Goal: Task Accomplishment & Management: Complete application form

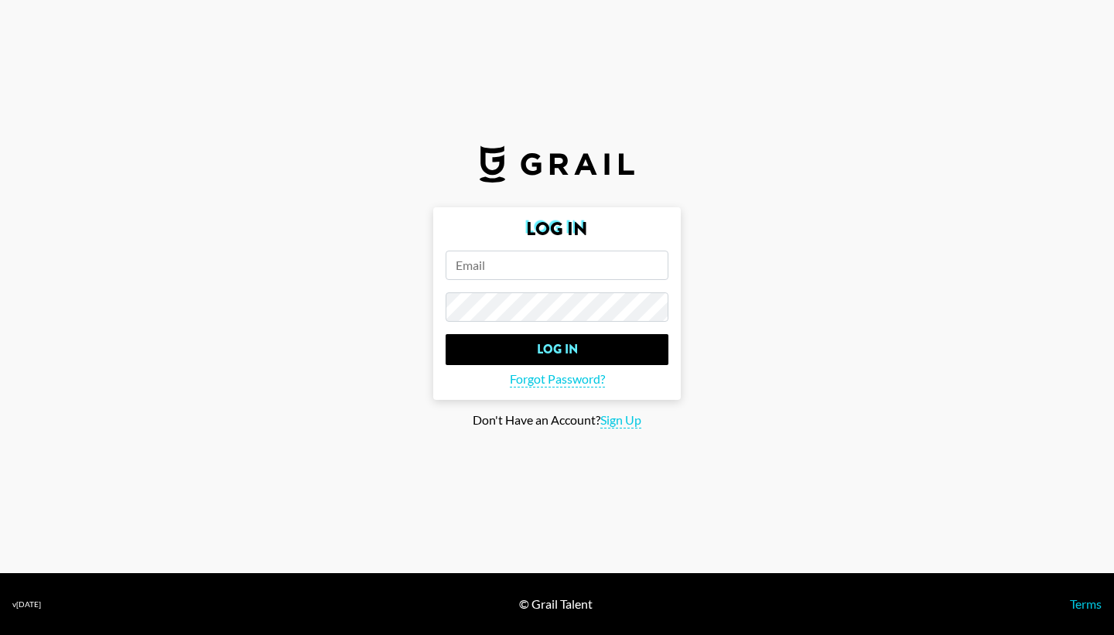
click at [493, 275] on input "email" at bounding box center [557, 265] width 223 height 29
type input "[EMAIL_ADDRESS][DOMAIN_NAME]"
click at [628, 419] on span "Sign Up" at bounding box center [620, 420] width 41 height 16
type input "Sign Up"
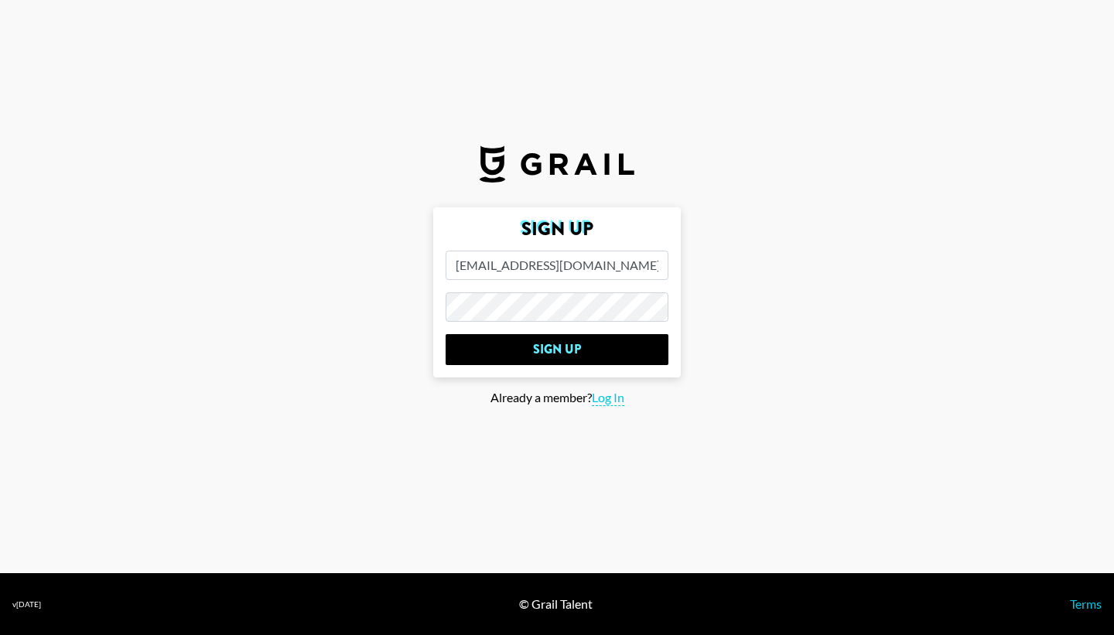
click at [360, 314] on main "Sign Up [EMAIL_ADDRESS][DOMAIN_NAME] Sign Up Already a member? Log In" at bounding box center [557, 317] width 1090 height 221
click at [446, 334] on input "Sign Up" at bounding box center [557, 349] width 223 height 31
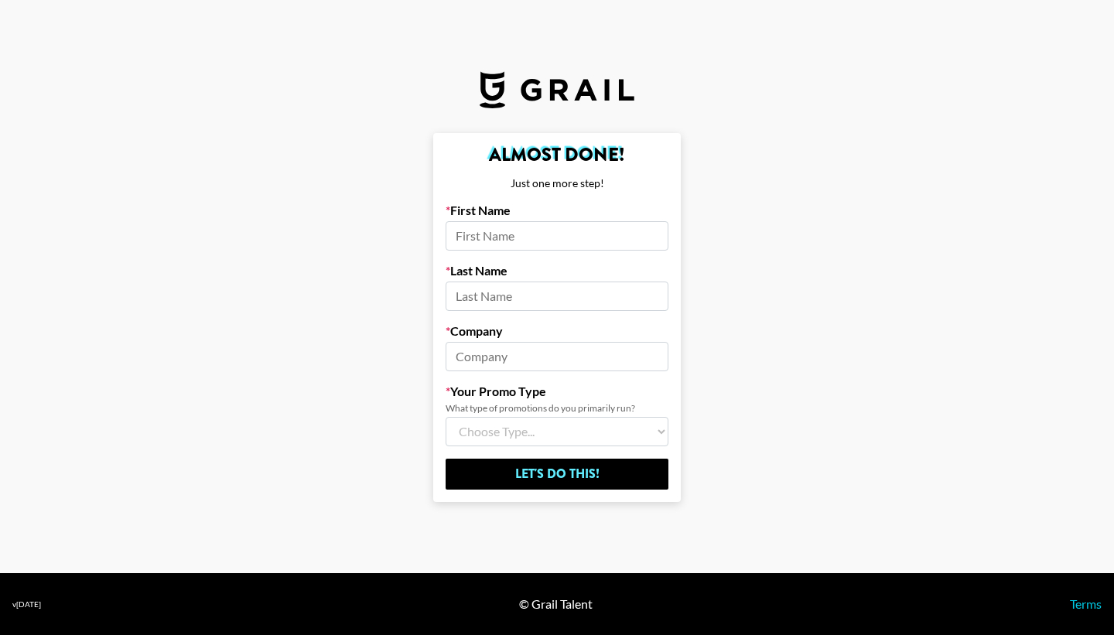
click at [497, 239] on input at bounding box center [557, 235] width 223 height 29
type input "[PERSON_NAME]"
click at [470, 306] on input at bounding box center [557, 296] width 223 height 29
type input "[PERSON_NAME]"
click at [467, 359] on input at bounding box center [557, 356] width 223 height 29
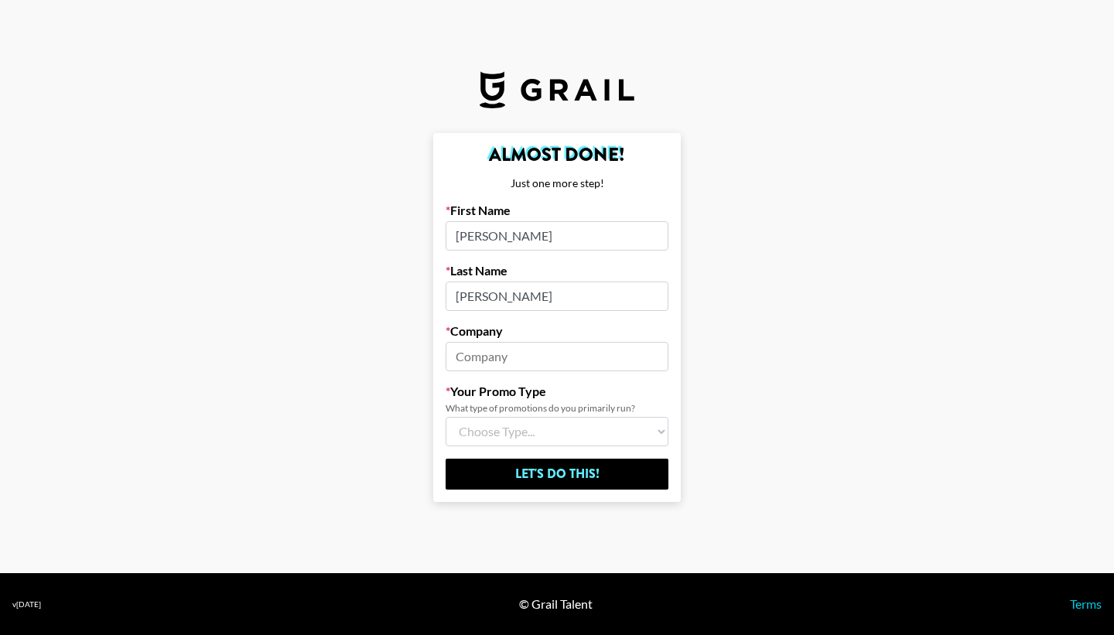
click at [481, 351] on input at bounding box center [557, 356] width 223 height 29
click at [493, 429] on select "Choose Type... Song Promos Brand Promos Both (I work at an Agency)" at bounding box center [557, 431] width 223 height 29
drag, startPoint x: 515, startPoint y: 357, endPoint x: 411, endPoint y: 357, distance: 104.5
click at [411, 357] on main "Almost Done! Just one more step! First Name [PERSON_NAME] Name [PERSON_NAME] Co…" at bounding box center [557, 317] width 1090 height 369
type input "C4"
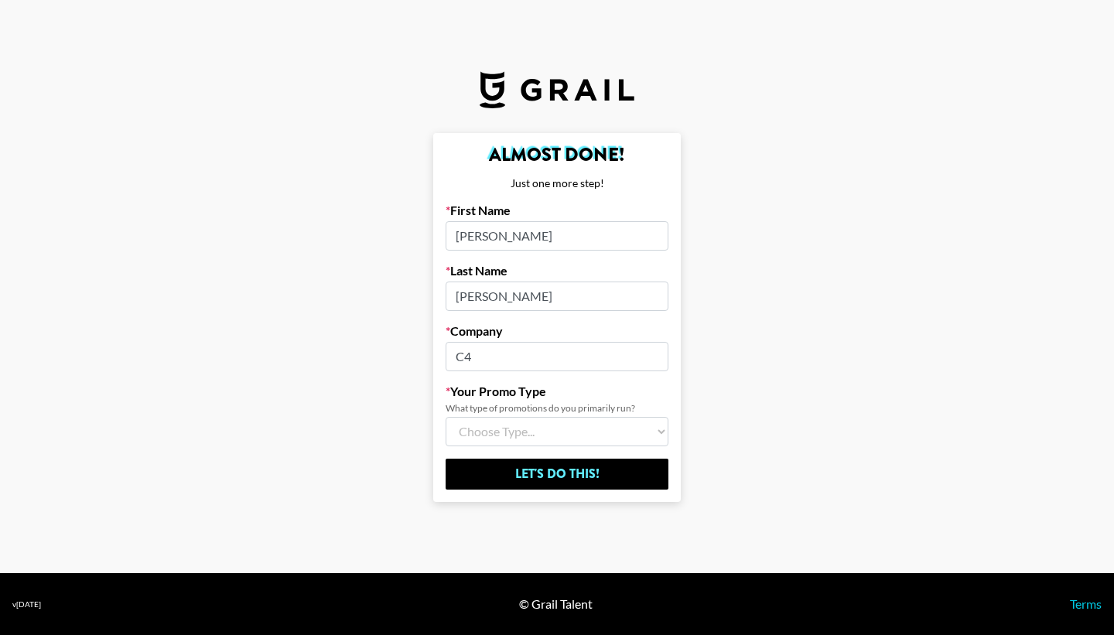
click at [484, 429] on select "Choose Type... Song Promos Brand Promos Both (I work at an Agency)" at bounding box center [557, 431] width 223 height 29
select select "Brand"
click at [446, 417] on select "Choose Type... Song Promos Brand Promos Both (I work at an Agency)" at bounding box center [557, 431] width 223 height 29
click at [498, 355] on input "C4" at bounding box center [557, 356] width 223 height 29
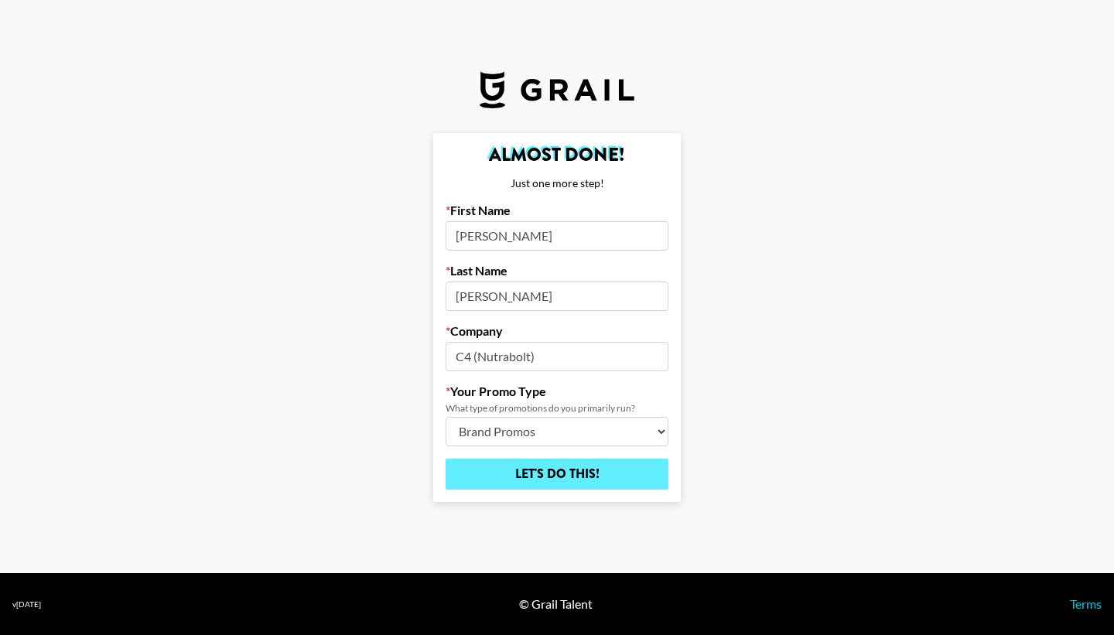
type input "C4 (Nutrabolt)"
click at [535, 476] on input "Let's Do This!" at bounding box center [557, 474] width 223 height 31
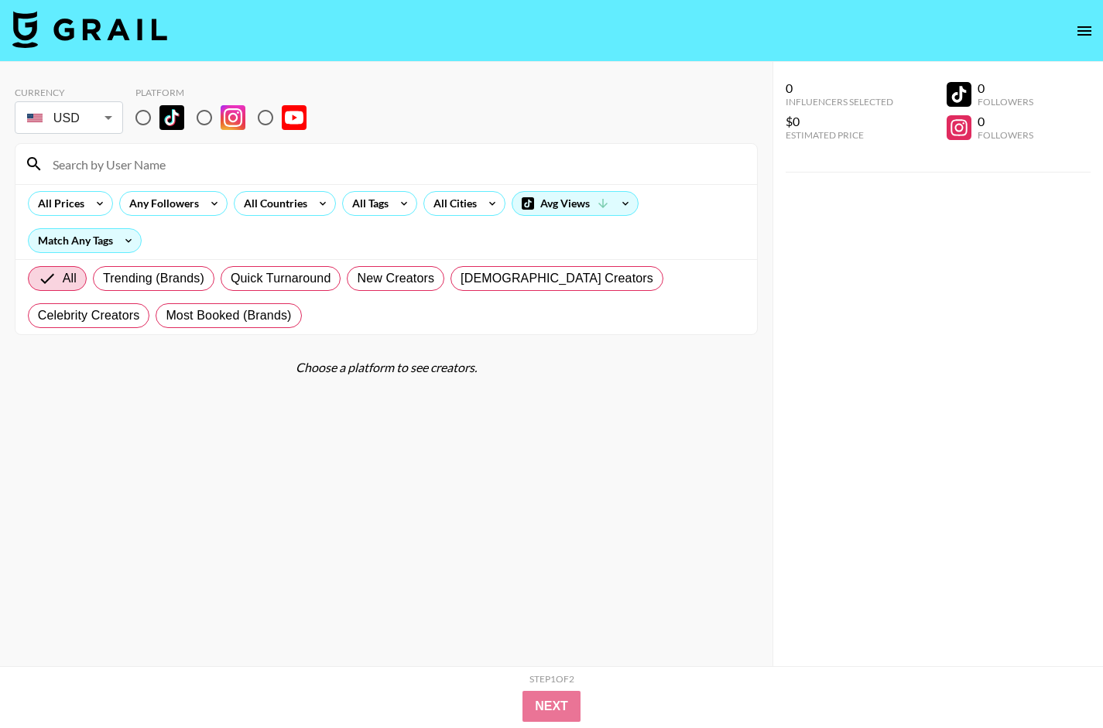
click at [111, 115] on body "Currency USD USD ​ Platform All Prices Any Followers All Countries All Tags All…" at bounding box center [551, 395] width 1103 height 790
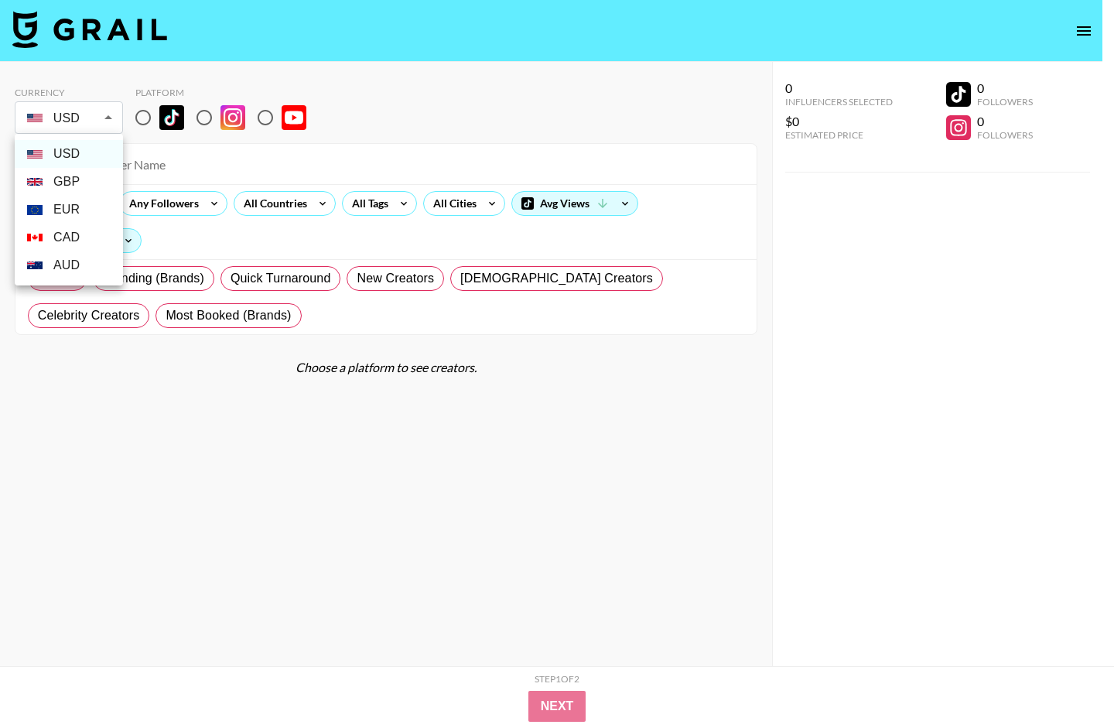
click at [63, 178] on li "GBP" at bounding box center [69, 182] width 108 height 28
type input "GBP"
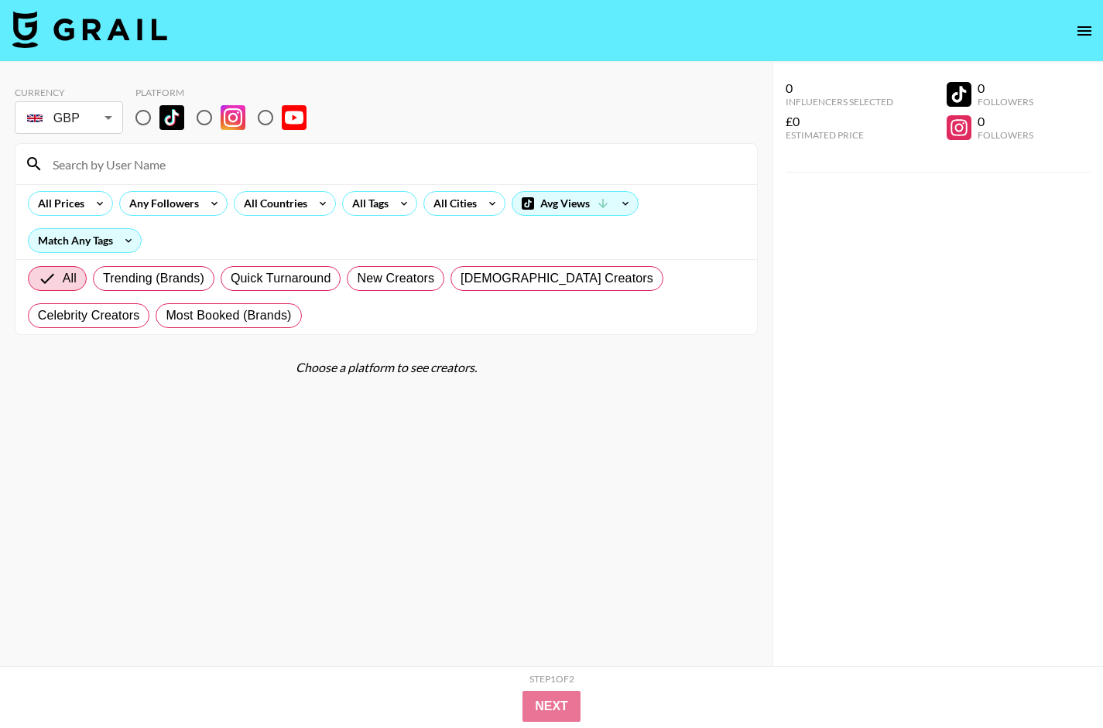
click at [207, 119] on input "radio" at bounding box center [204, 117] width 32 height 32
radio input "true"
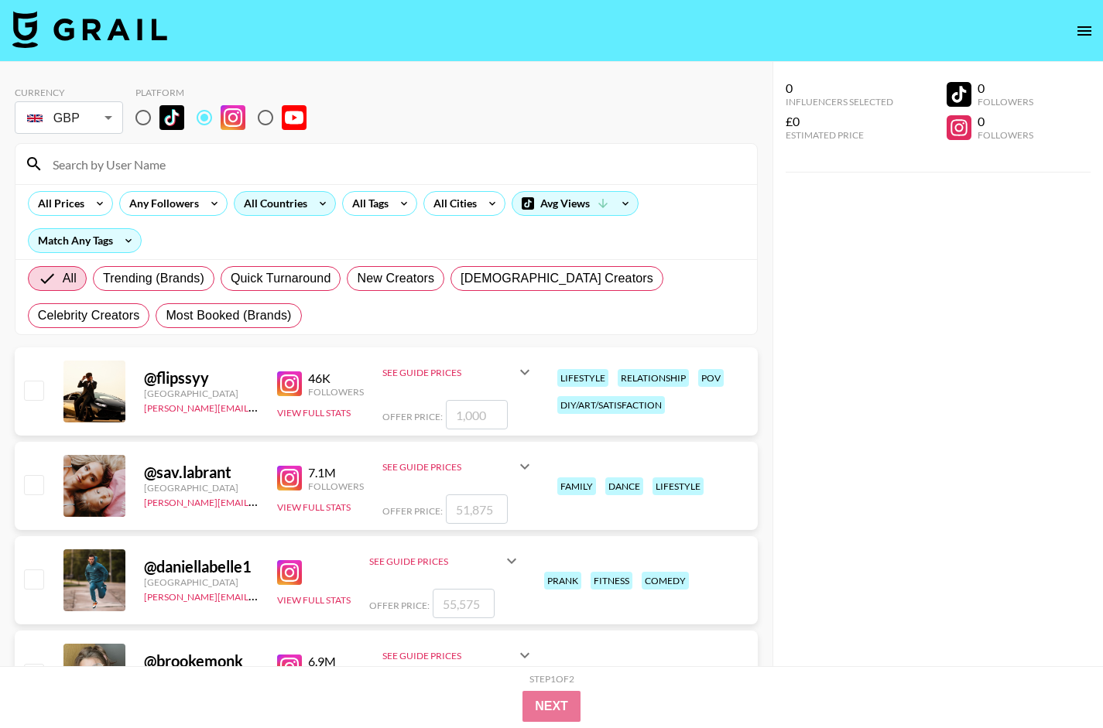
click at [304, 204] on div "All Countries" at bounding box center [272, 203] width 76 height 23
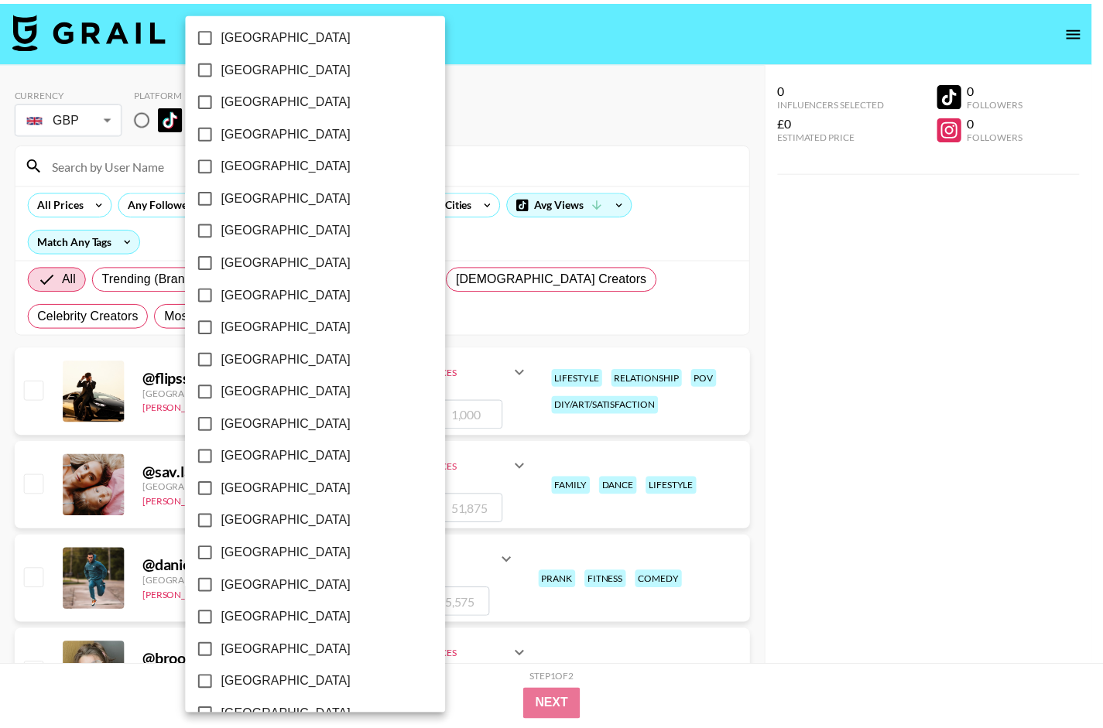
scroll to position [1076, 0]
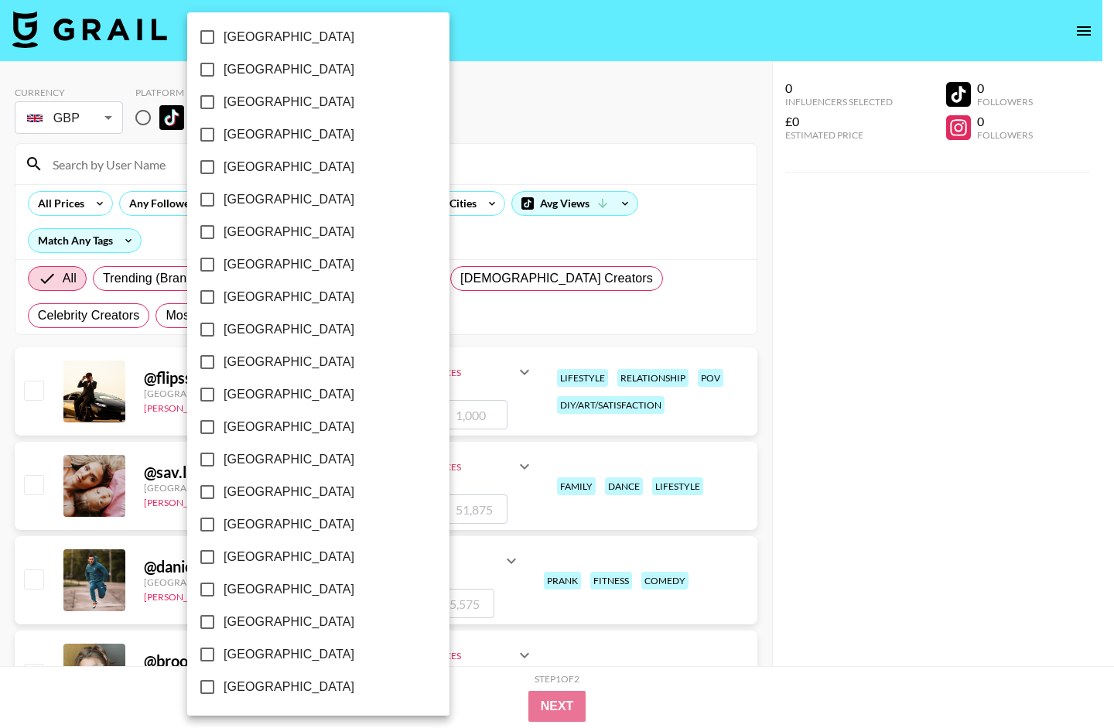
click at [208, 611] on input "[GEOGRAPHIC_DATA]" at bounding box center [207, 622] width 32 height 32
checkbox input "true"
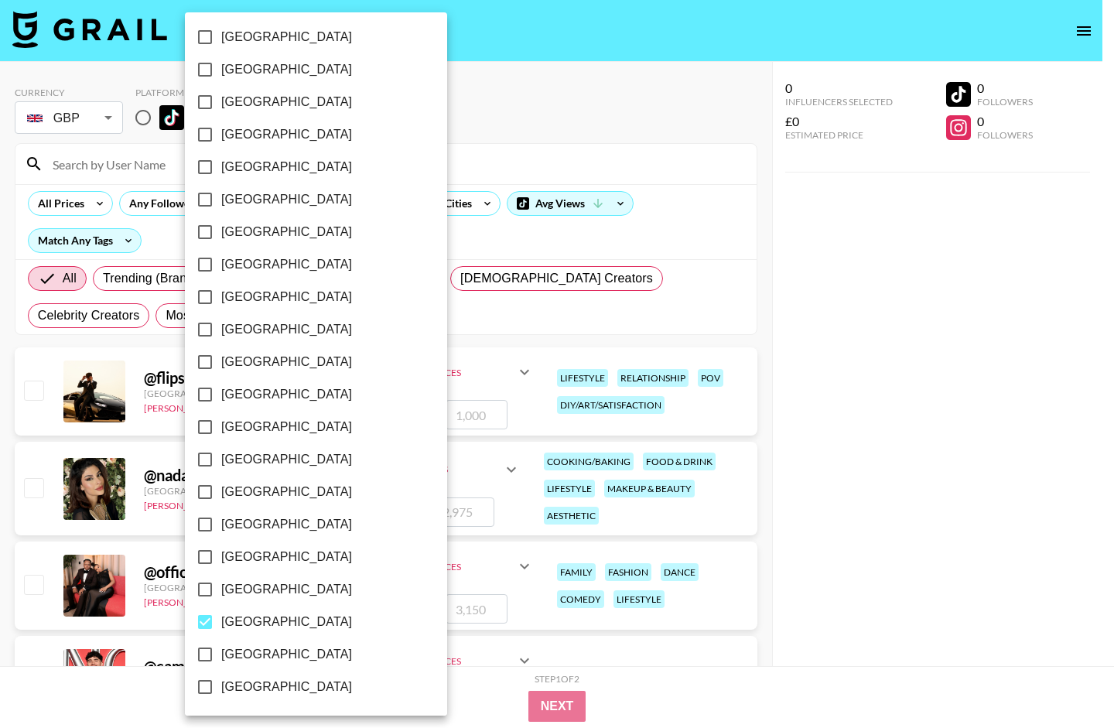
drag, startPoint x: 582, startPoint y: 142, endPoint x: 587, endPoint y: 135, distance: 8.4
click at [583, 142] on div at bounding box center [557, 364] width 1114 height 728
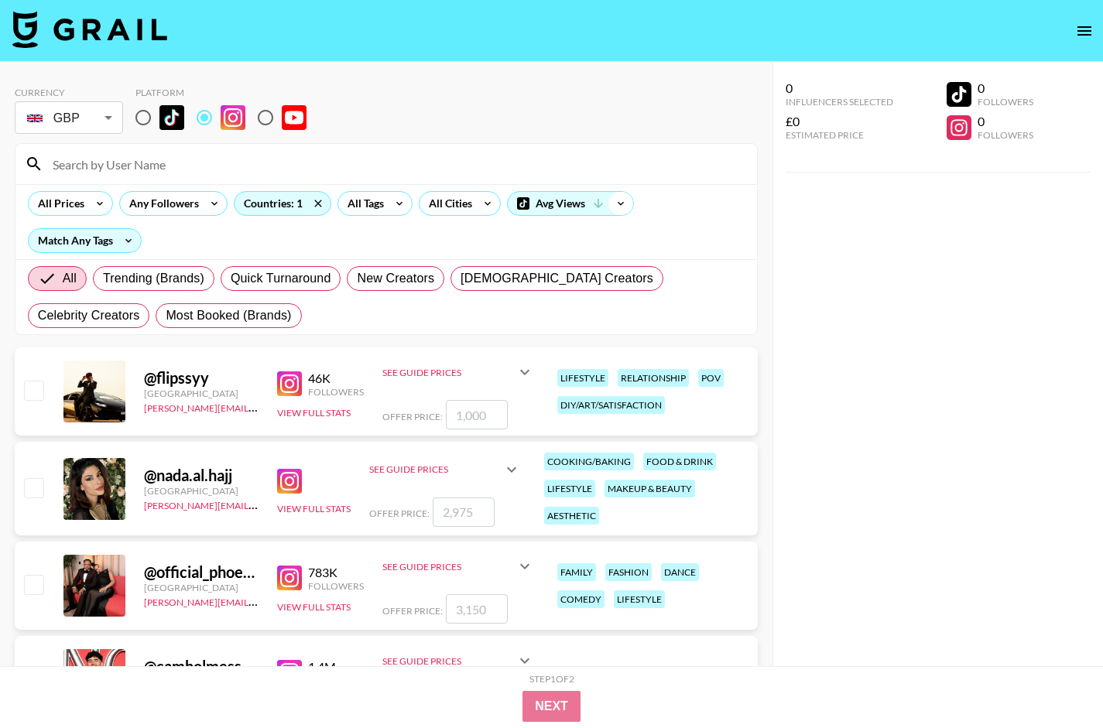
click at [621, 202] on icon at bounding box center [620, 203] width 25 height 23
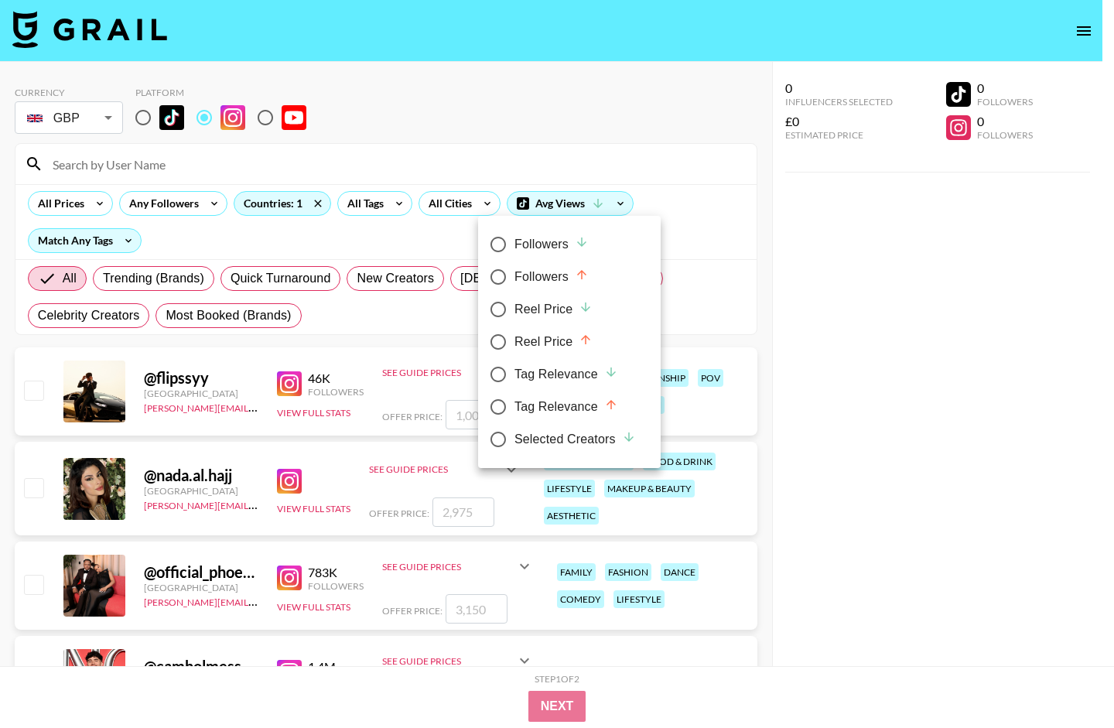
click at [688, 202] on div at bounding box center [557, 364] width 1114 height 728
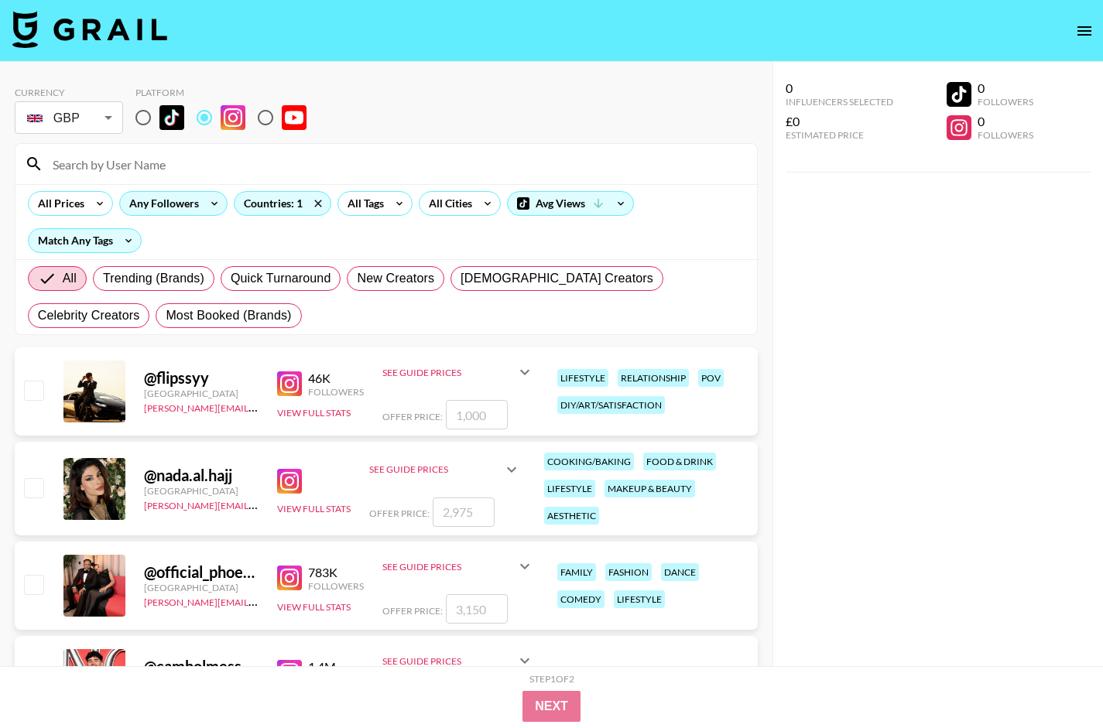
click at [194, 204] on div "Any Followers" at bounding box center [161, 203] width 82 height 23
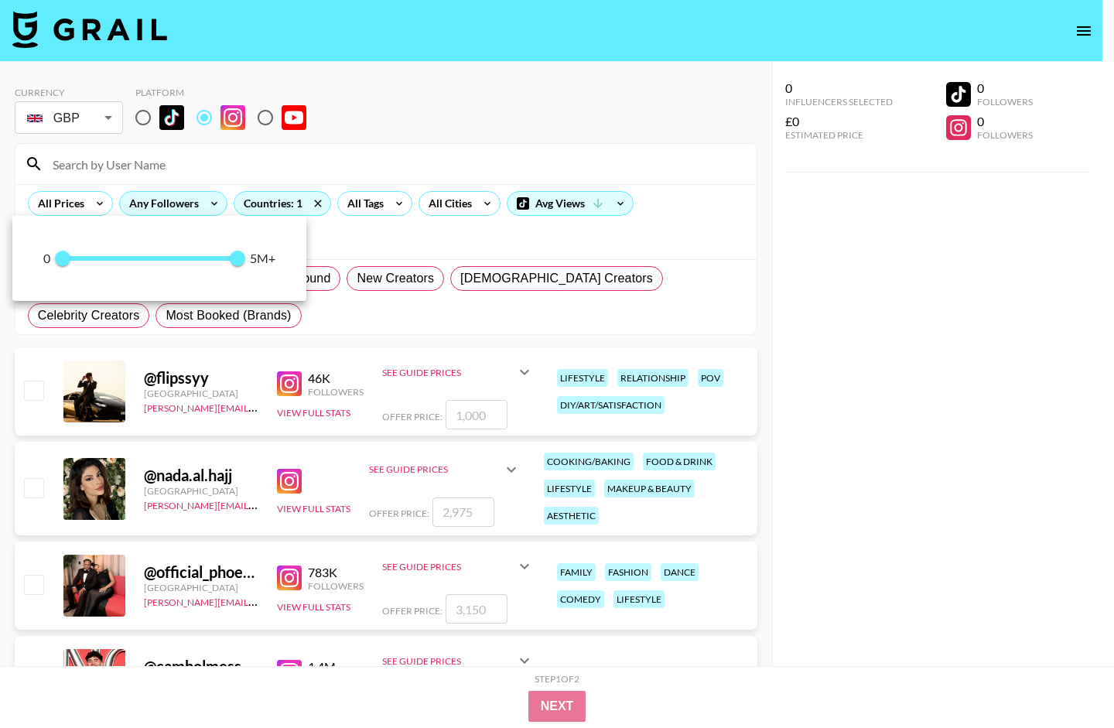
click at [194, 204] on div at bounding box center [557, 364] width 1114 height 728
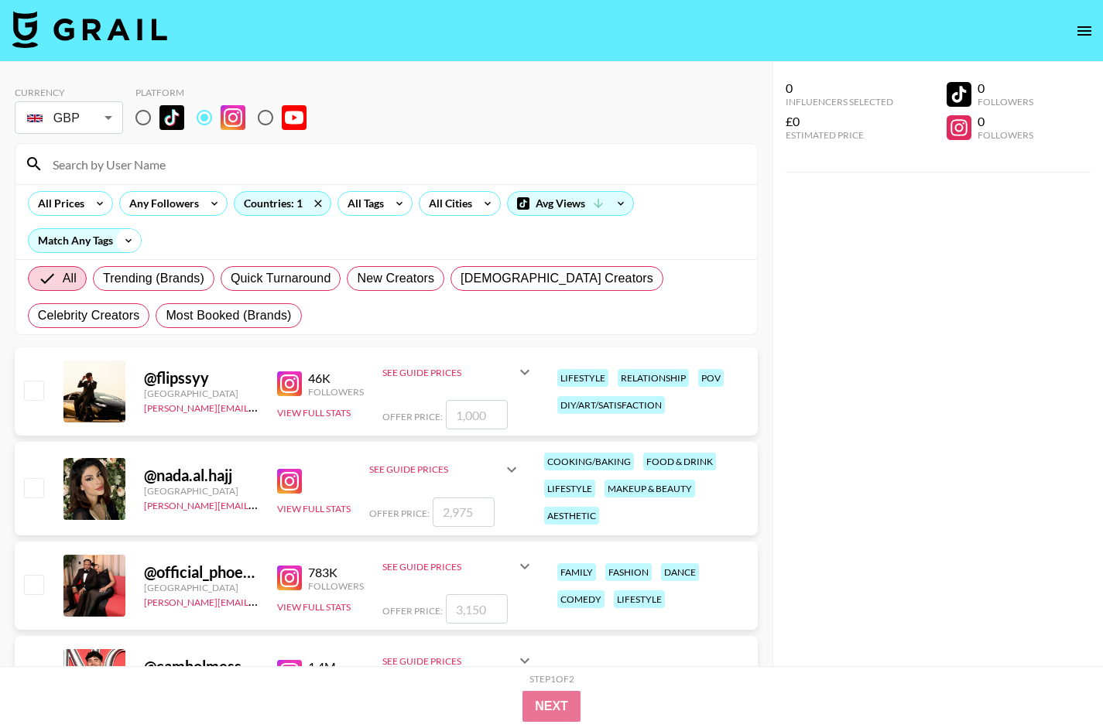
click at [121, 243] on icon at bounding box center [128, 240] width 25 height 23
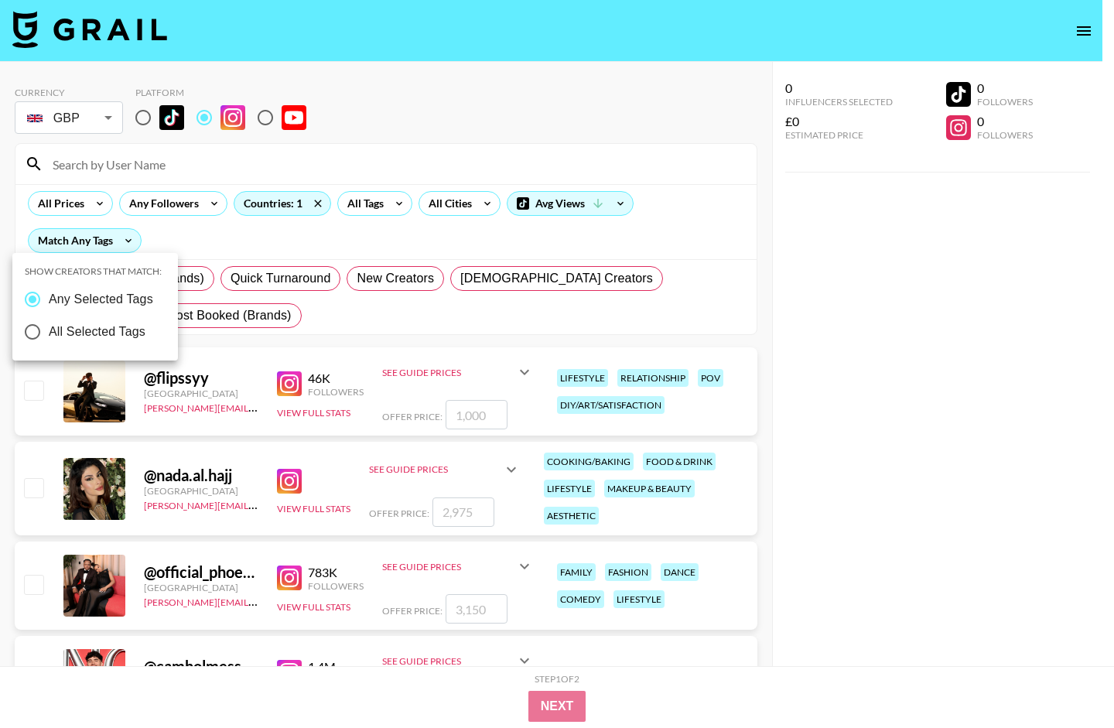
click at [114, 329] on span "All Selected Tags" at bounding box center [97, 332] width 97 height 19
click at [49, 329] on input "All Selected Tags" at bounding box center [32, 332] width 32 height 32
radio input "true"
click at [116, 292] on span "Any Selected Tags" at bounding box center [101, 299] width 104 height 19
click at [49, 292] on input "Any Selected Tags" at bounding box center [32, 299] width 32 height 32
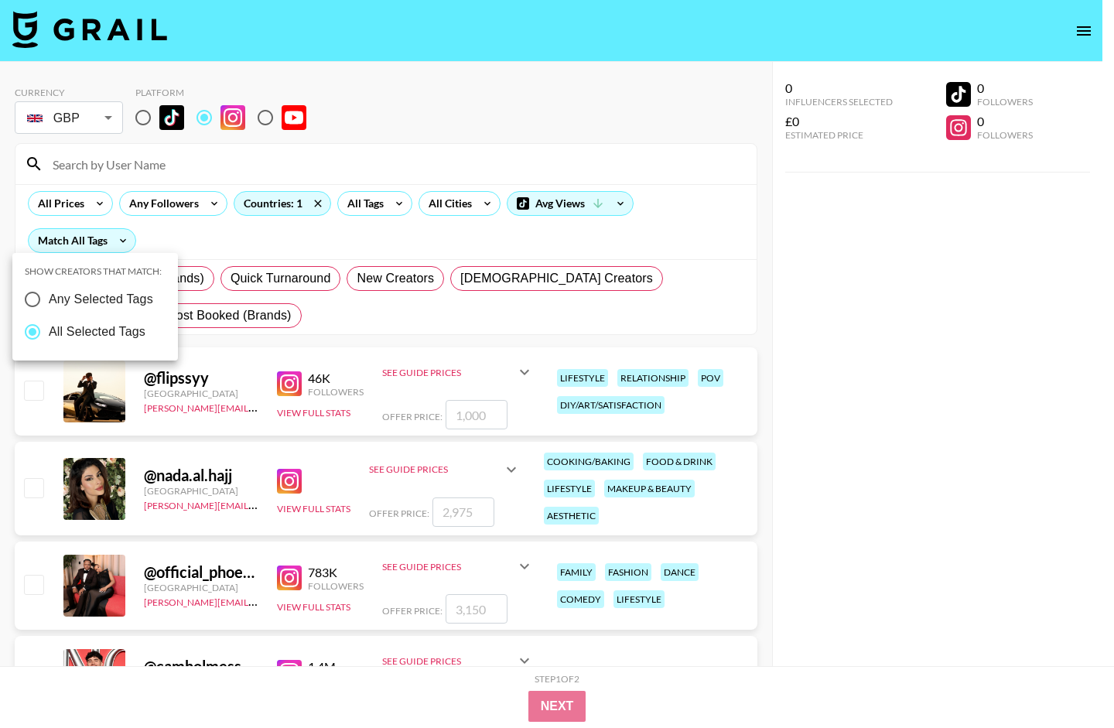
radio input "true"
radio input "false"
click at [194, 233] on div at bounding box center [557, 364] width 1114 height 728
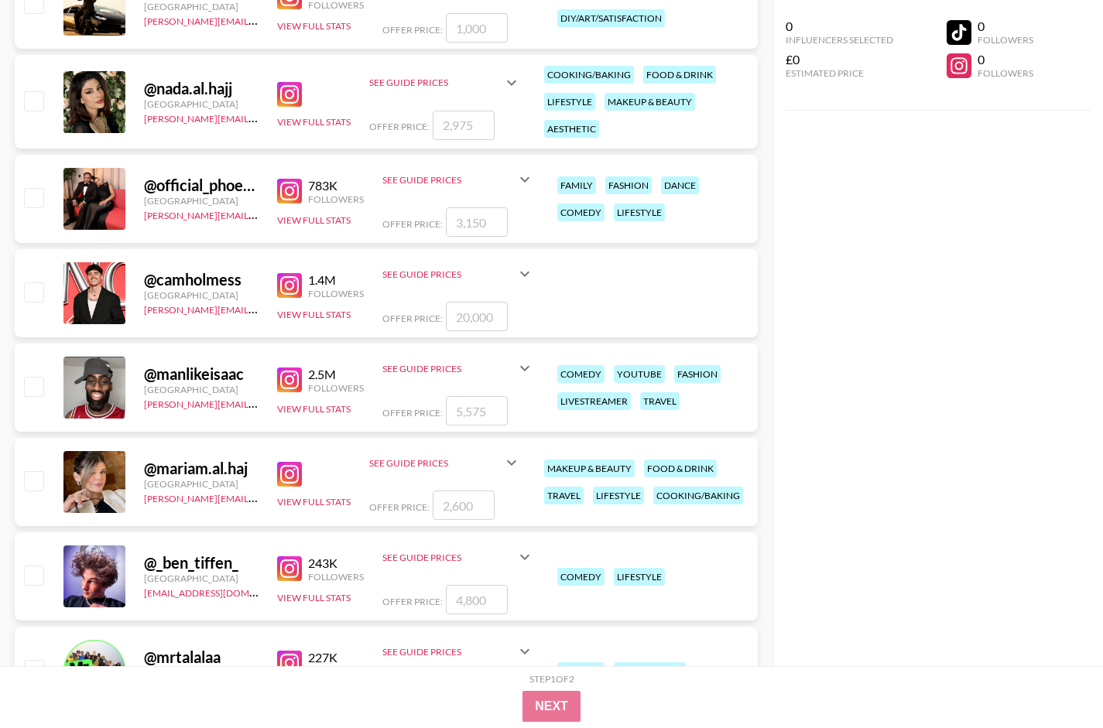
scroll to position [0, 0]
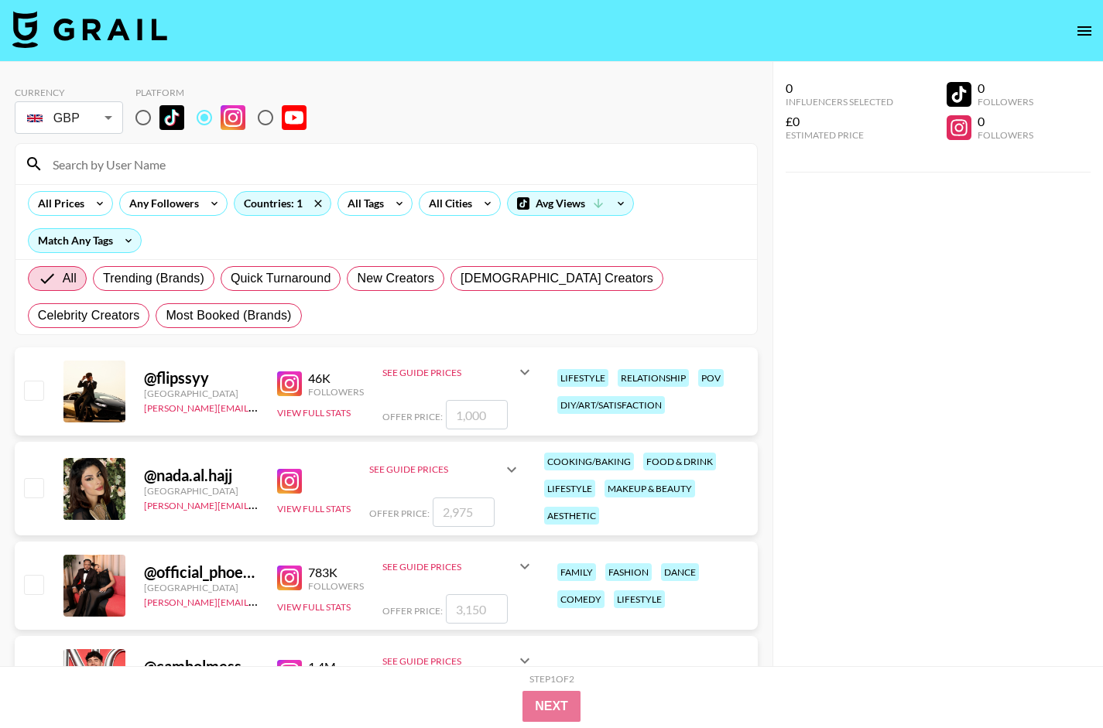
click at [199, 306] on div "All Trending (Brands) Quick Turnaround New Creators [DEMOGRAPHIC_DATA] Creators…" at bounding box center [386, 297] width 723 height 74
drag, startPoint x: 205, startPoint y: 316, endPoint x: 173, endPoint y: 316, distance: 31.7
click at [203, 317] on div "All Trending (Brands) Quick Turnaround New Creators [DEMOGRAPHIC_DATA] Creators…" at bounding box center [386, 297] width 723 height 74
click at [189, 321] on div "All Trending (Brands) Quick Turnaround New Creators [DEMOGRAPHIC_DATA] Creators…" at bounding box center [386, 297] width 723 height 74
click at [173, 288] on label "Trending (Brands)" at bounding box center [153, 278] width 121 height 25
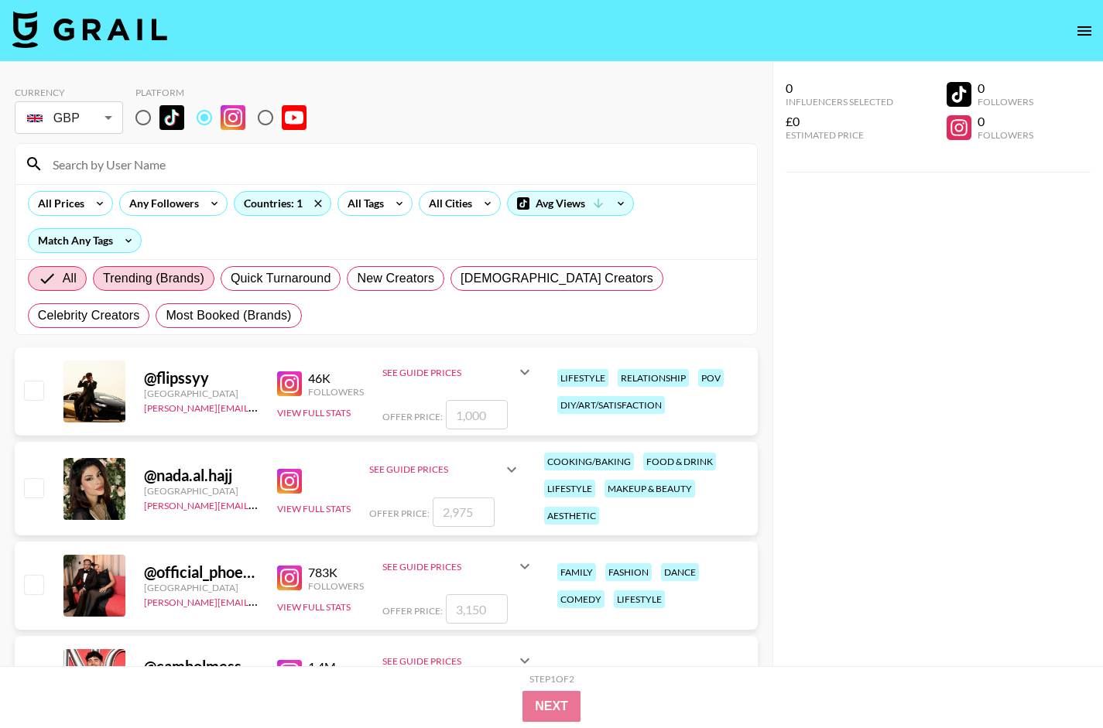
click at [103, 279] on input "Trending (Brands)" at bounding box center [103, 279] width 0 height 0
radio input "true"
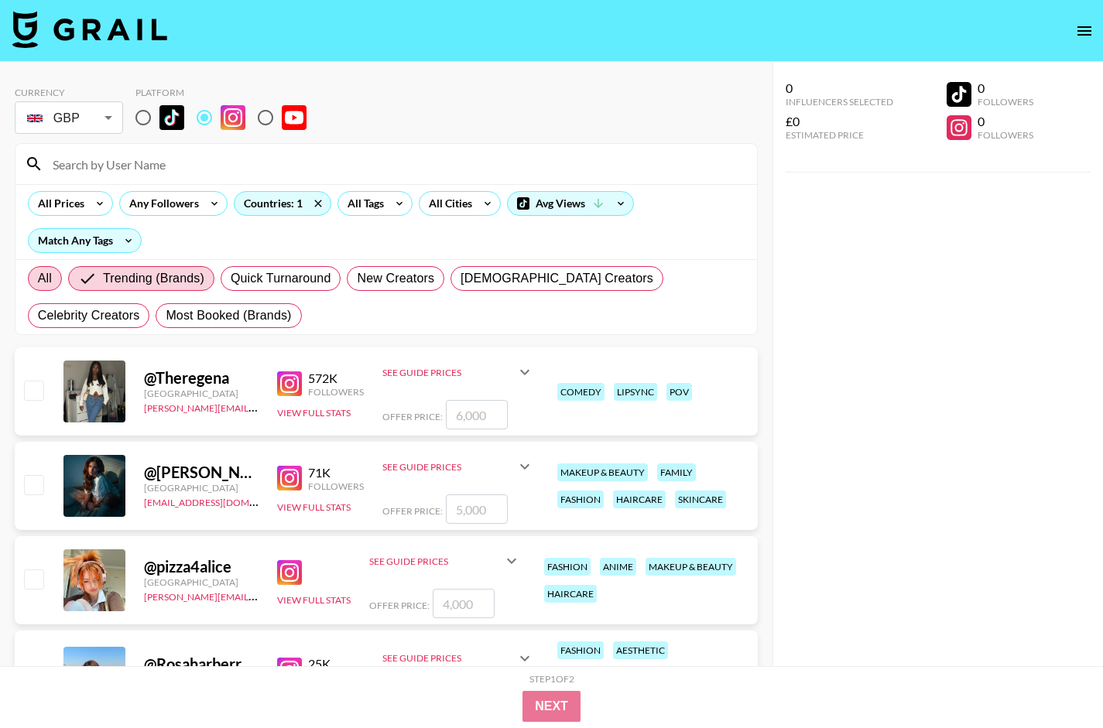
click at [48, 275] on span "All" at bounding box center [45, 278] width 14 height 19
click at [38, 279] on input "All" at bounding box center [38, 279] width 0 height 0
radio input "true"
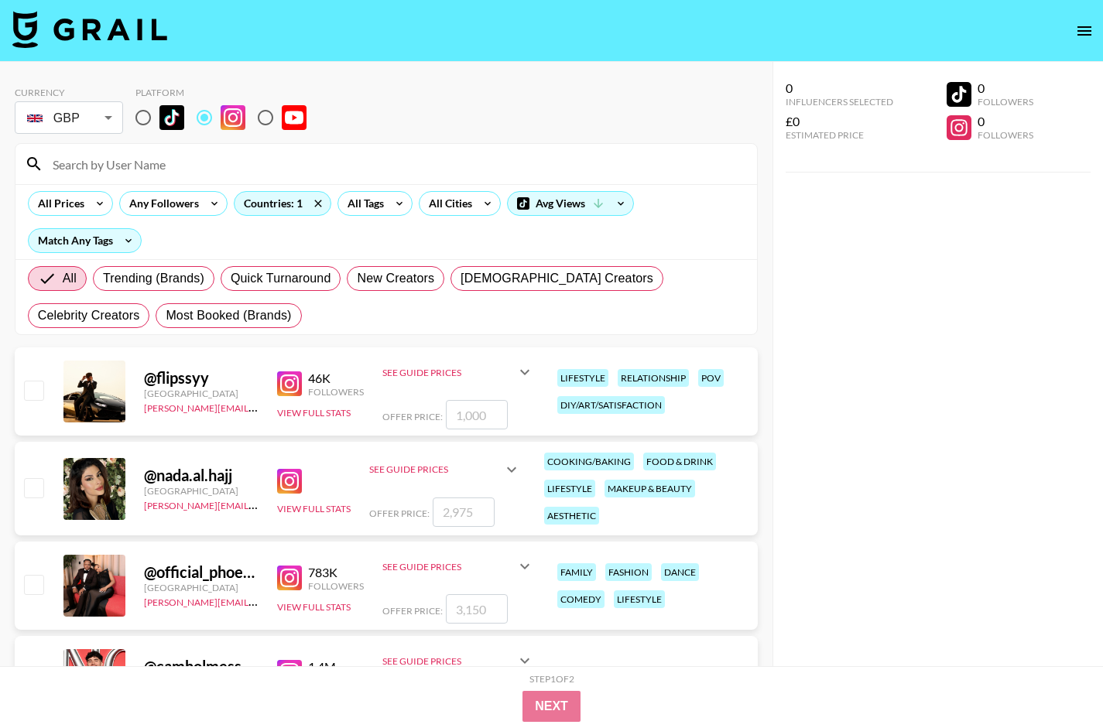
click at [501, 238] on div "All Prices Any Followers Countries: 1 All Tags All Cities Avg Views Match Any T…" at bounding box center [385, 221] width 741 height 75
click at [330, 313] on div "All Trending (Brands) Quick Turnaround New Creators [DEMOGRAPHIC_DATA] Creators…" at bounding box center [386, 297] width 723 height 74
click at [211, 207] on icon at bounding box center [214, 203] width 25 height 23
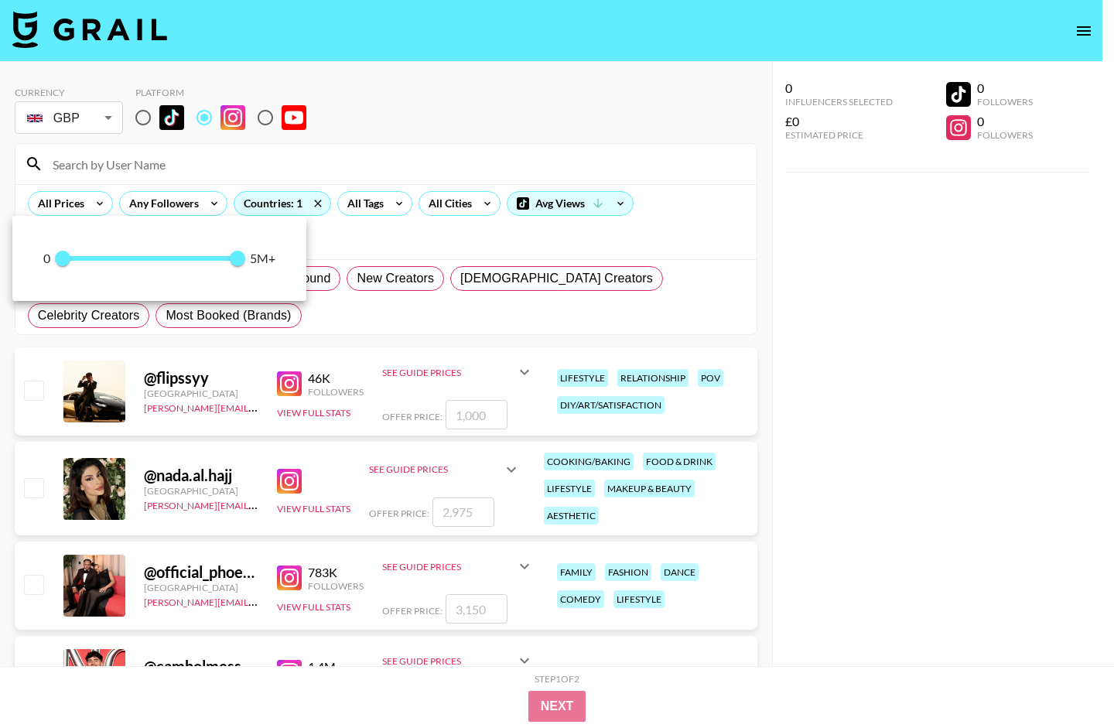
click at [212, 205] on div at bounding box center [557, 364] width 1114 height 728
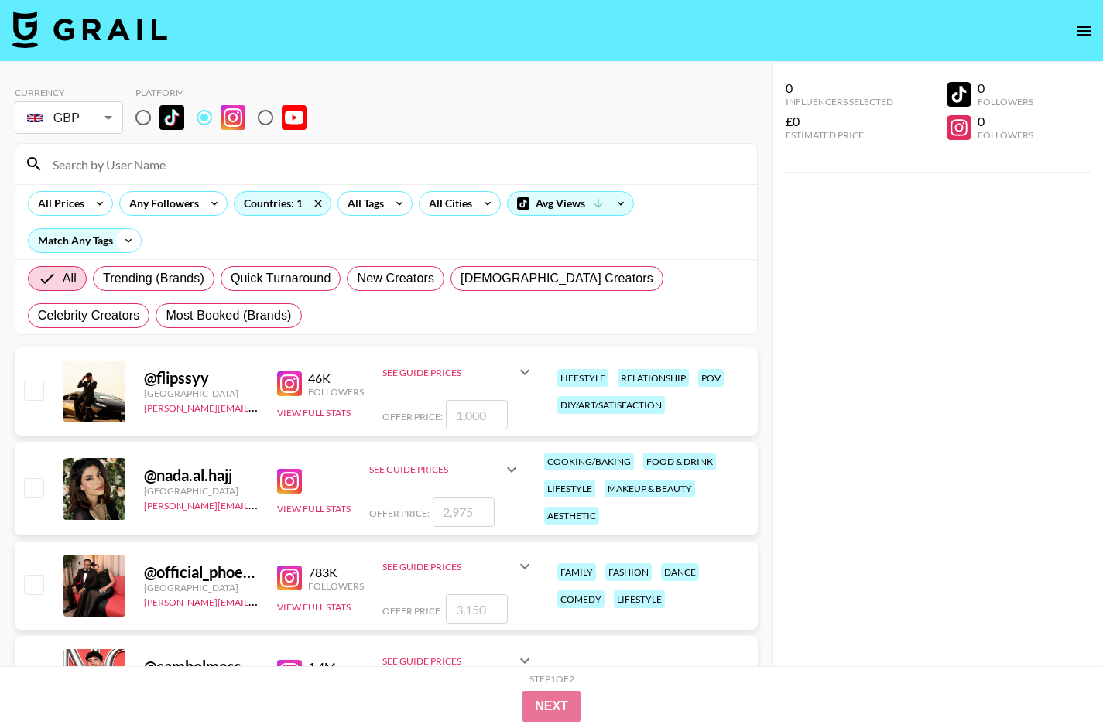
click at [124, 245] on icon at bounding box center [128, 240] width 25 height 23
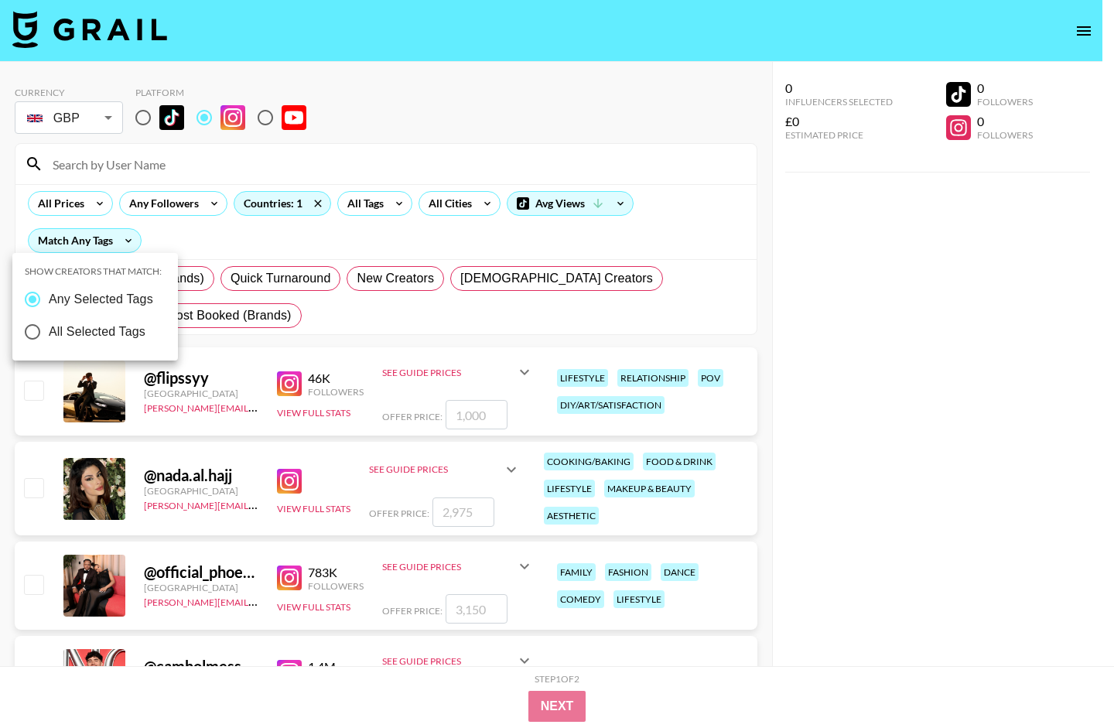
click at [115, 323] on span "All Selected Tags" at bounding box center [97, 332] width 97 height 19
click at [49, 323] on input "All Selected Tags" at bounding box center [32, 332] width 32 height 32
radio input "true"
radio input "false"
click at [253, 313] on div at bounding box center [557, 364] width 1114 height 728
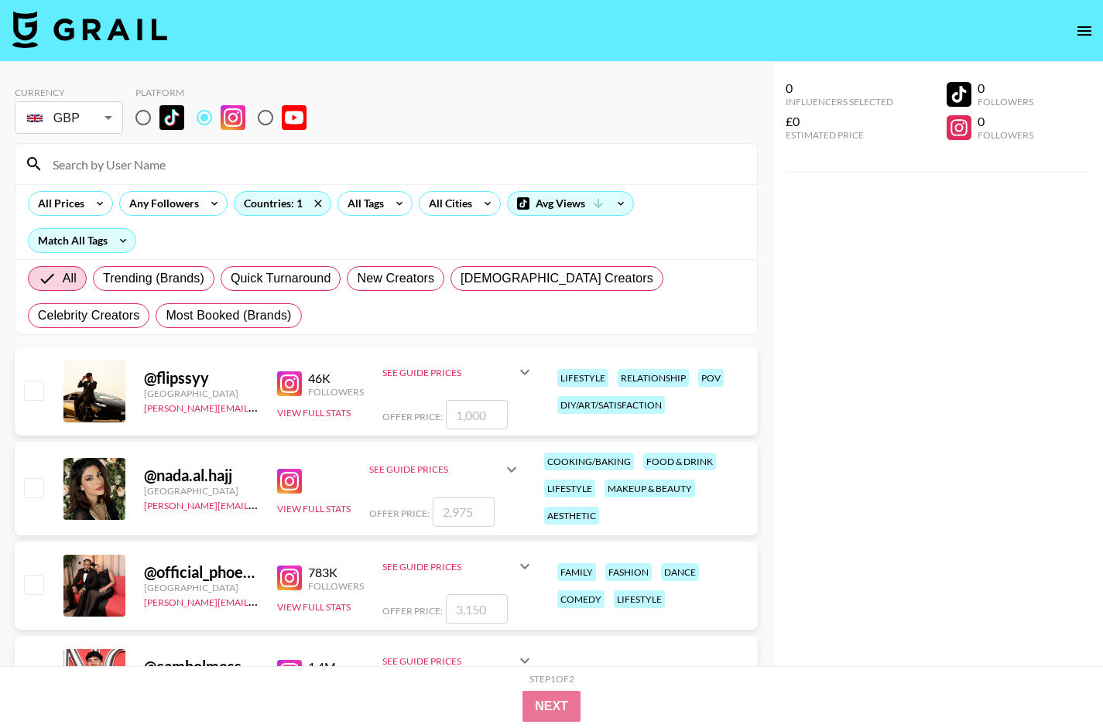
click at [183, 310] on div "All Trending (Brands) Quick Turnaround New Creators [DEMOGRAPHIC_DATA] Creators…" at bounding box center [386, 297] width 723 height 74
click at [176, 251] on div "All Prices Any Followers Countries: 1 All Tags All Cities Avg Views Match All T…" at bounding box center [385, 221] width 741 height 75
click at [127, 241] on icon at bounding box center [123, 240] width 25 height 23
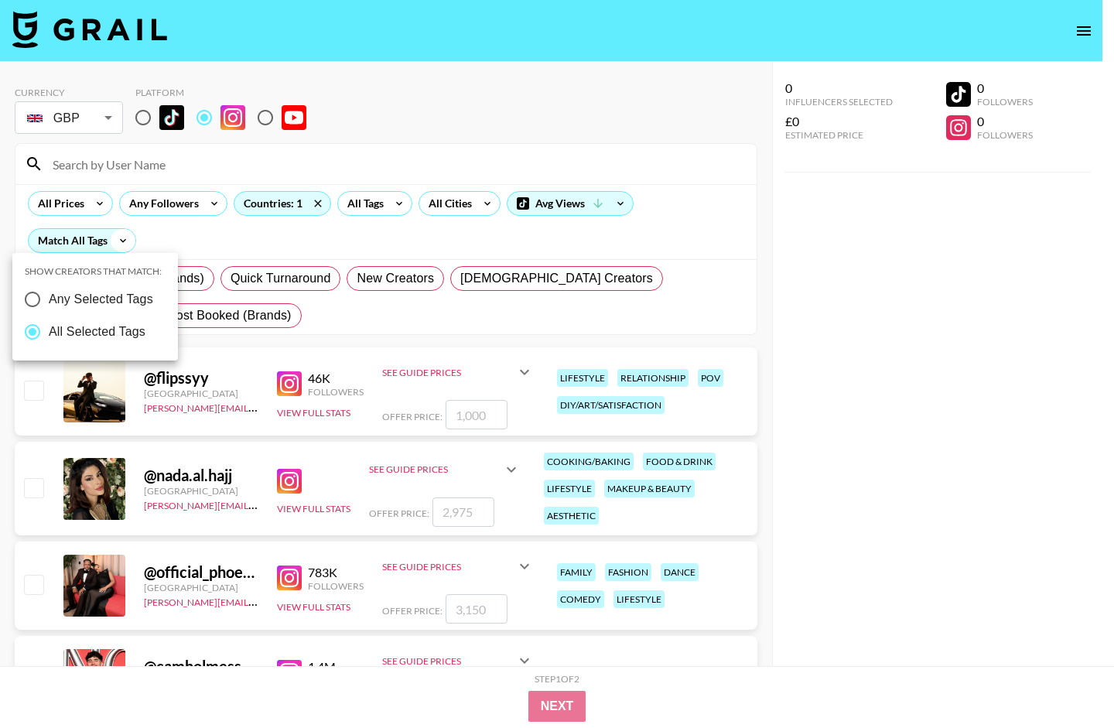
click at [127, 241] on div at bounding box center [557, 364] width 1114 height 728
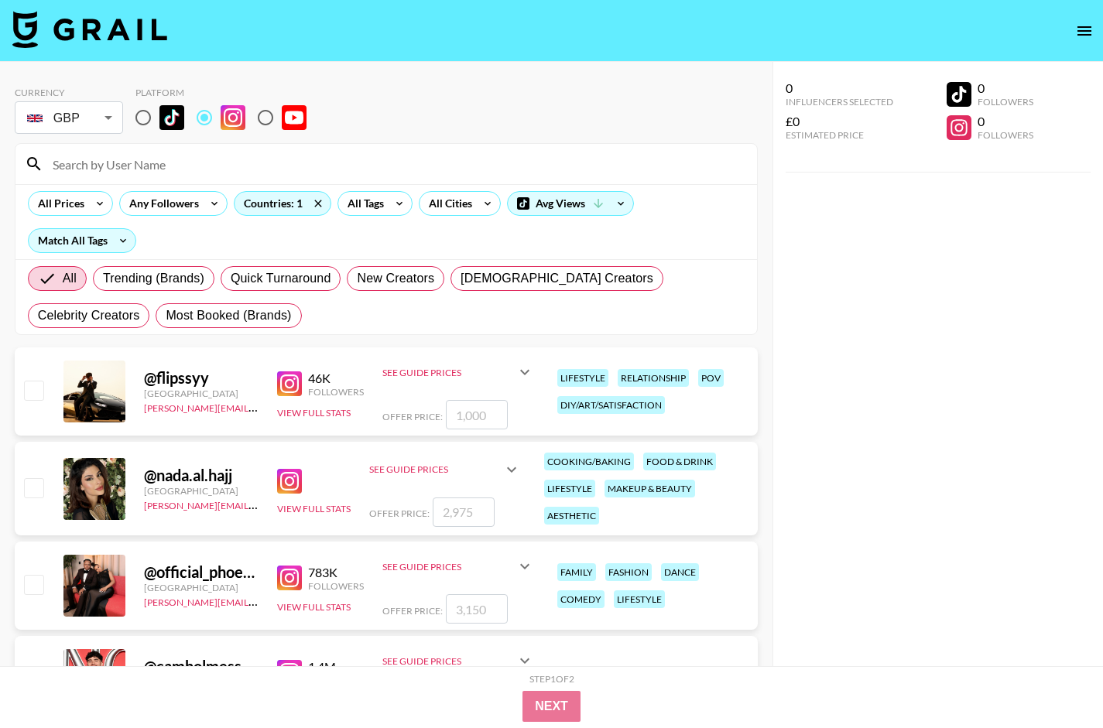
click at [286, 239] on div "All Prices Any Followers Countries: 1 All Tags All Cities Avg Views Match All T…" at bounding box center [385, 221] width 741 height 75
click at [369, 206] on div "All Tags" at bounding box center [362, 203] width 49 height 23
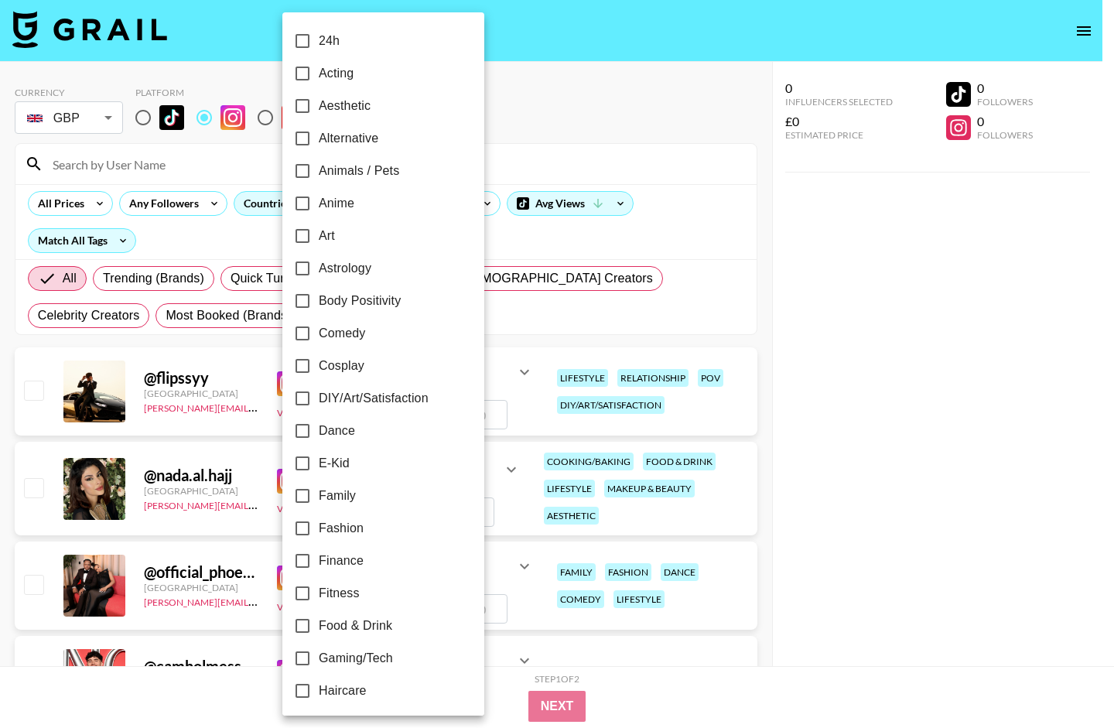
click at [304, 594] on input "Fitness" at bounding box center [302, 593] width 32 height 32
checkbox input "true"
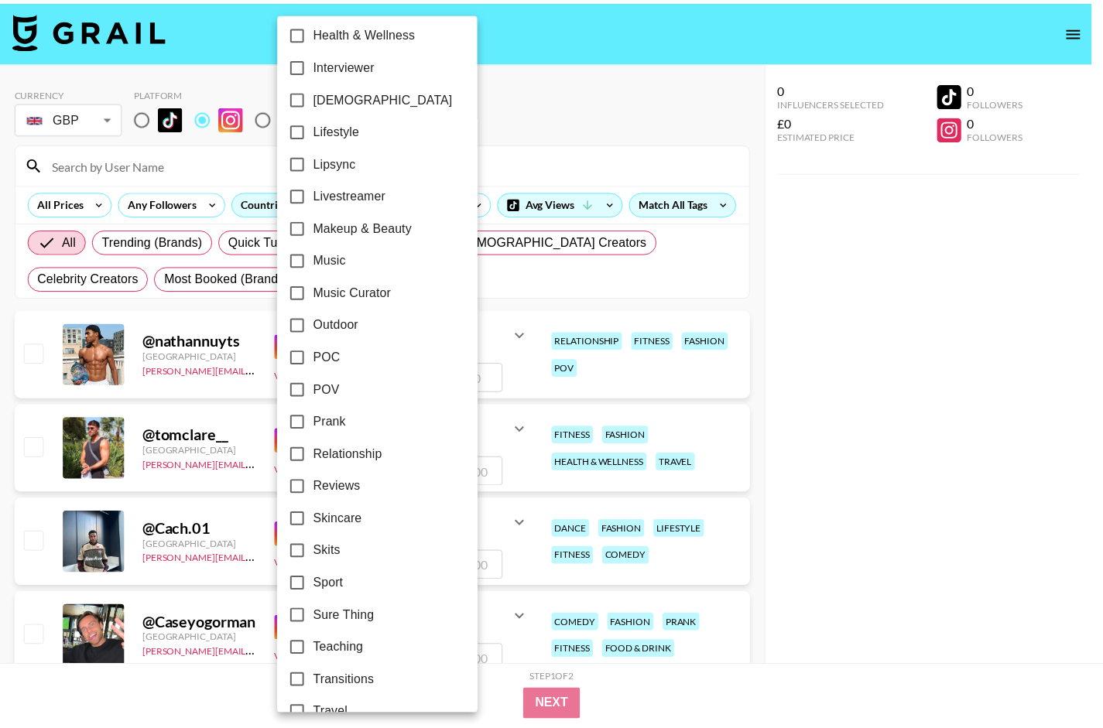
scroll to position [696, 0]
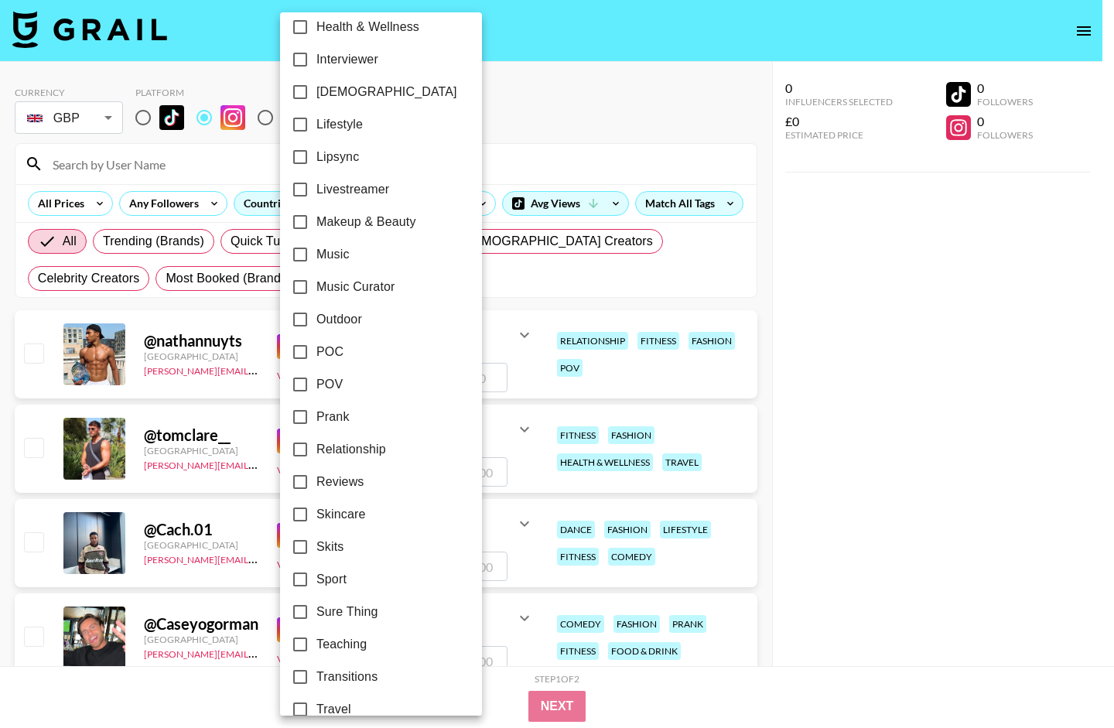
click at [298, 578] on input "Sport" at bounding box center [300, 579] width 32 height 32
checkbox input "true"
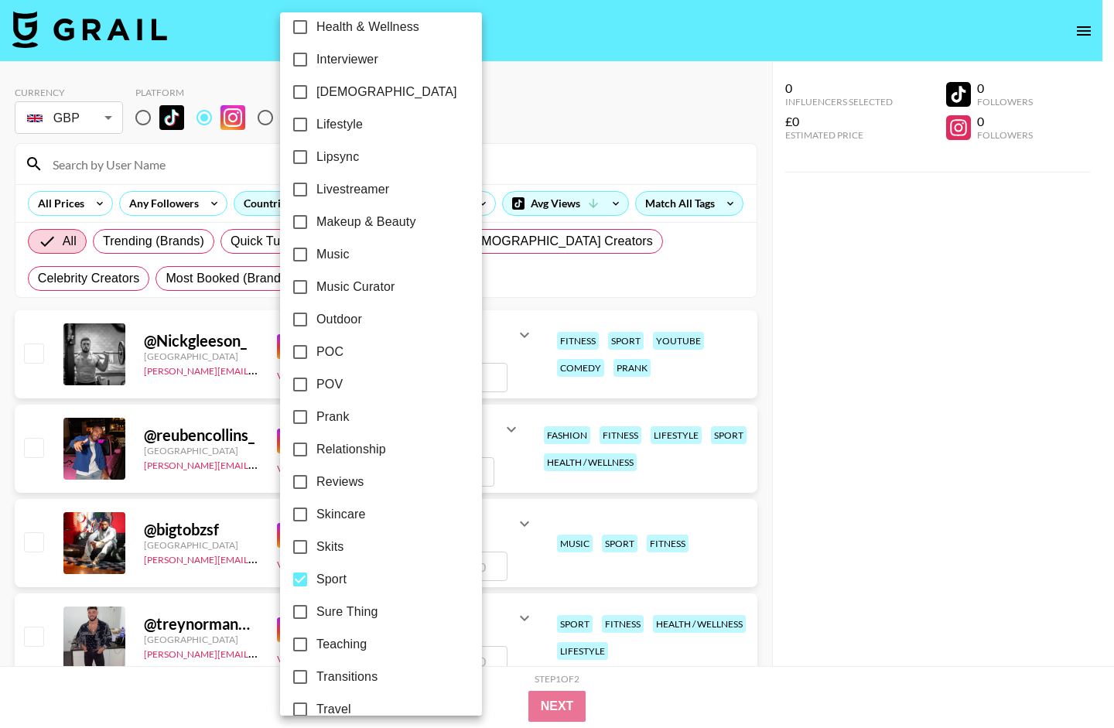
click at [720, 197] on div at bounding box center [557, 364] width 1114 height 728
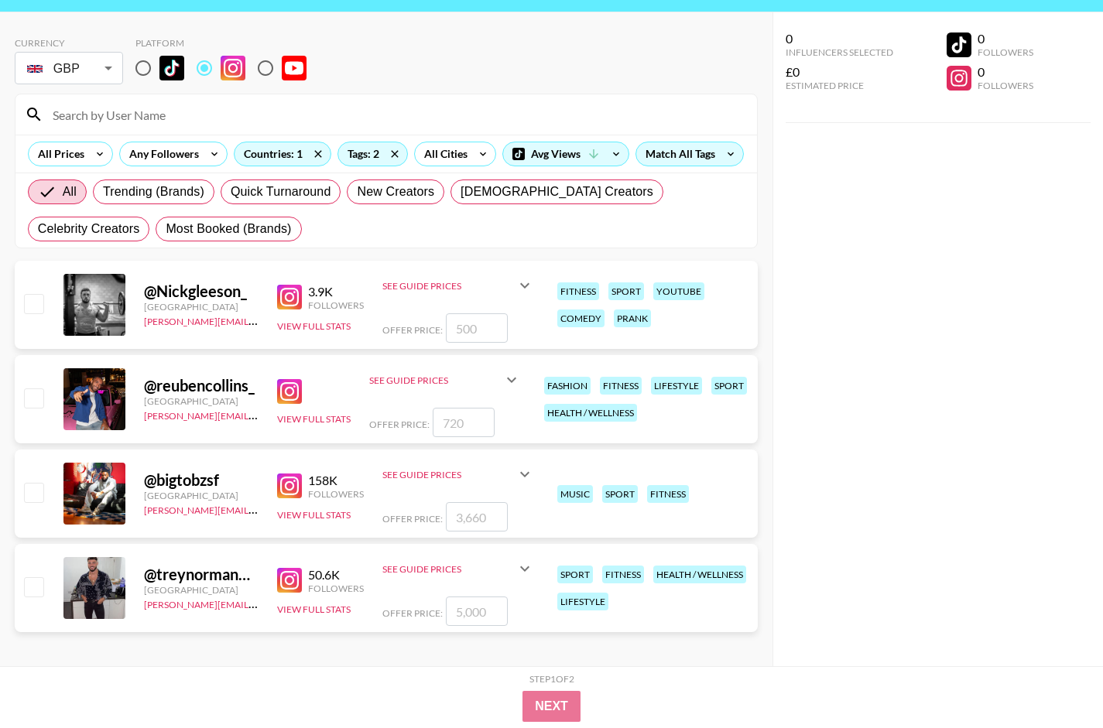
scroll to position [77, 0]
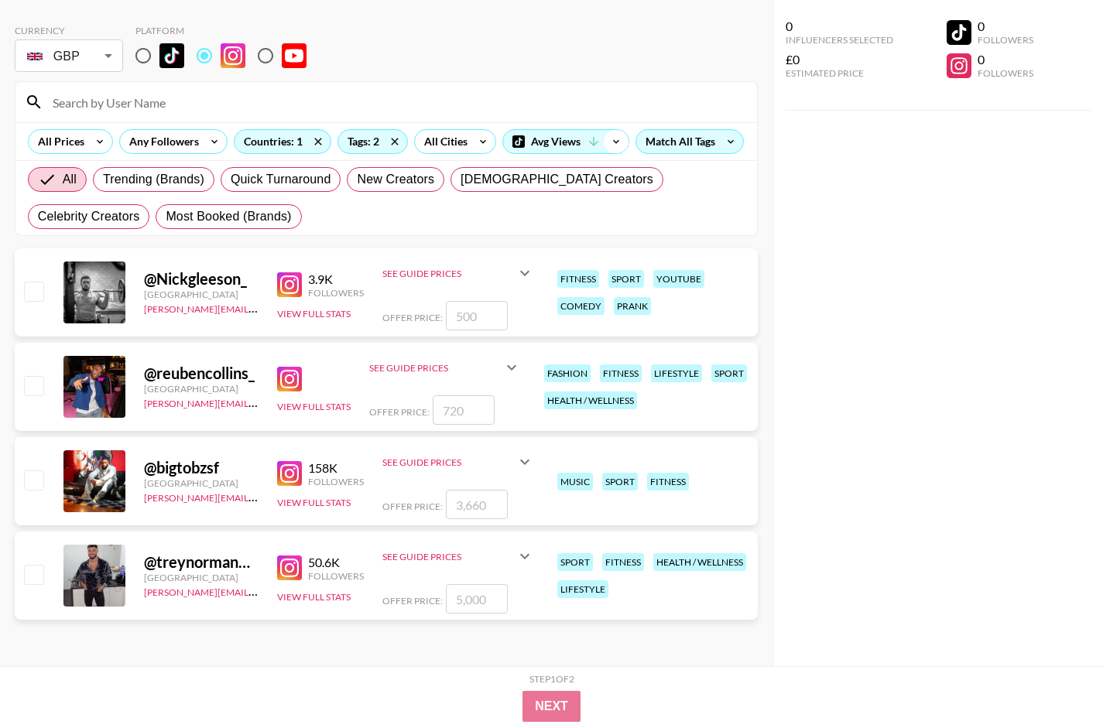
click at [617, 130] on icon at bounding box center [616, 141] width 25 height 23
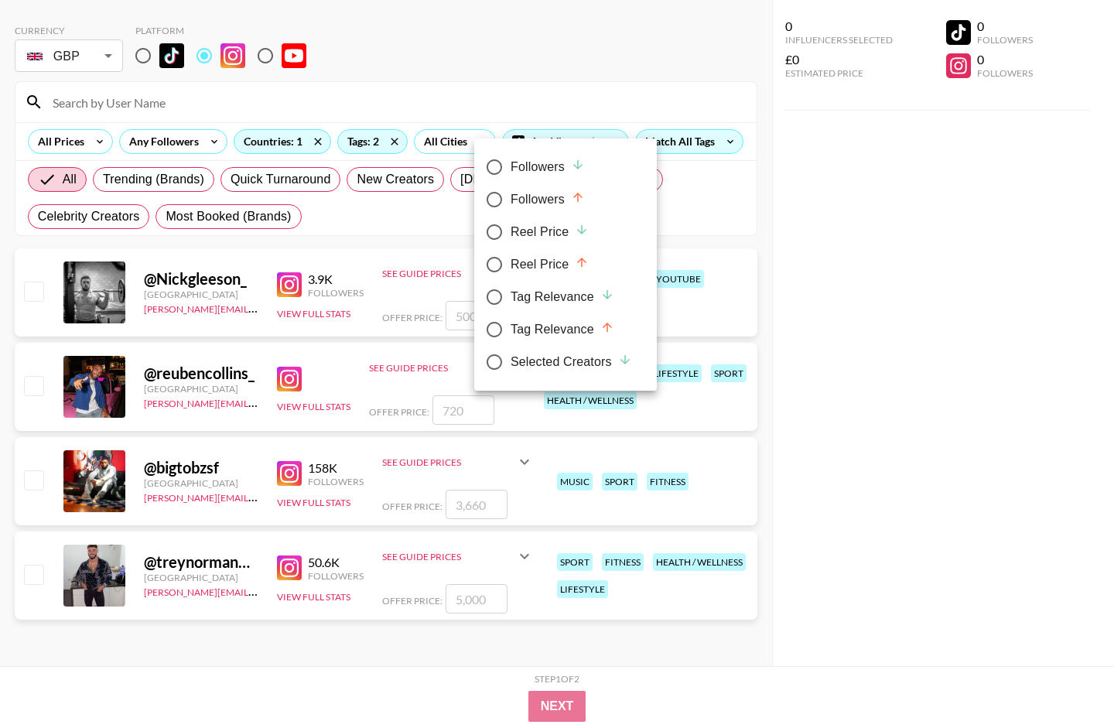
click at [722, 145] on div at bounding box center [557, 364] width 1114 height 728
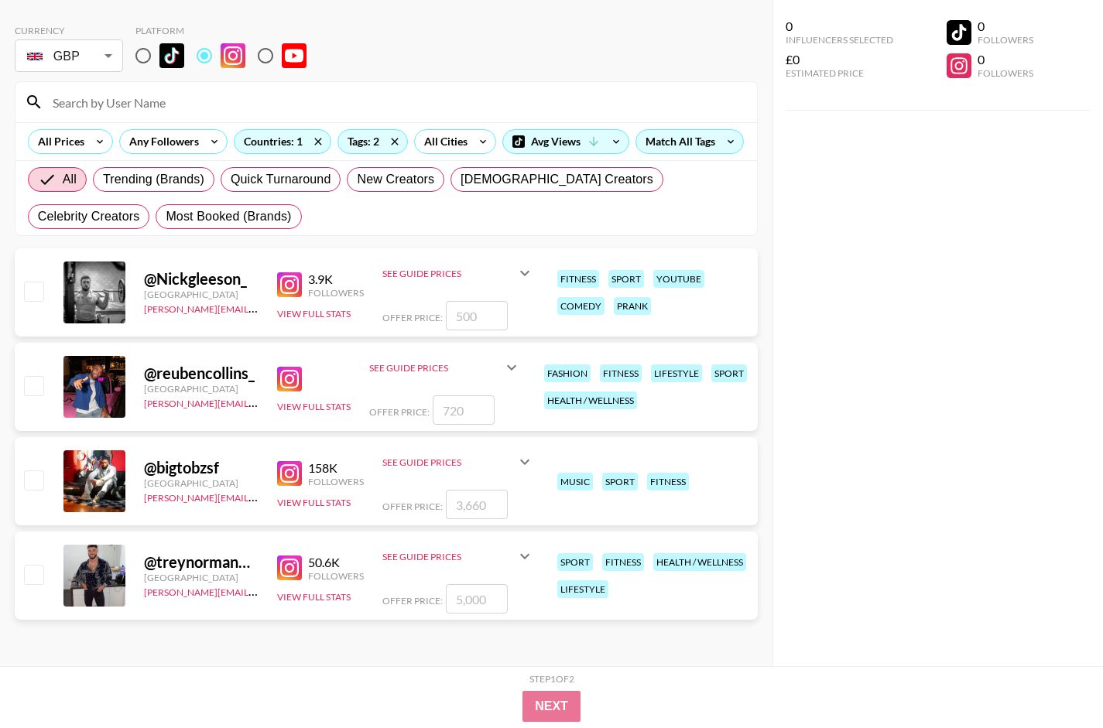
scroll to position [96, 0]
click at [395, 130] on icon at bounding box center [394, 141] width 25 height 23
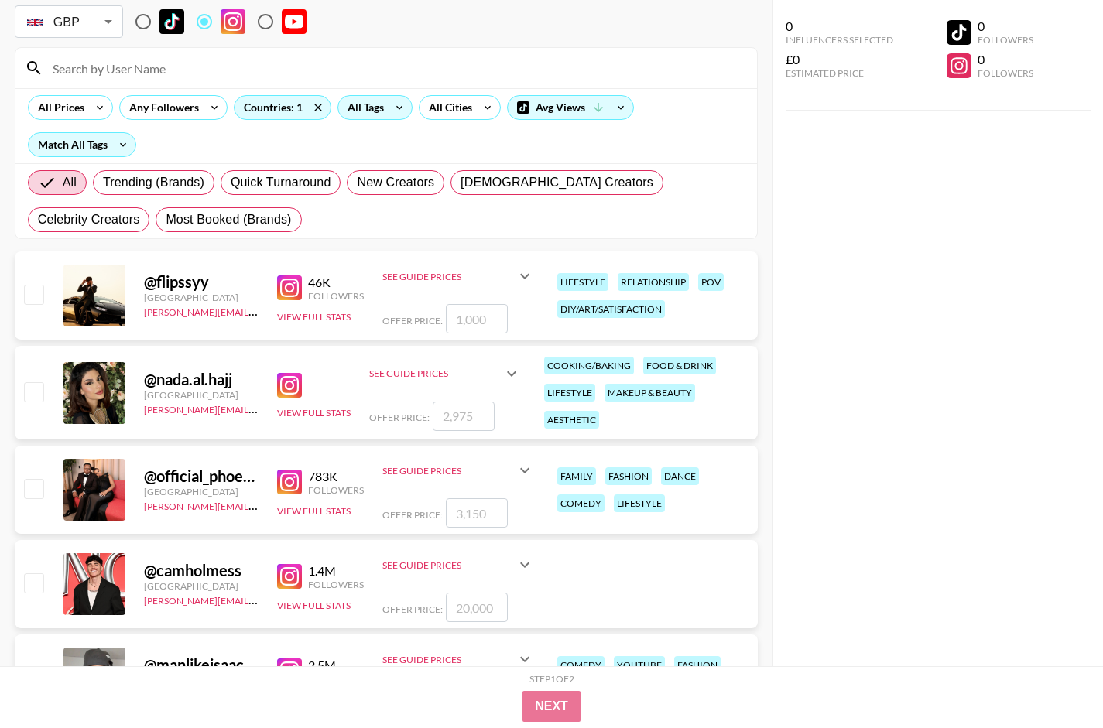
click at [395, 104] on icon at bounding box center [399, 107] width 25 height 23
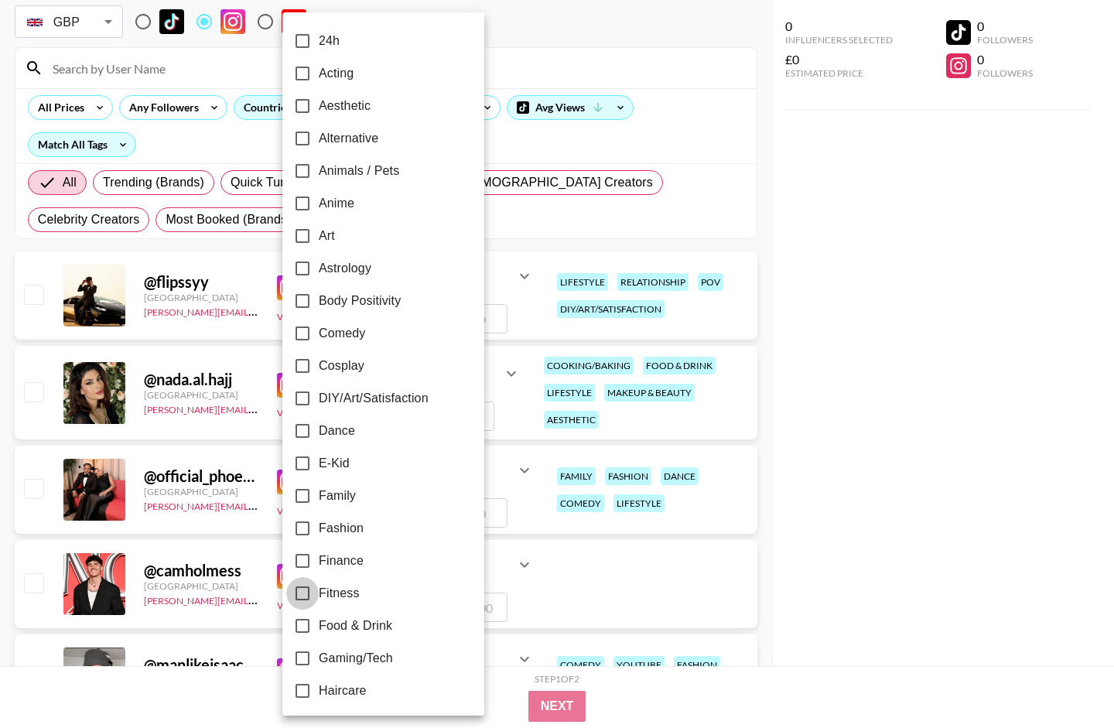
click at [309, 591] on input "Fitness" at bounding box center [302, 593] width 32 height 32
checkbox input "true"
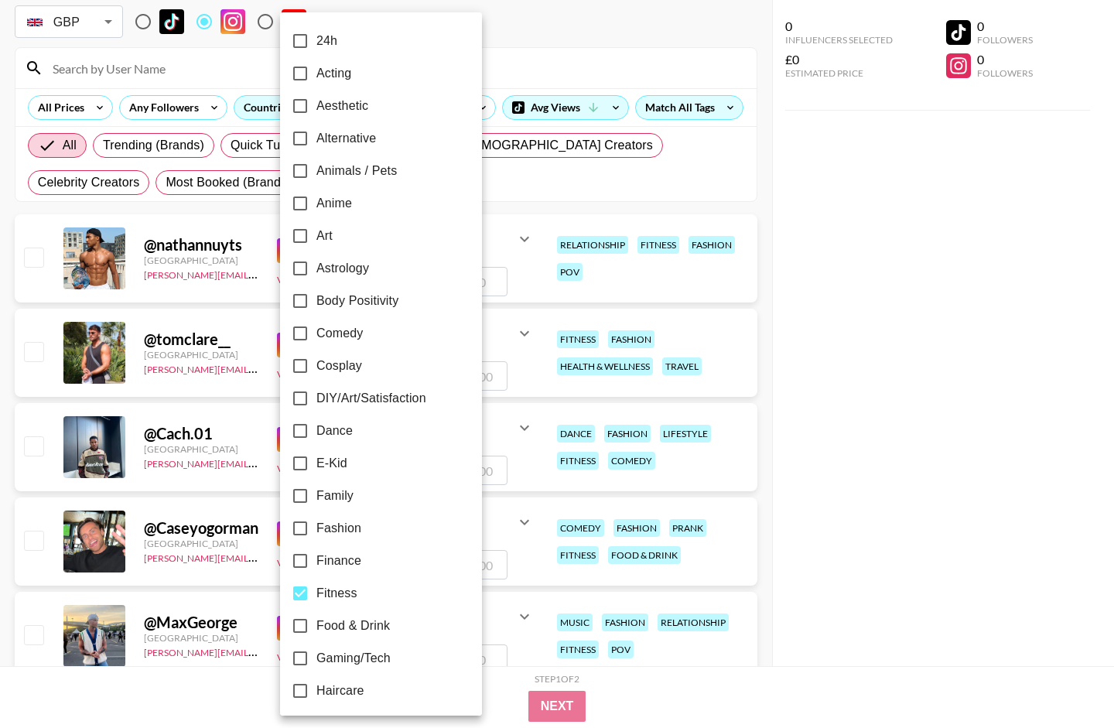
click at [574, 214] on div at bounding box center [557, 364] width 1114 height 728
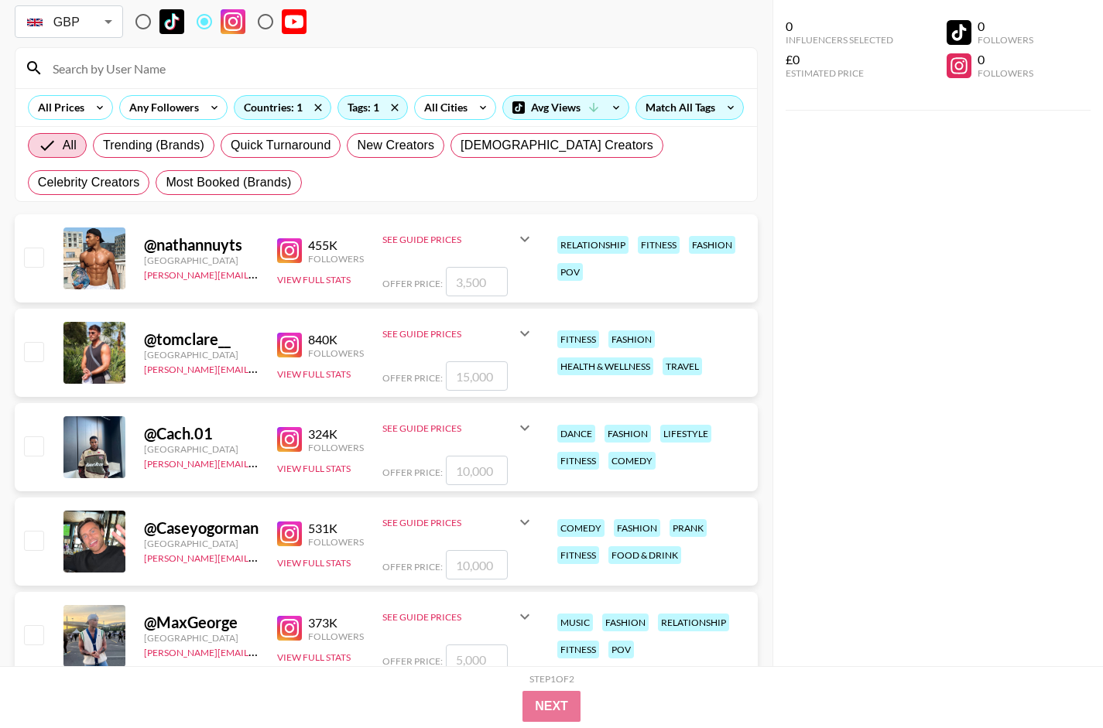
click at [288, 263] on img at bounding box center [289, 250] width 25 height 25
click at [294, 357] on img at bounding box center [289, 345] width 25 height 25
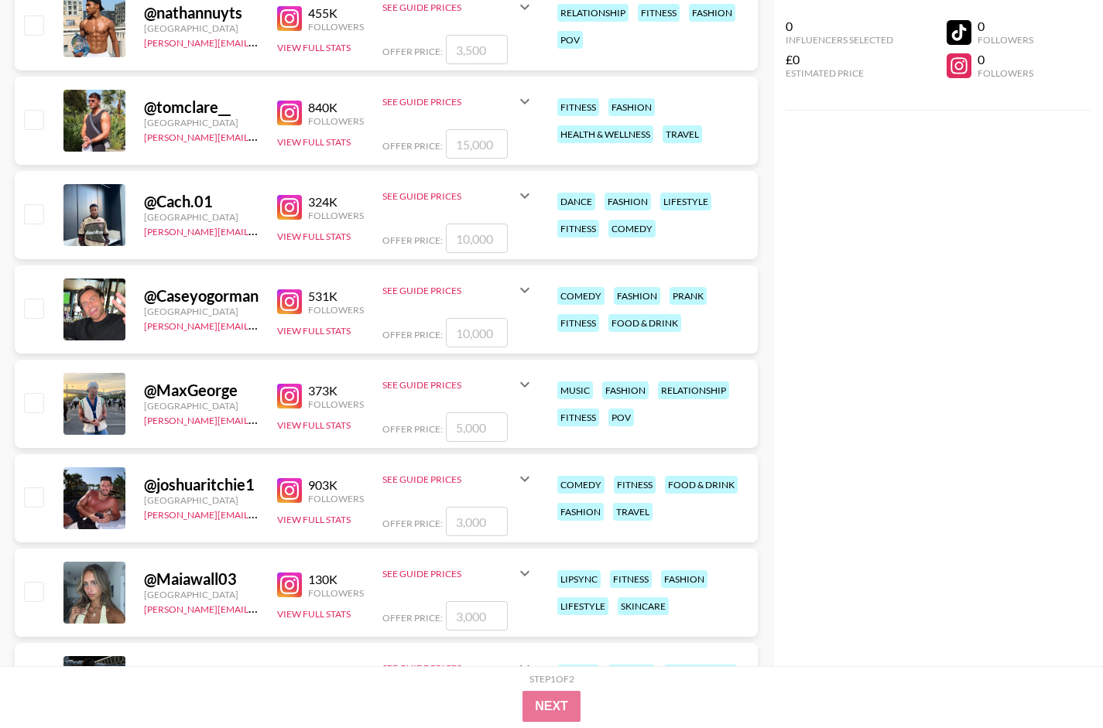
scroll to position [405, 0]
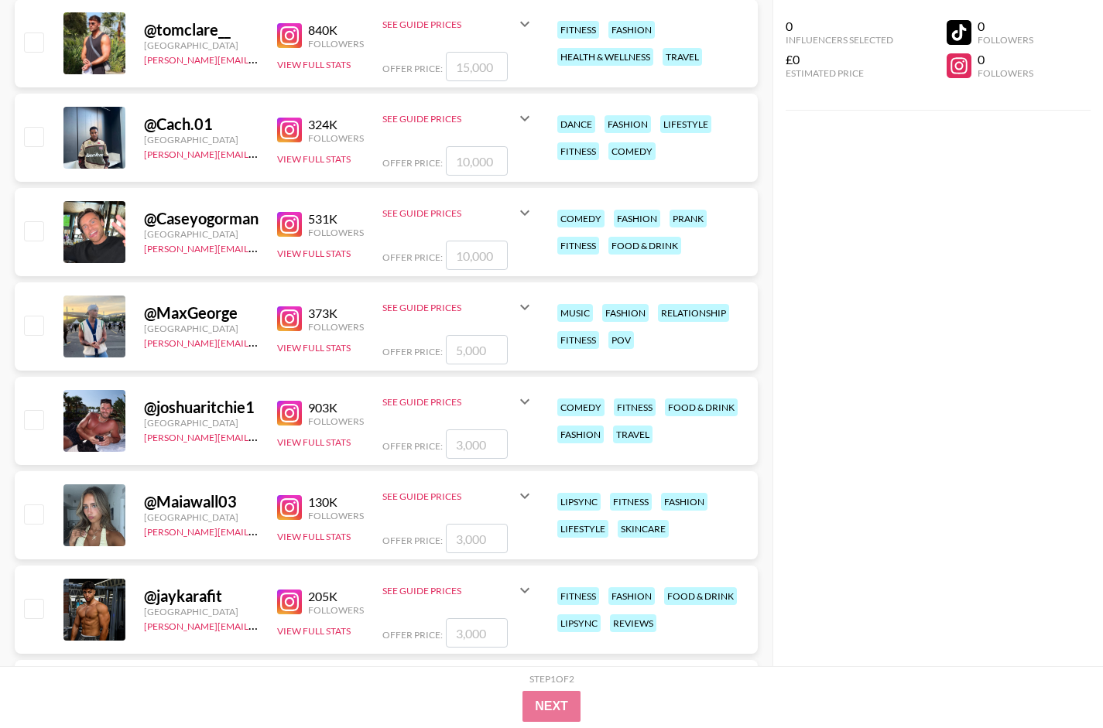
click at [289, 426] on img at bounding box center [289, 413] width 25 height 25
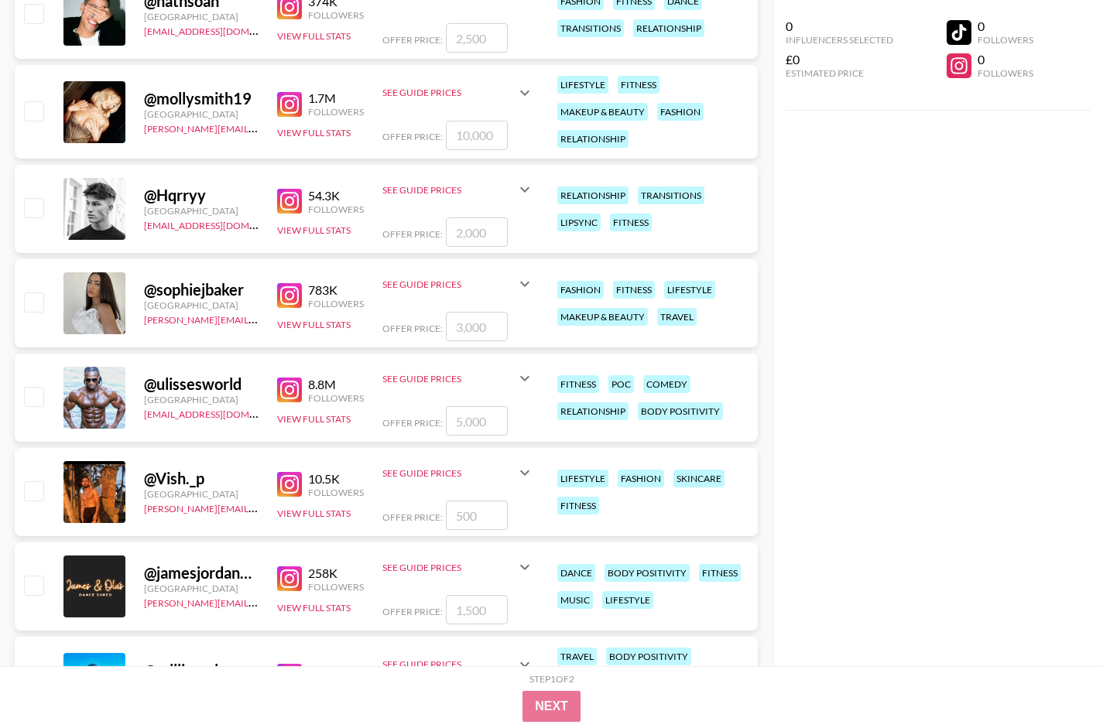
scroll to position [1644, 0]
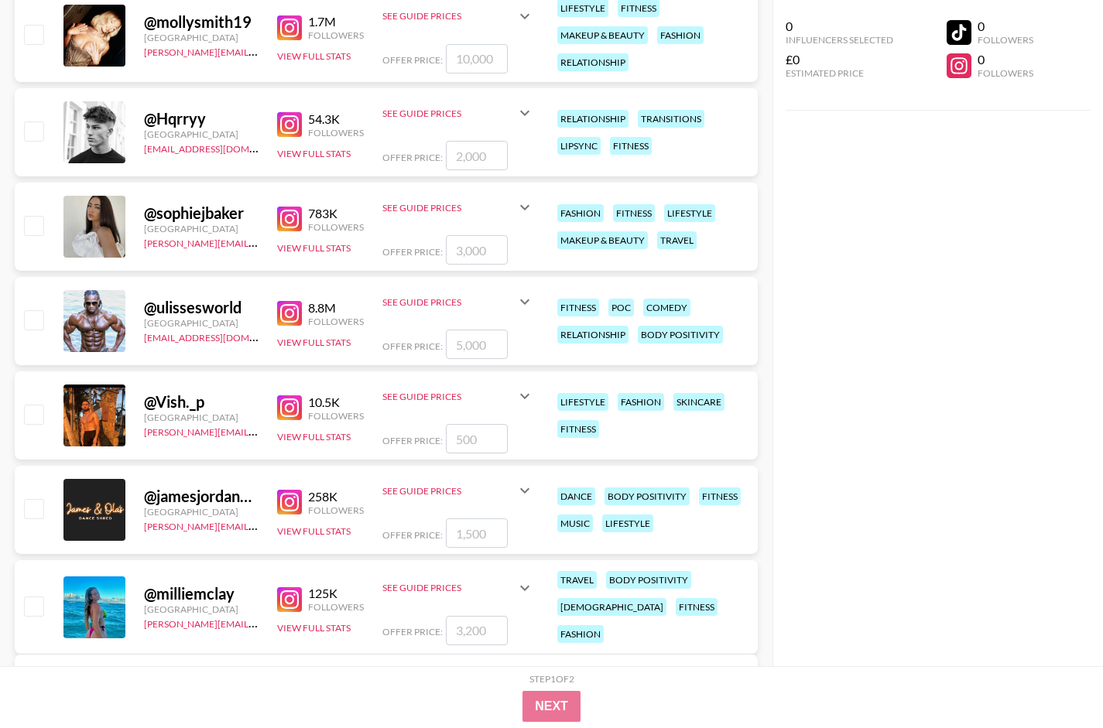
click at [298, 515] on img at bounding box center [289, 502] width 25 height 25
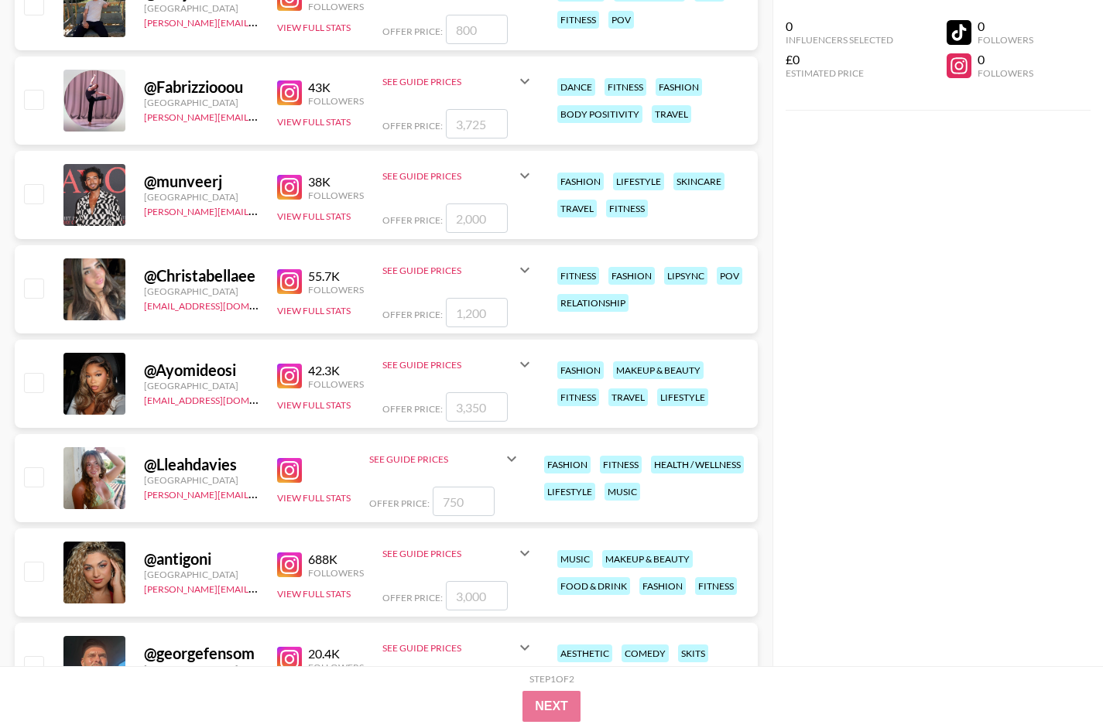
scroll to position [2804, 0]
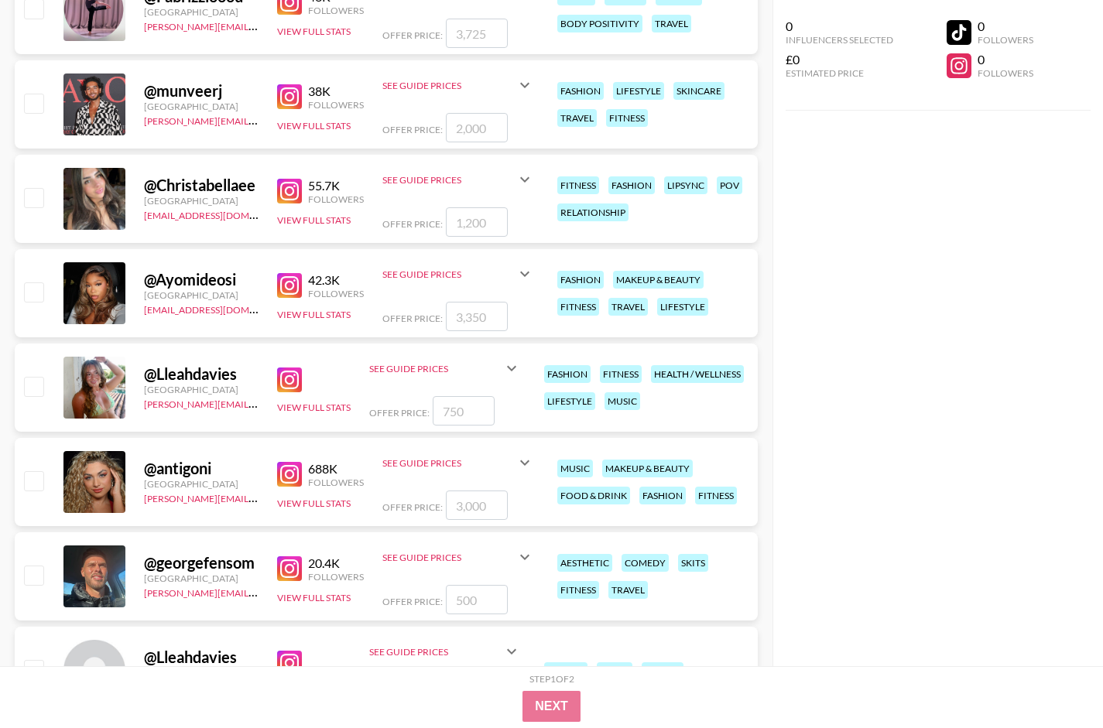
click at [292, 392] on img at bounding box center [289, 380] width 25 height 25
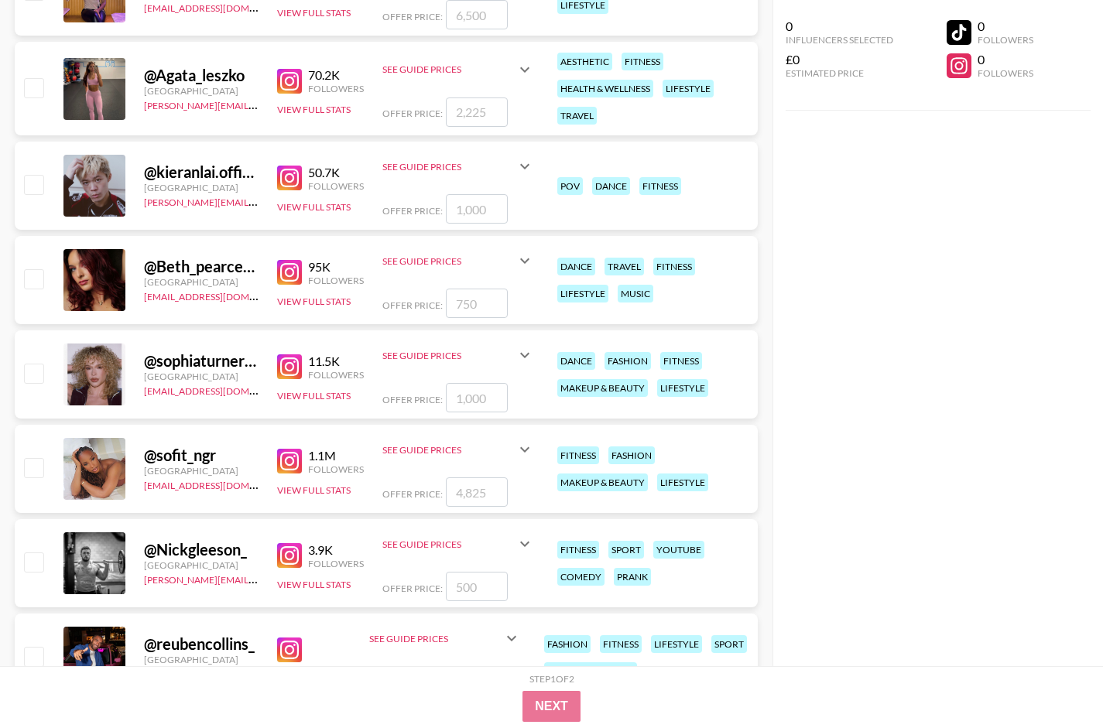
scroll to position [3655, 0]
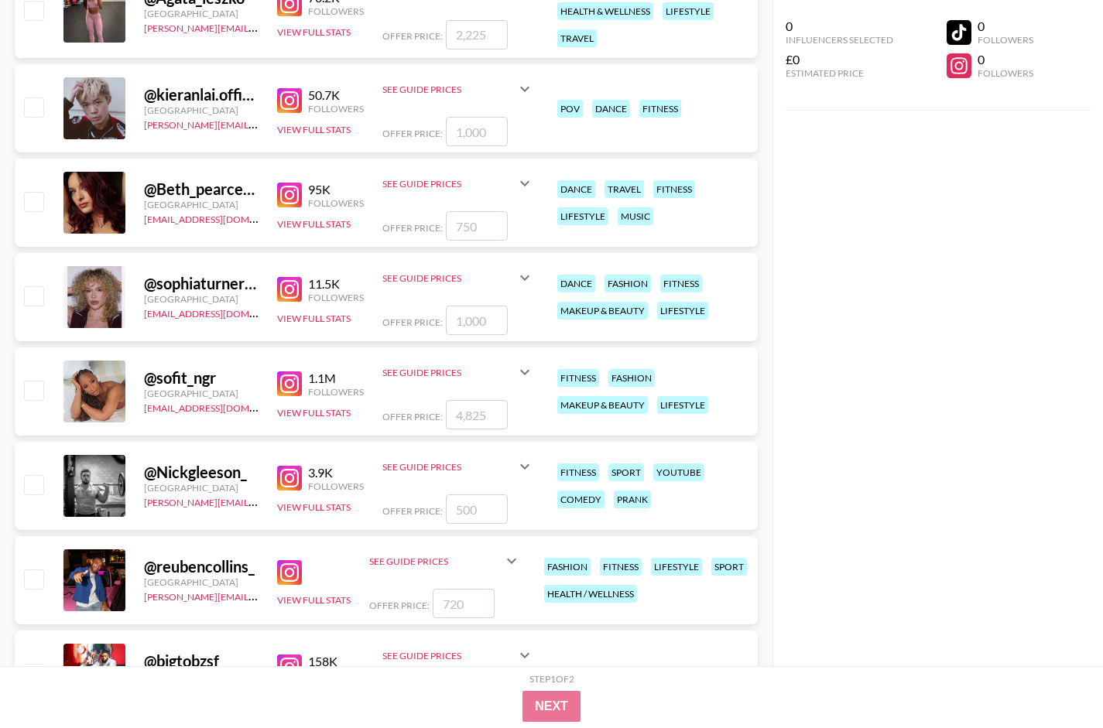
click at [288, 491] on img at bounding box center [289, 478] width 25 height 25
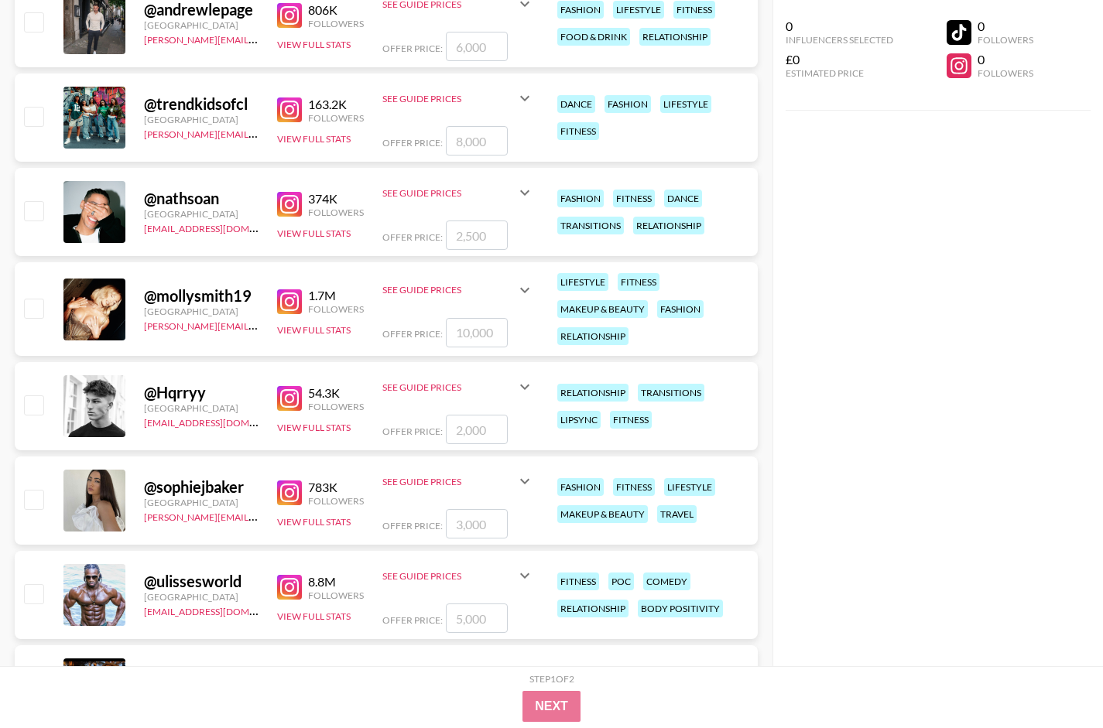
scroll to position [1256, 0]
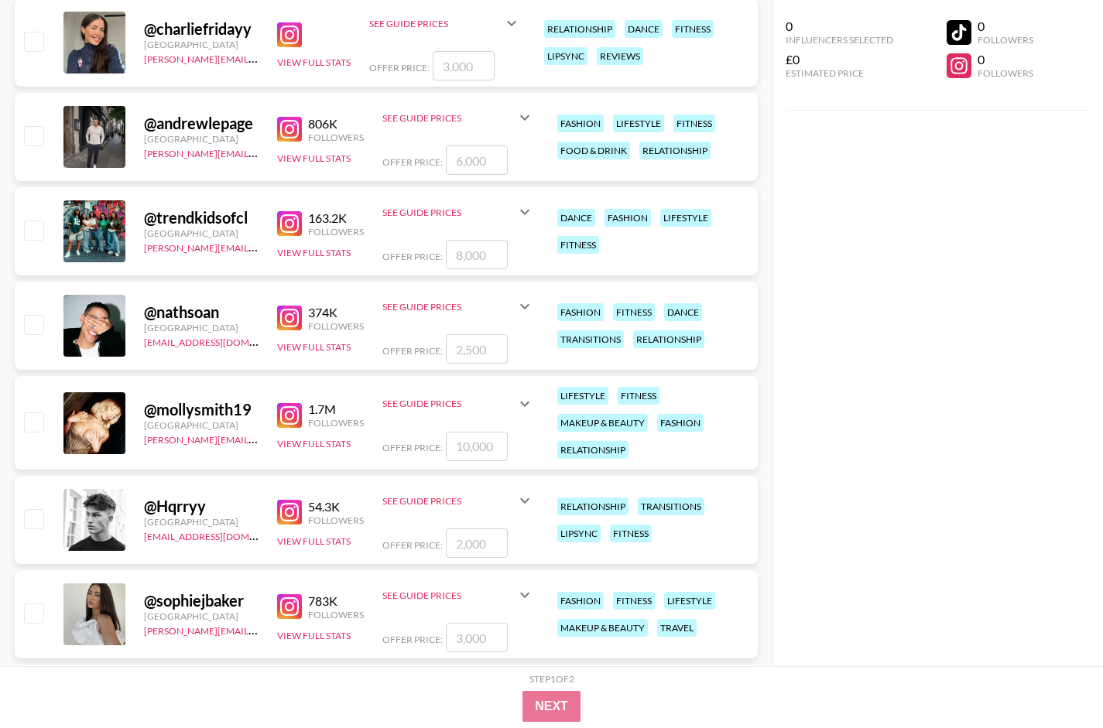
click at [293, 330] on img at bounding box center [289, 318] width 25 height 25
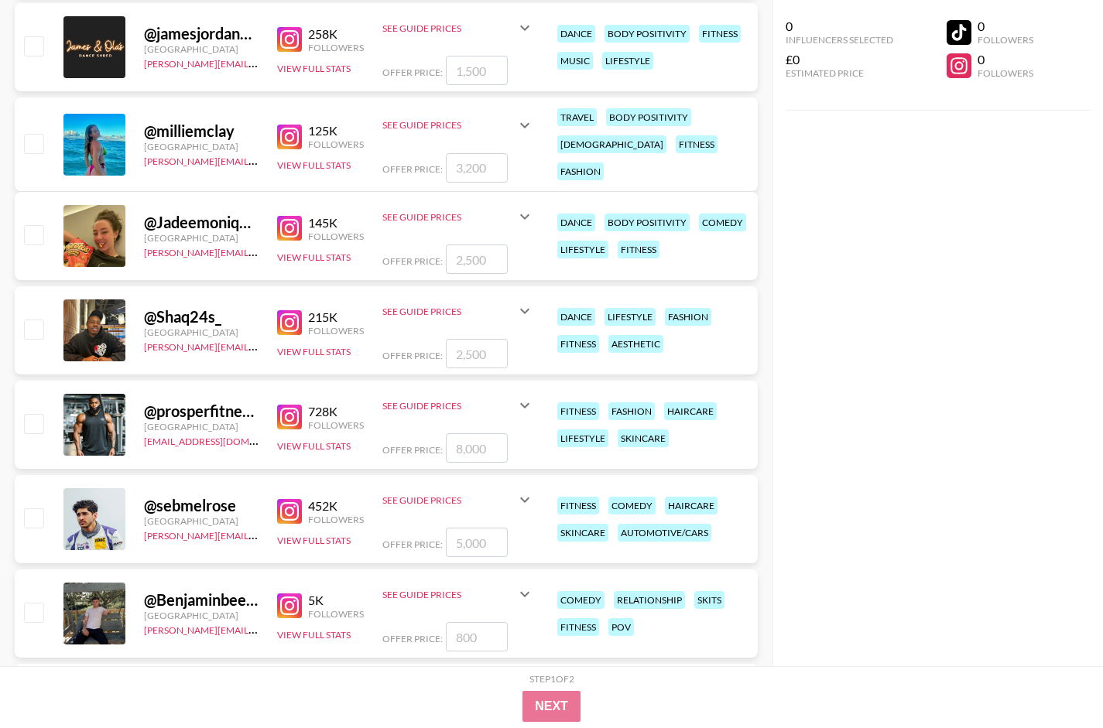
scroll to position [2107, 0]
click at [289, 429] on img at bounding box center [289, 416] width 25 height 25
click at [328, 451] on button "View Full Stats" at bounding box center [314, 446] width 74 height 12
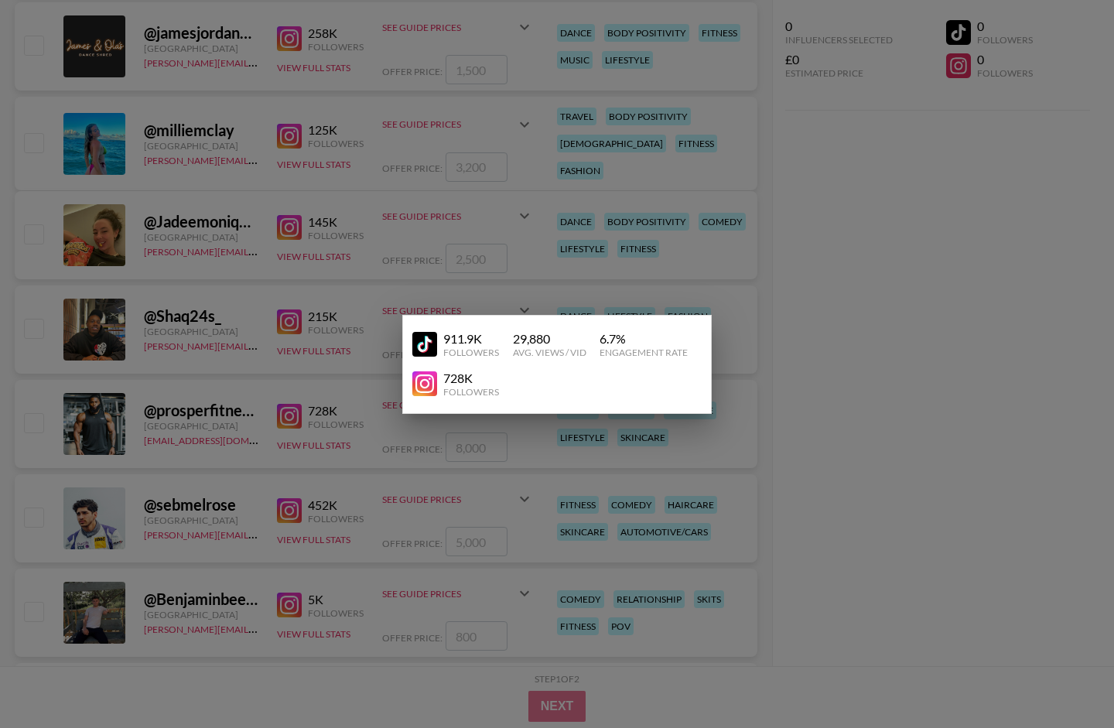
click at [915, 388] on div at bounding box center [557, 364] width 1114 height 728
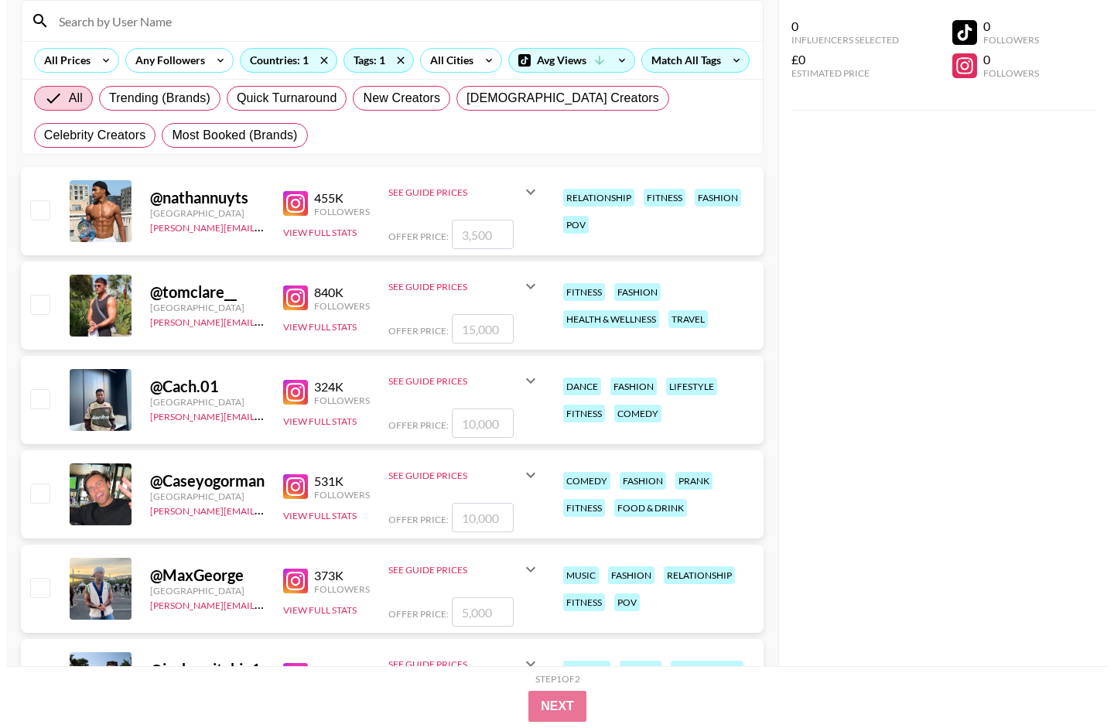
scroll to position [0, 0]
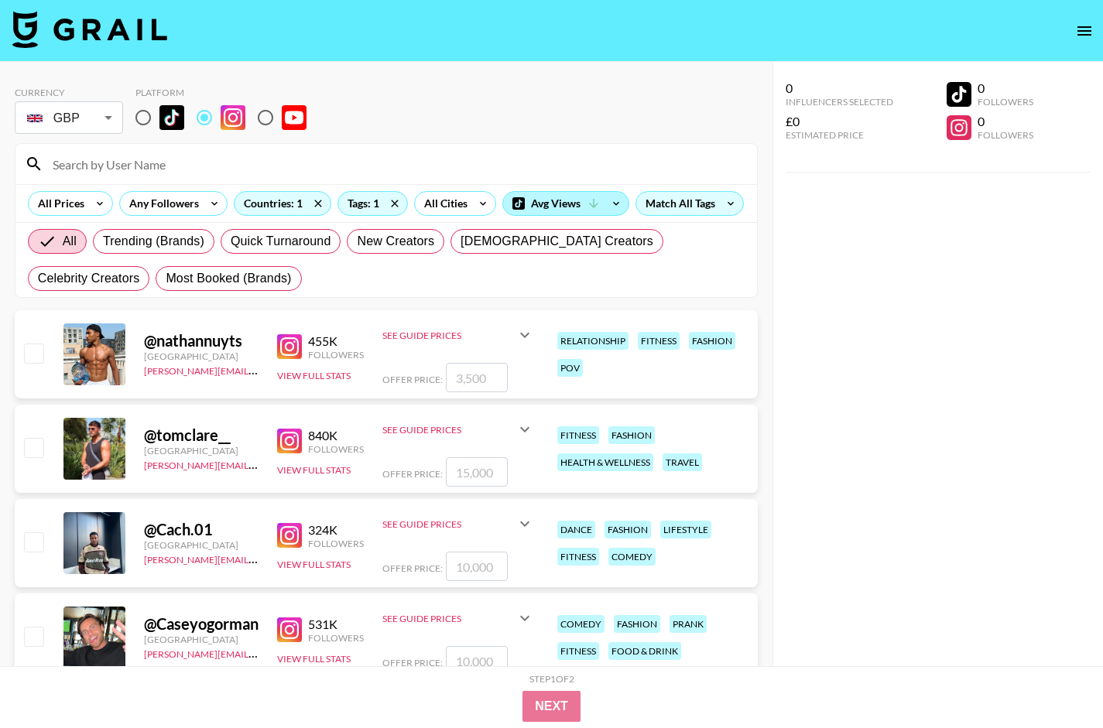
click at [548, 195] on div "Avg Views" at bounding box center [565, 203] width 125 height 23
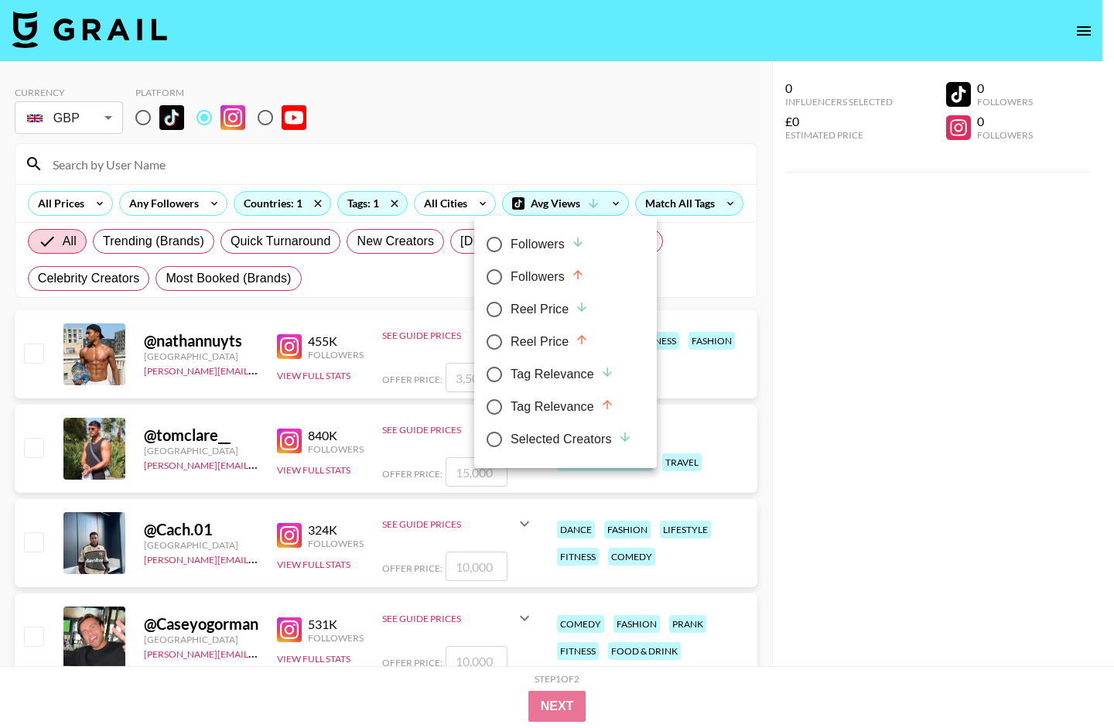
click at [819, 330] on div at bounding box center [557, 364] width 1114 height 728
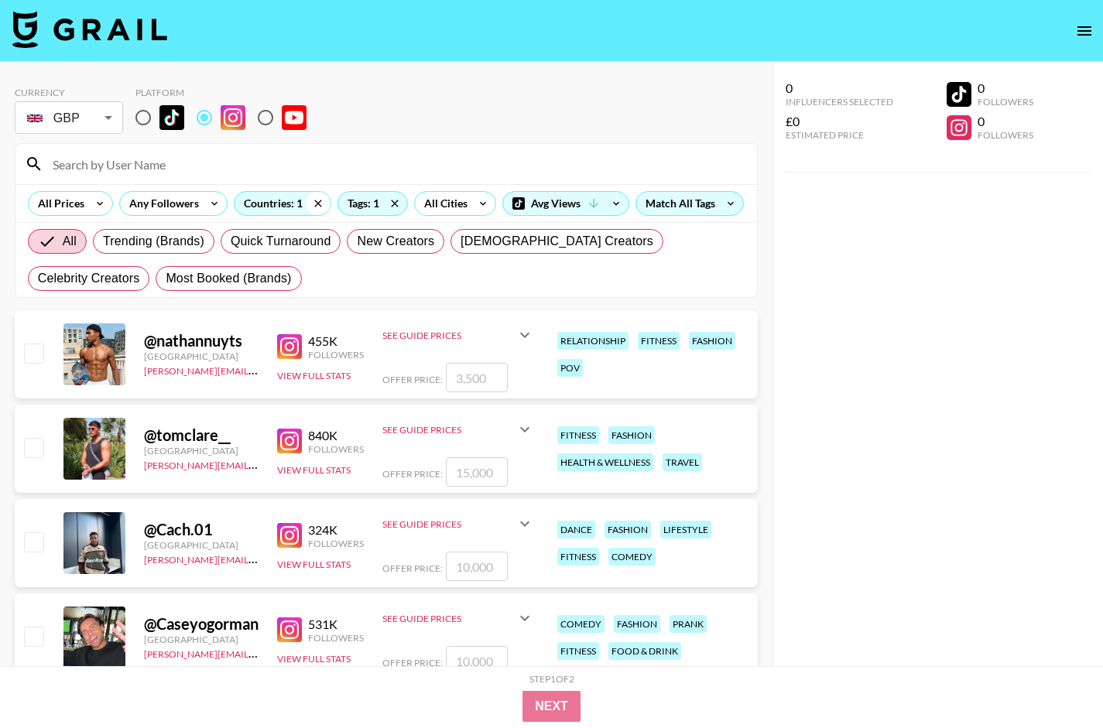
click at [313, 204] on icon at bounding box center [318, 203] width 25 height 23
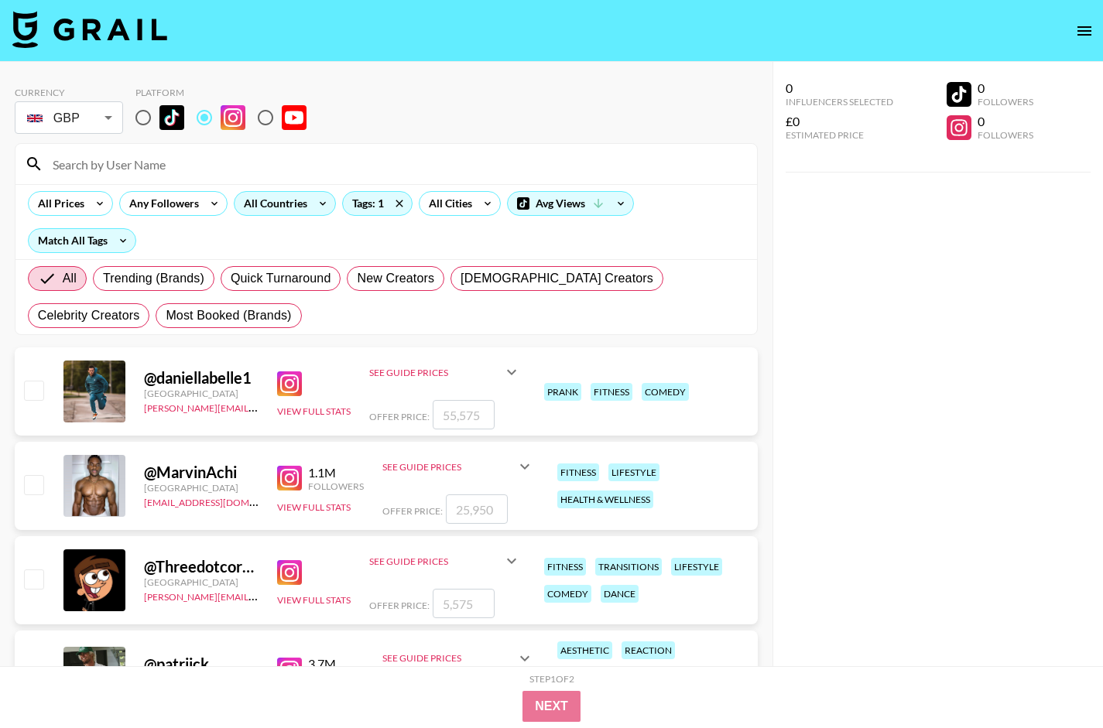
click at [313, 201] on icon at bounding box center [322, 203] width 25 height 23
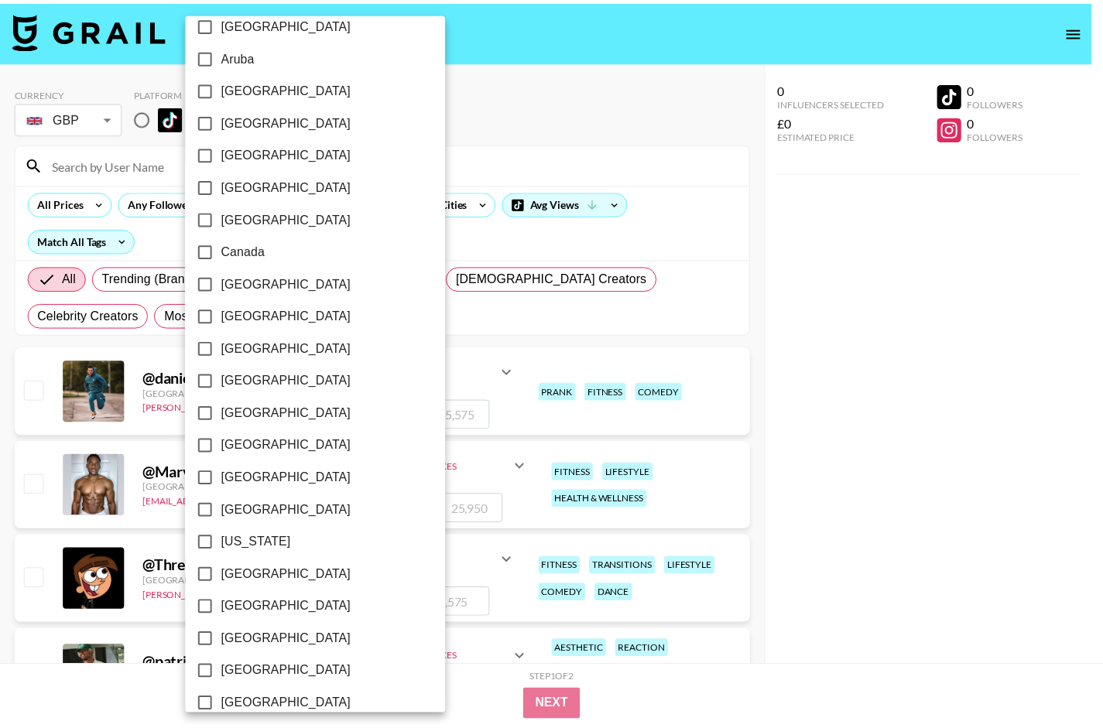
scroll to position [77, 0]
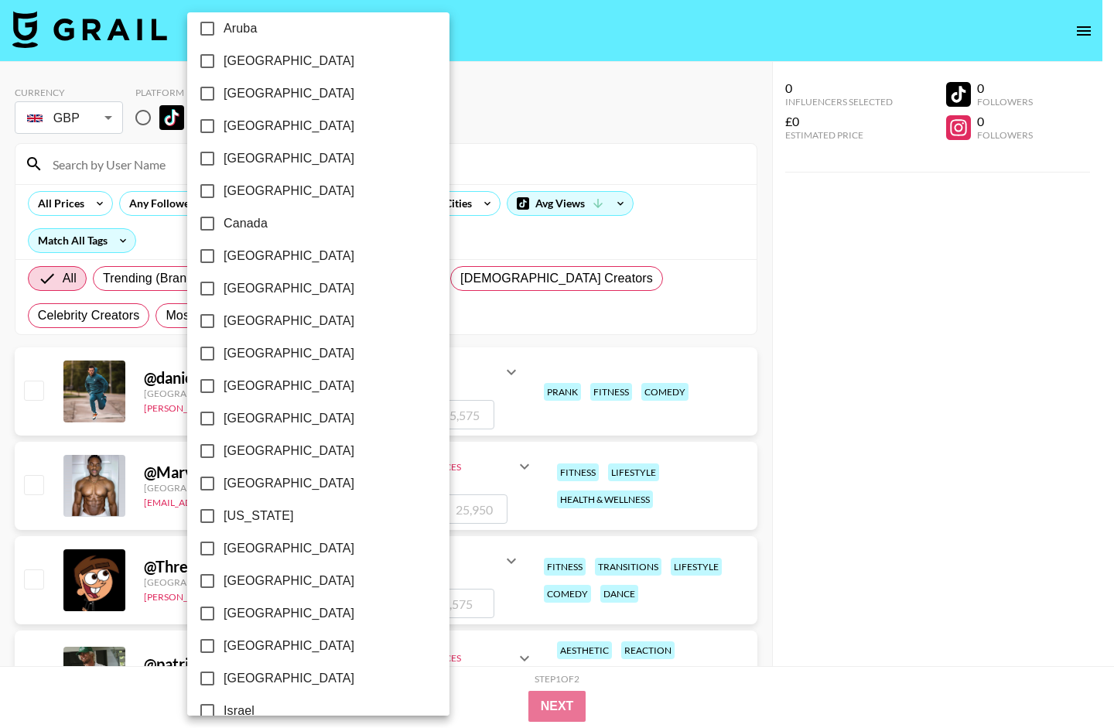
click at [203, 482] on input "[GEOGRAPHIC_DATA]" at bounding box center [207, 483] width 32 height 32
checkbox input "true"
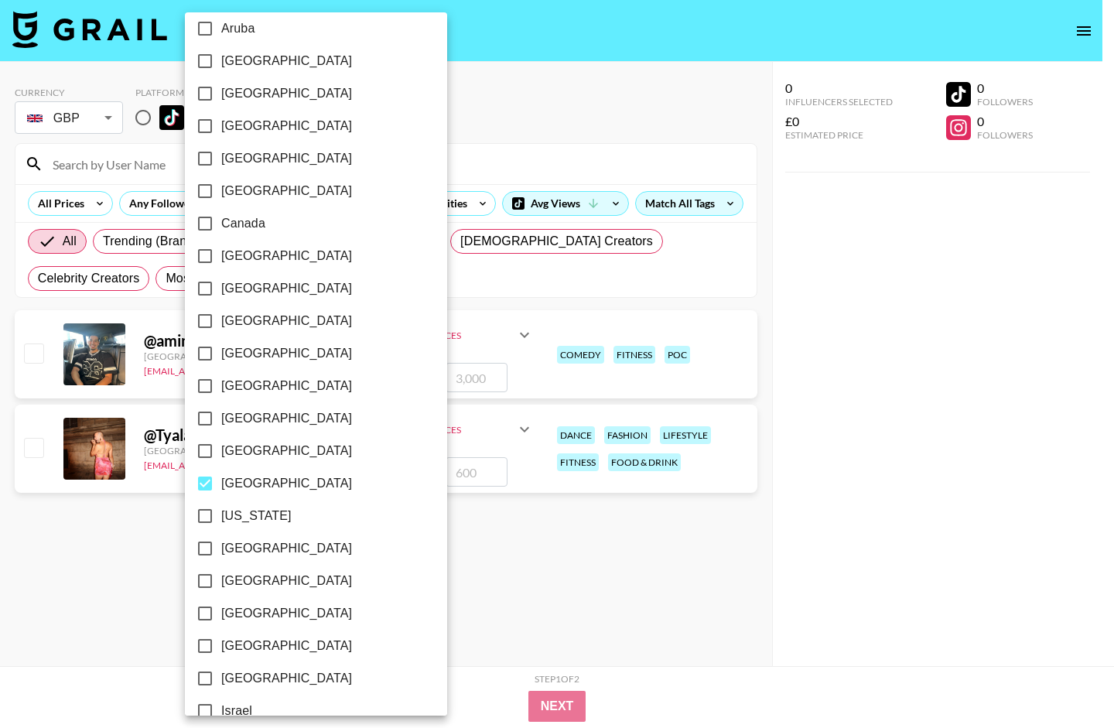
click at [703, 196] on div at bounding box center [557, 364] width 1114 height 728
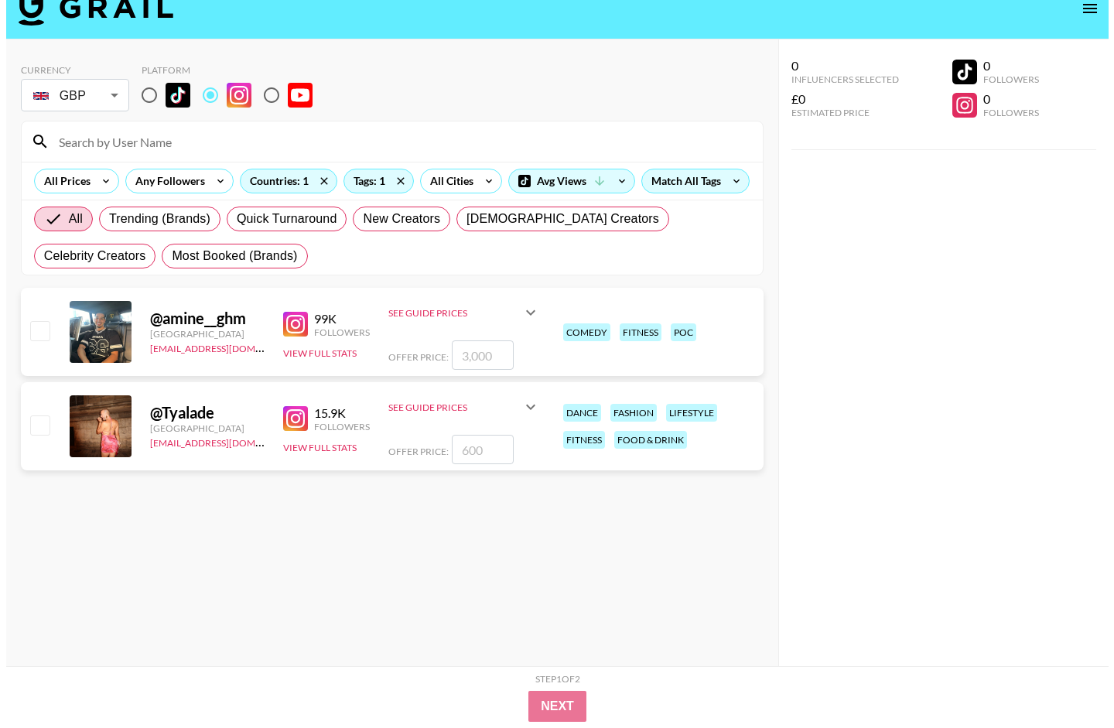
scroll to position [0, 0]
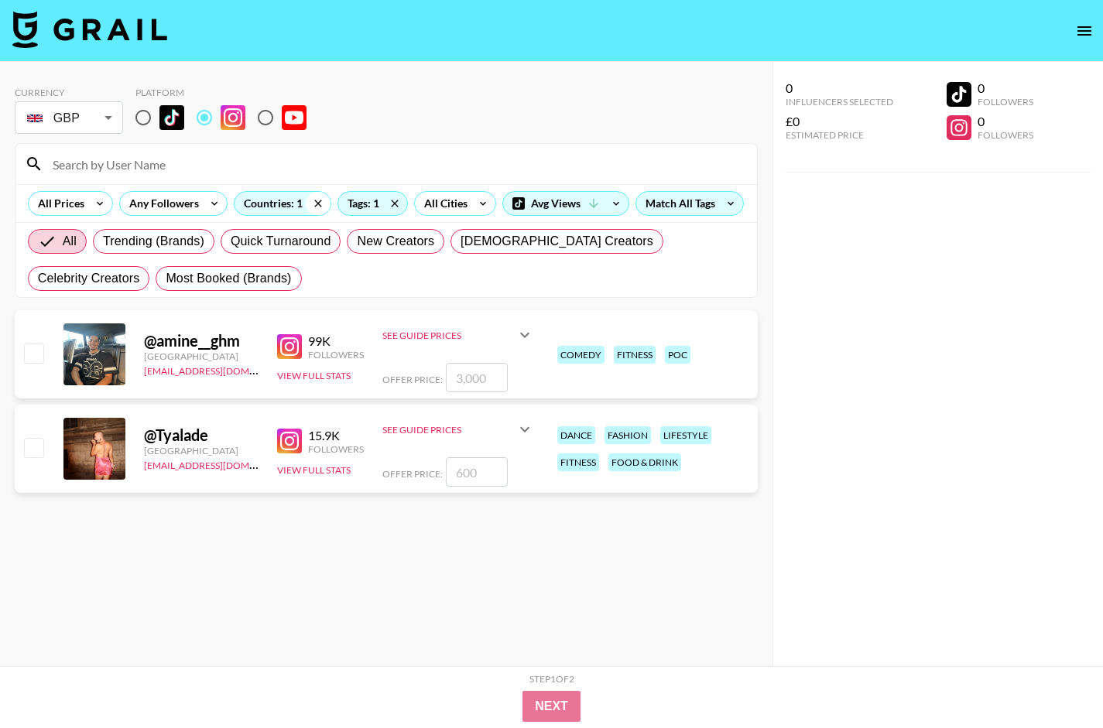
click at [316, 204] on icon at bounding box center [317, 203] width 7 height 7
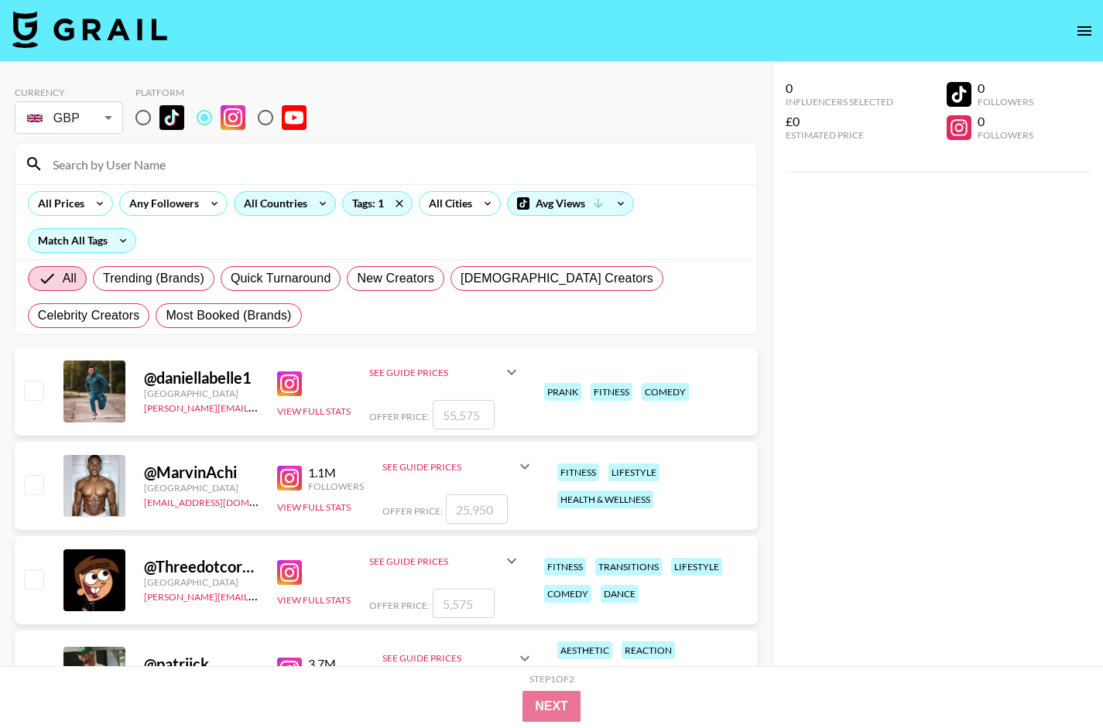
click at [316, 204] on icon at bounding box center [322, 203] width 25 height 23
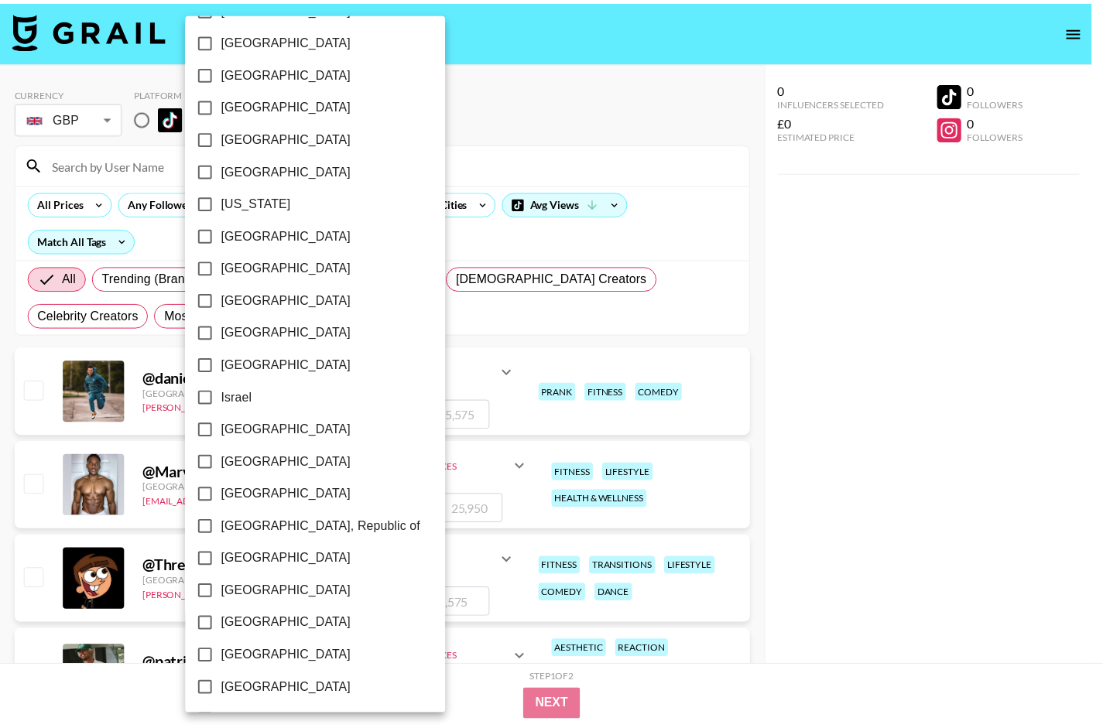
scroll to position [387, 0]
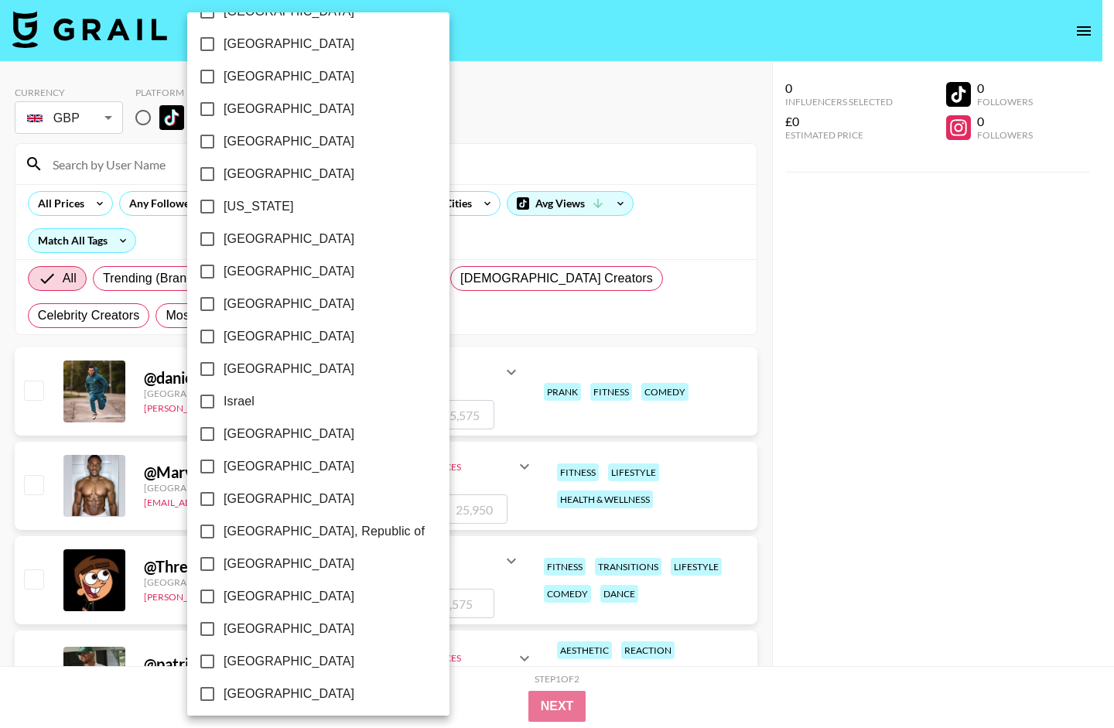
click at [206, 239] on input "[GEOGRAPHIC_DATA]" at bounding box center [207, 239] width 32 height 32
checkbox input "true"
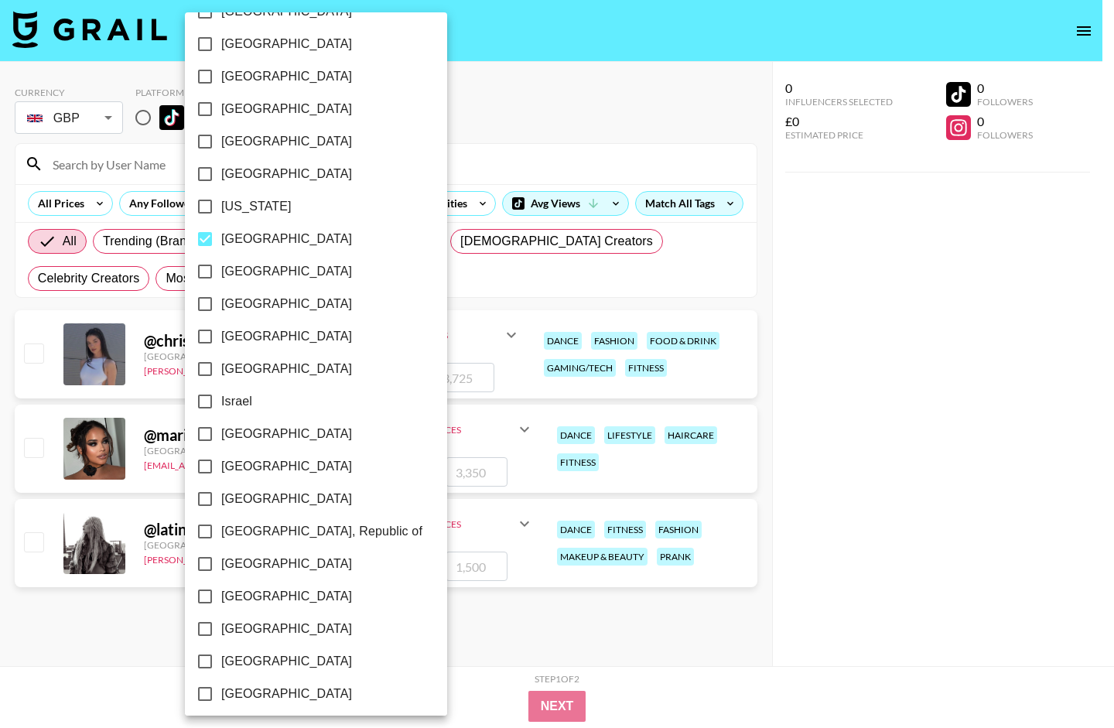
click at [744, 209] on div at bounding box center [557, 364] width 1114 height 728
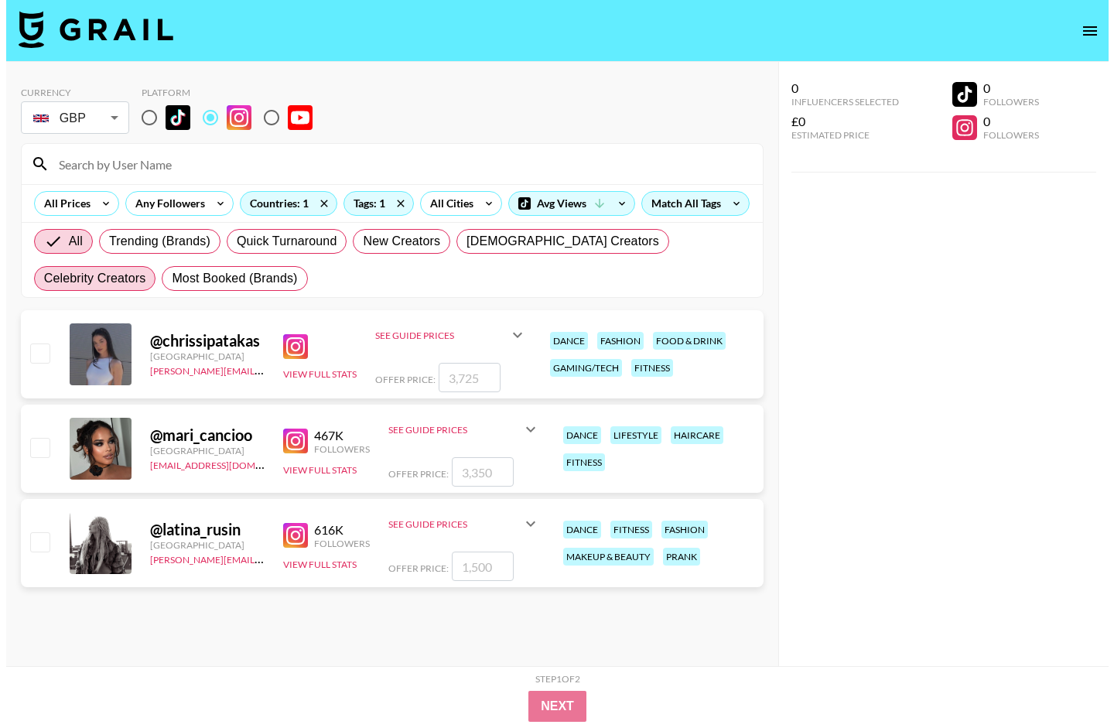
scroll to position [62, 0]
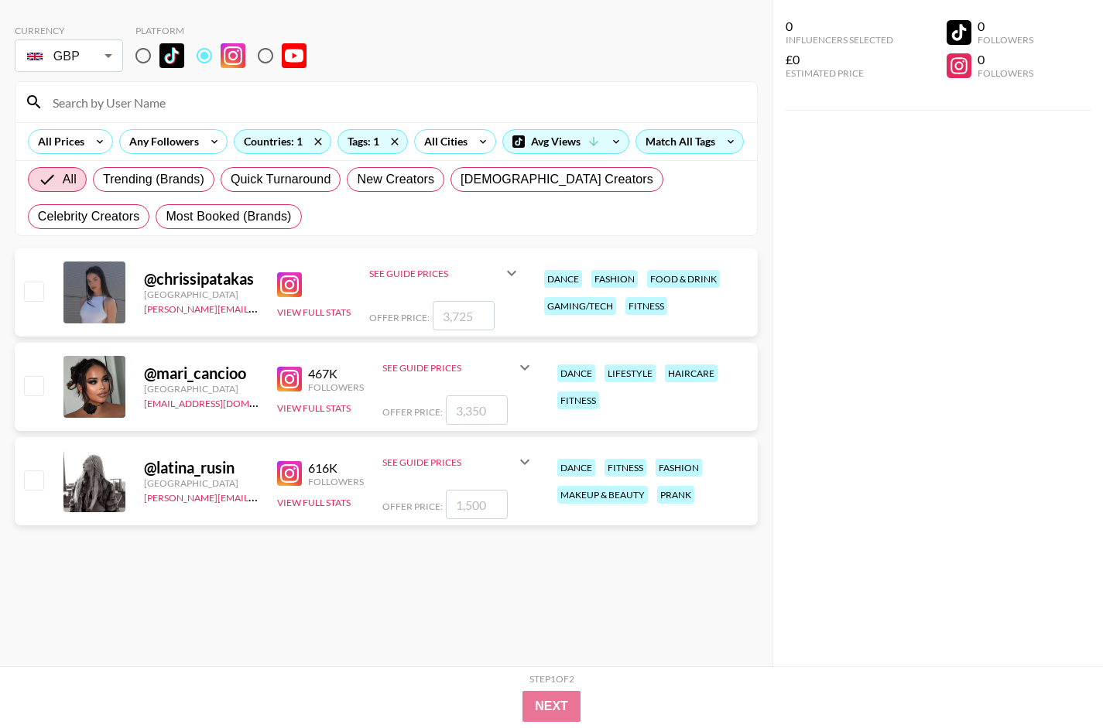
click at [583, 52] on div "Currency GBP GBP ​ Platform" at bounding box center [386, 50] width 743 height 50
click at [313, 142] on icon at bounding box center [318, 141] width 25 height 23
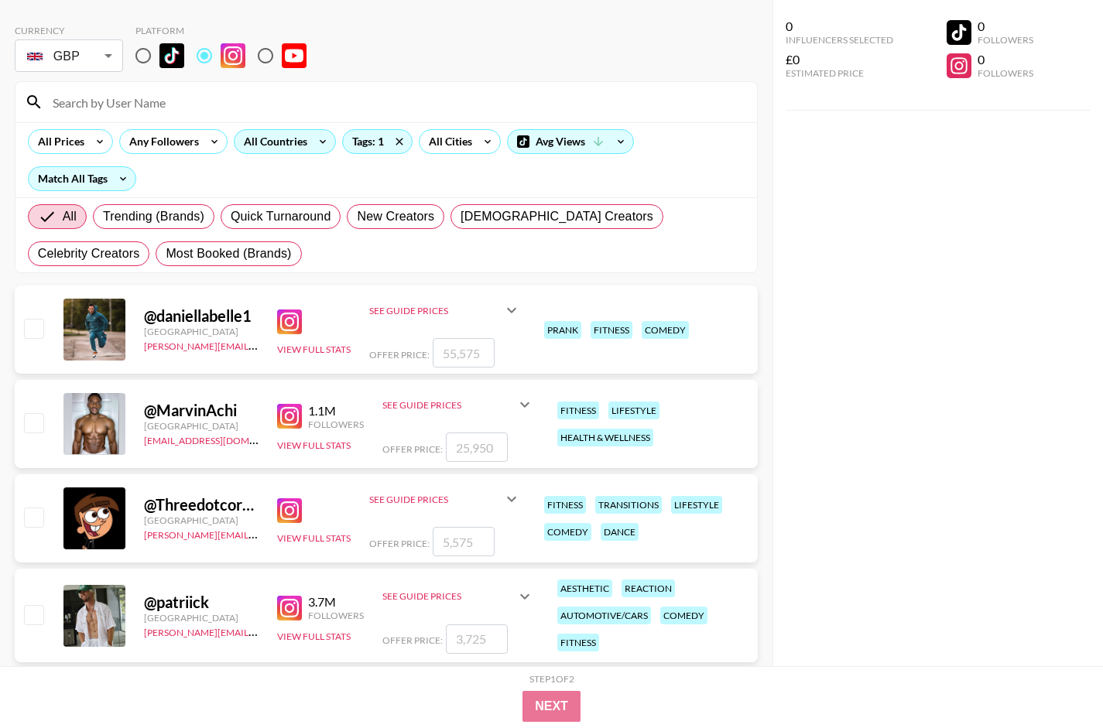
click at [313, 142] on icon at bounding box center [322, 141] width 25 height 23
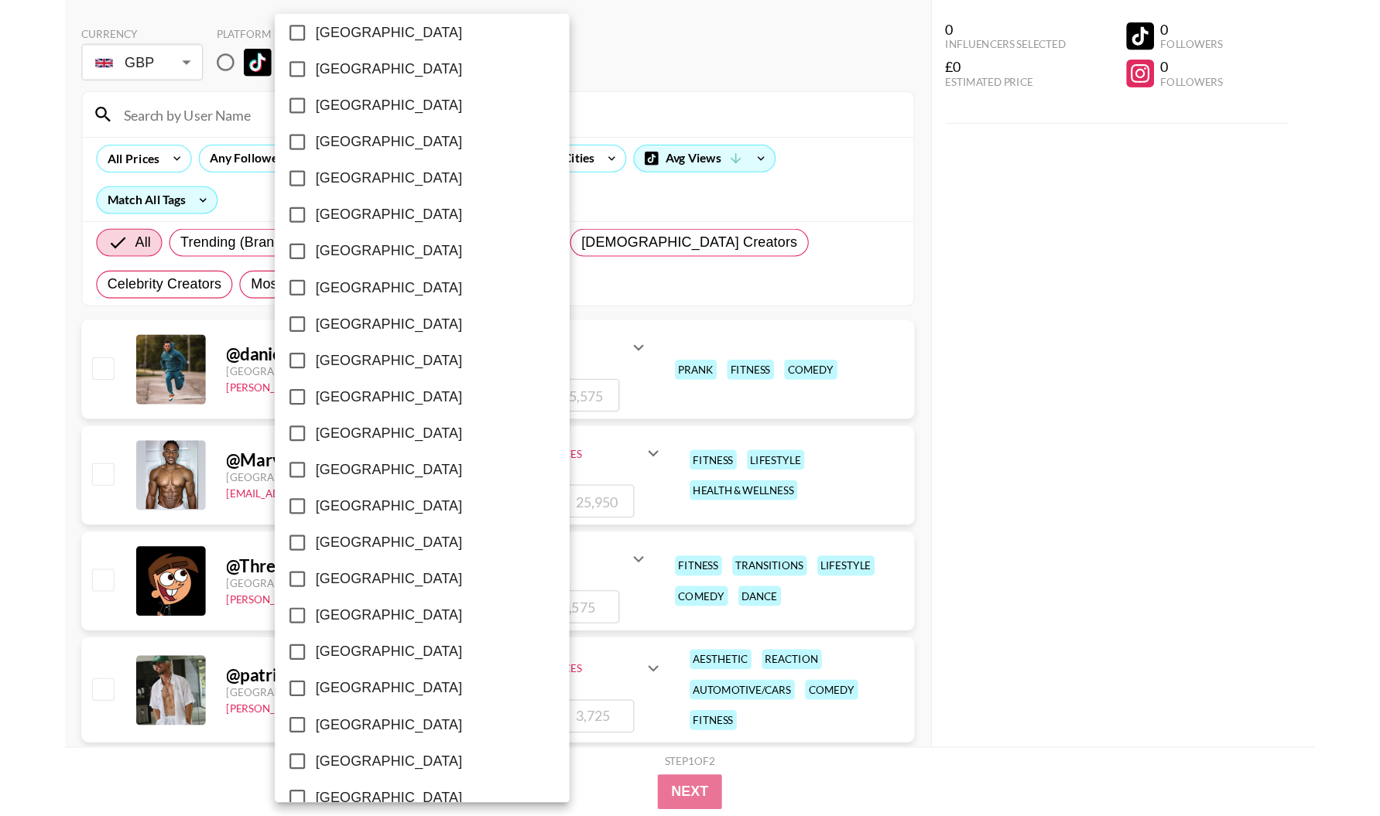
scroll to position [1076, 0]
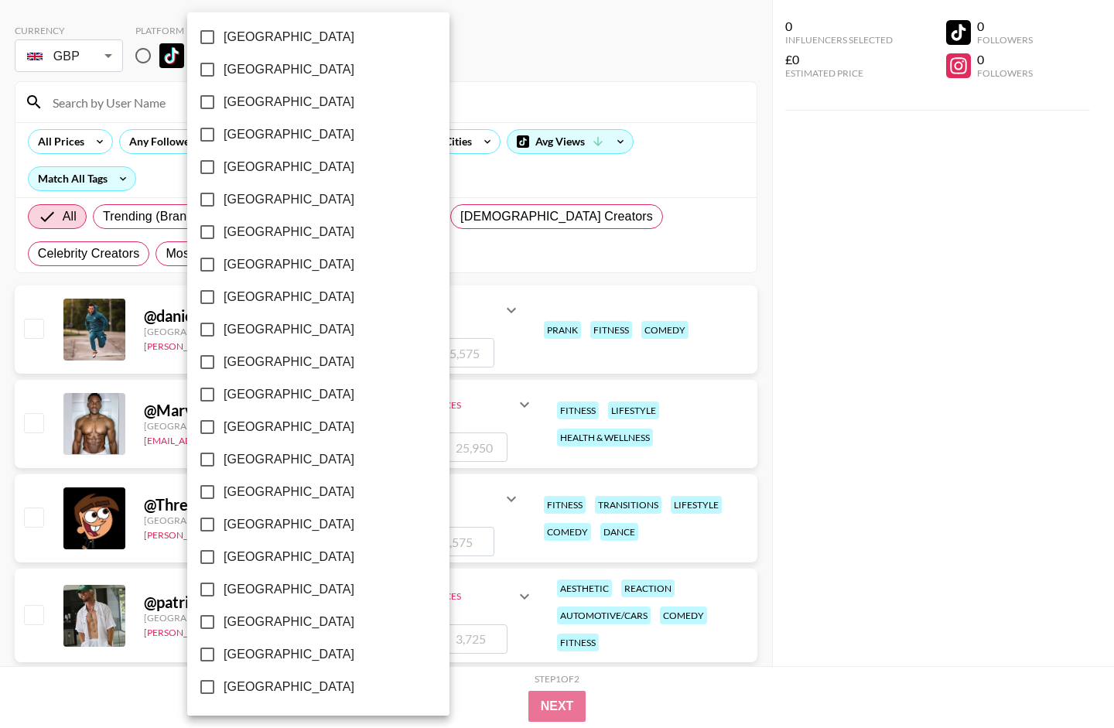
click at [206, 590] on input "[GEOGRAPHIC_DATA]" at bounding box center [207, 589] width 32 height 32
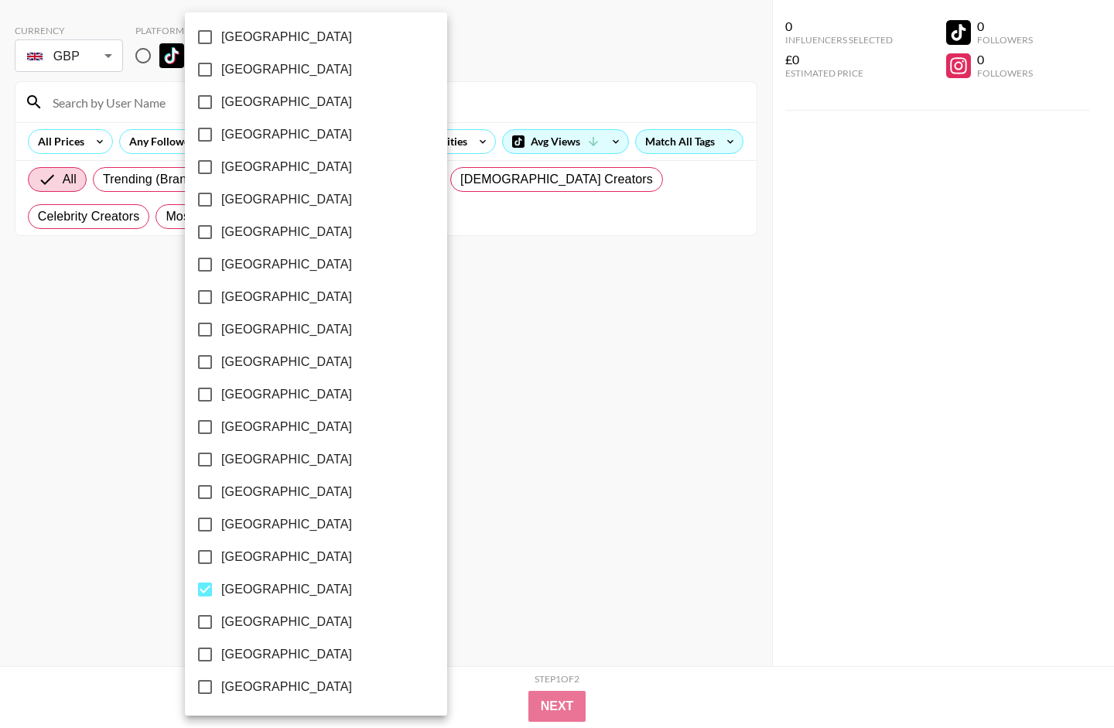
click at [206, 590] on input "[GEOGRAPHIC_DATA]" at bounding box center [205, 589] width 32 height 32
checkbox input "false"
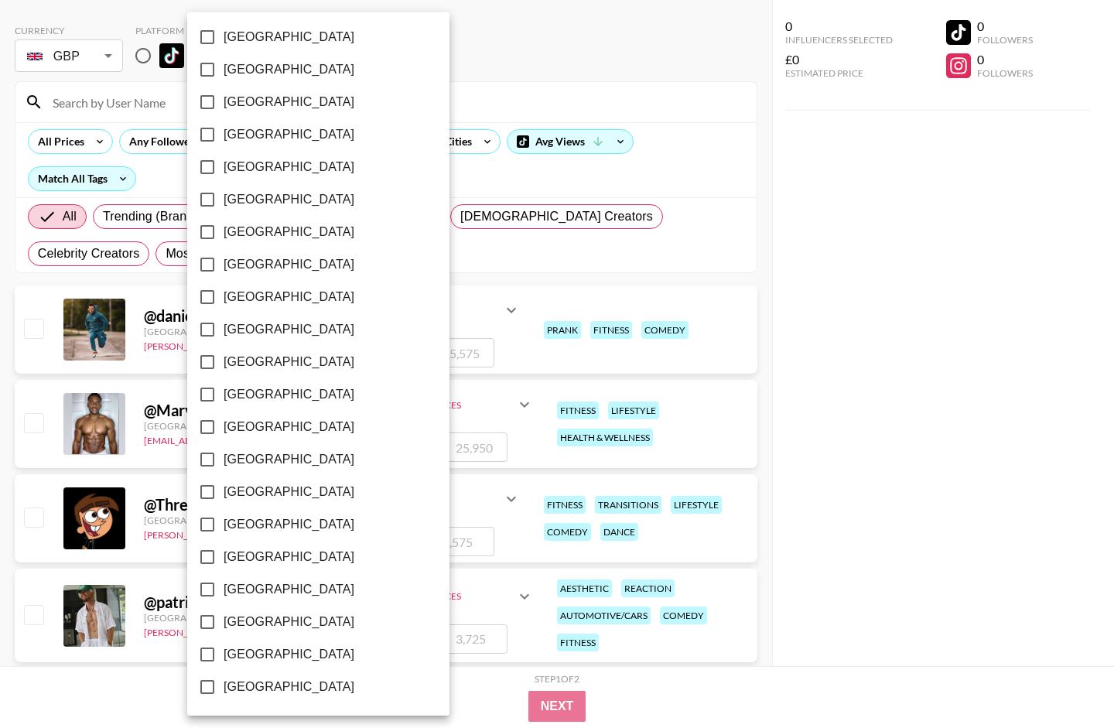
click at [210, 395] on input "[GEOGRAPHIC_DATA]" at bounding box center [207, 394] width 32 height 32
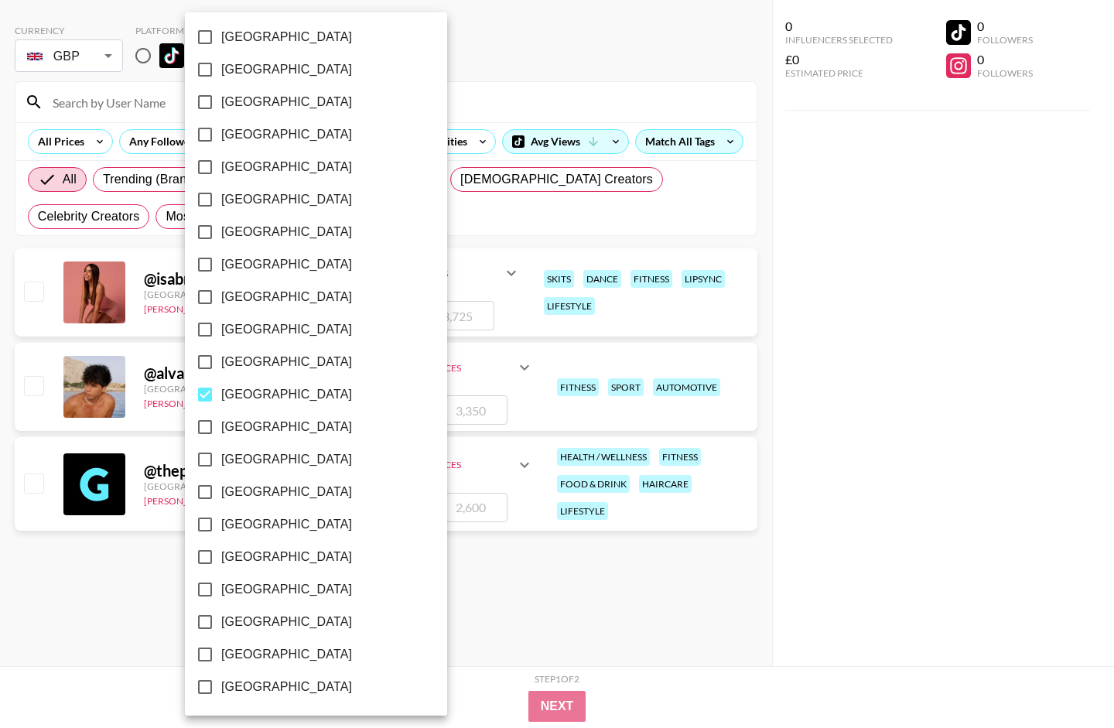
click at [201, 395] on input "[GEOGRAPHIC_DATA]" at bounding box center [205, 394] width 32 height 32
checkbox input "false"
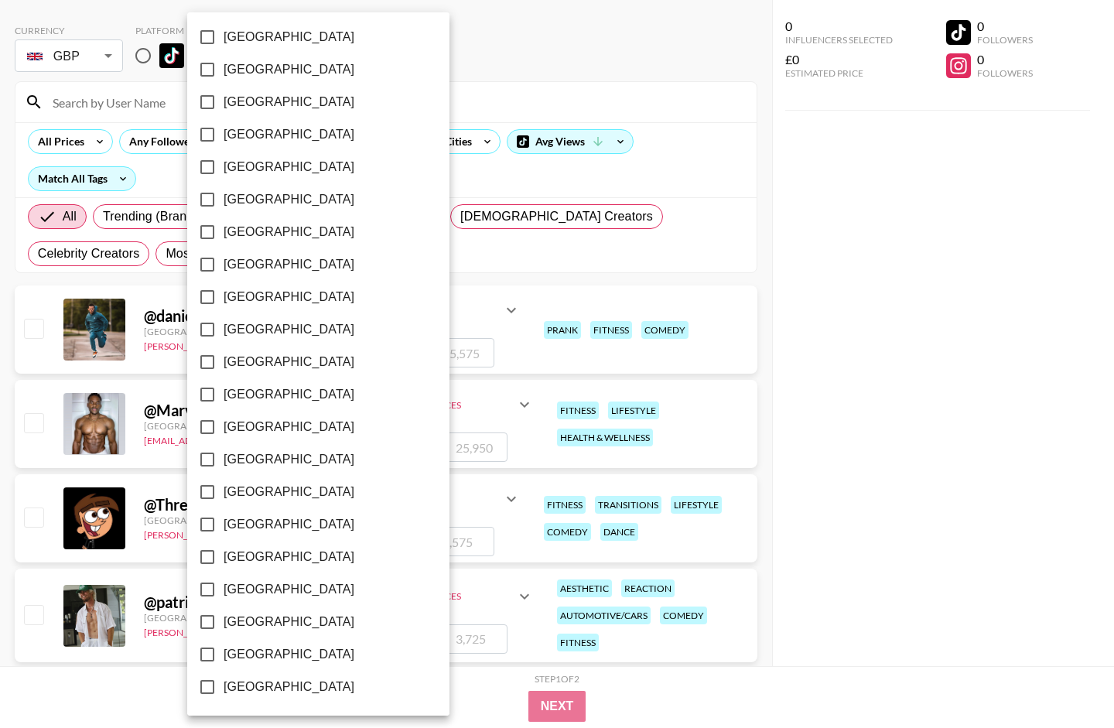
click at [207, 611] on input "[GEOGRAPHIC_DATA]" at bounding box center [207, 622] width 32 height 32
checkbox input "true"
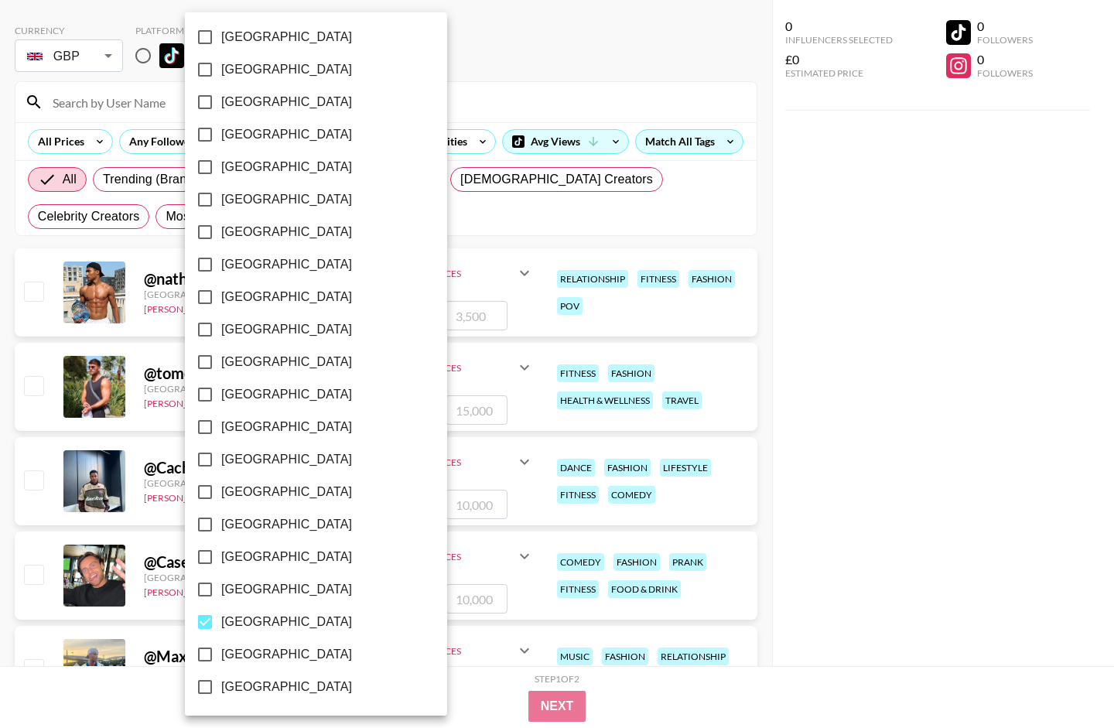
click at [770, 170] on div at bounding box center [557, 364] width 1114 height 728
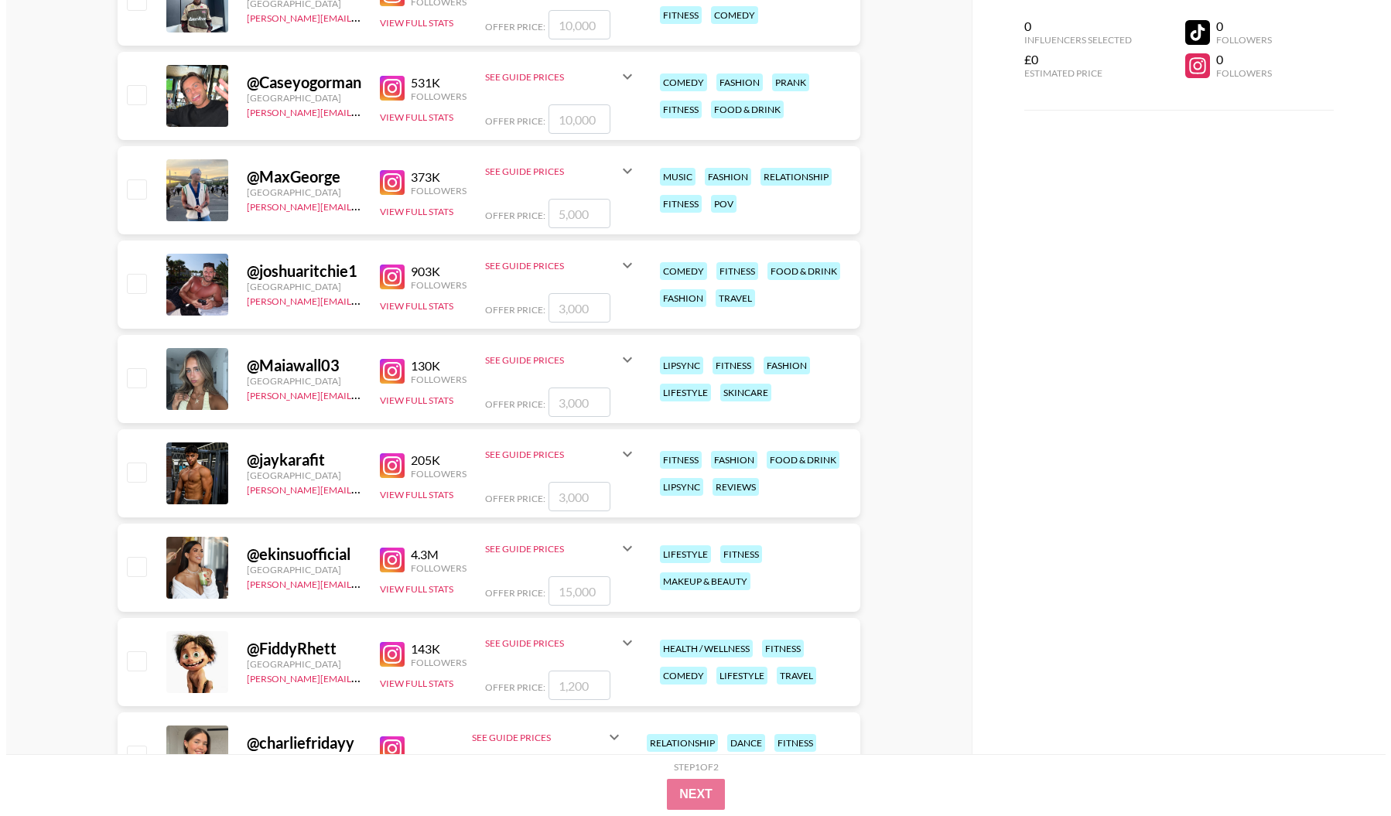
scroll to position [0, 0]
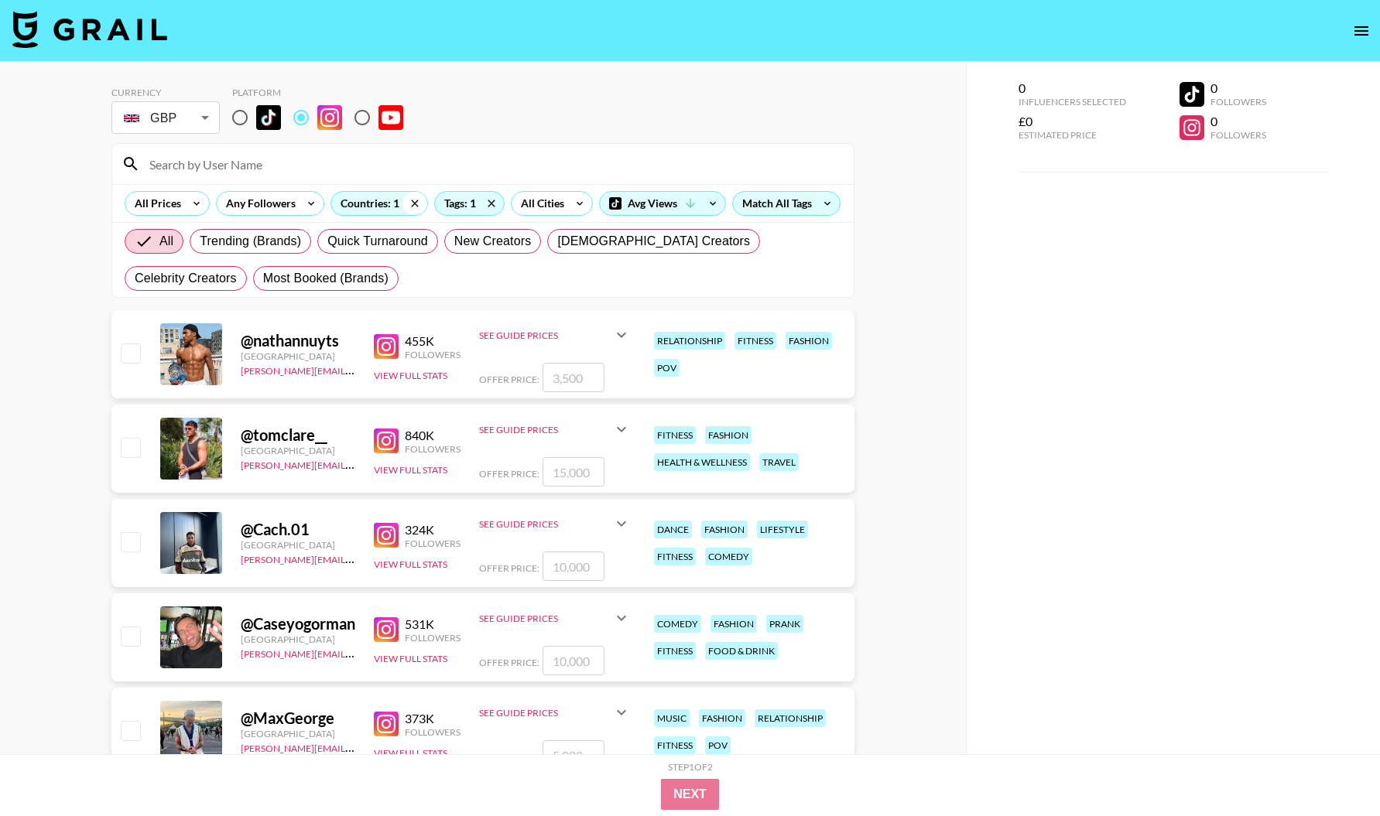
click at [412, 201] on icon at bounding box center [414, 203] width 25 height 23
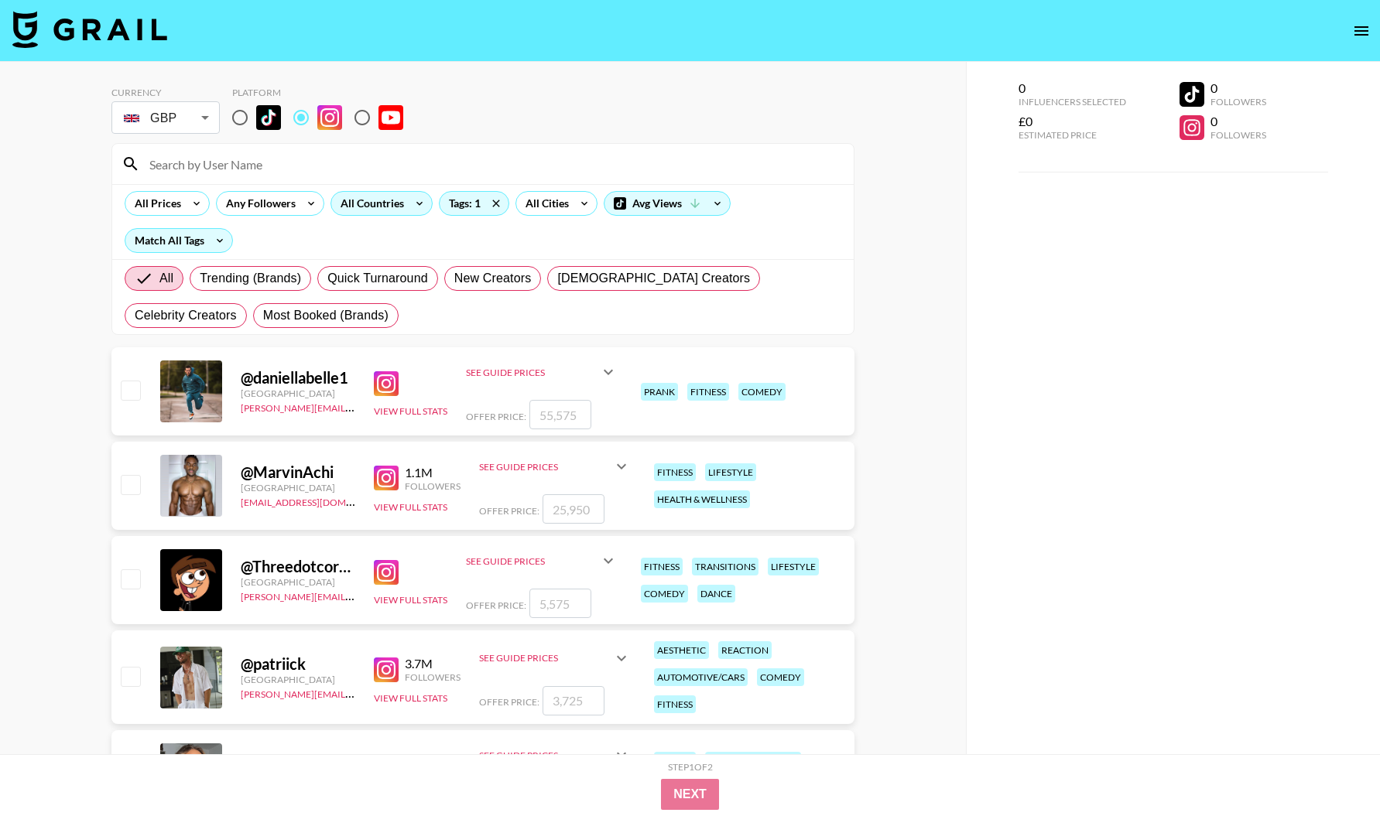
click at [409, 197] on icon at bounding box center [419, 203] width 25 height 23
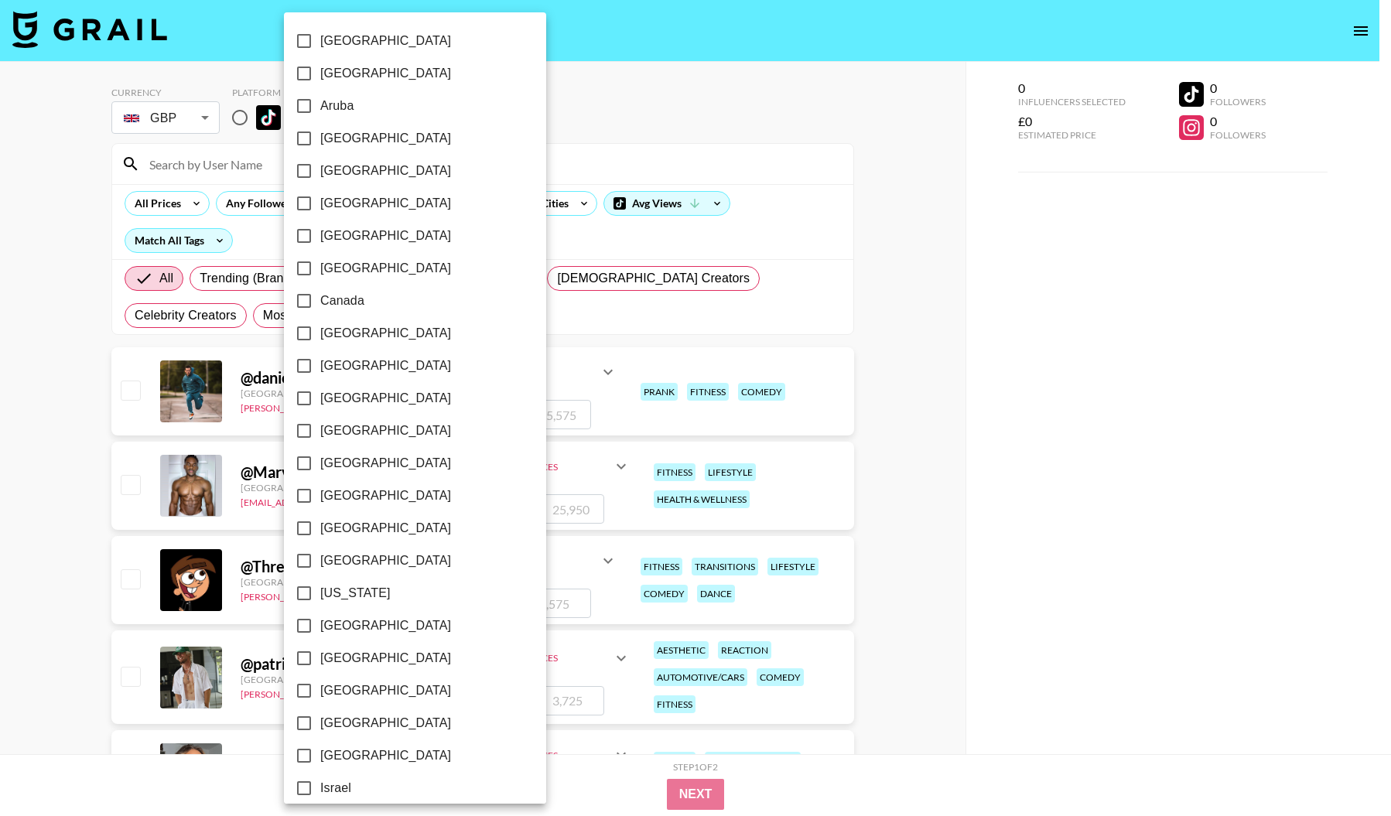
click at [309, 563] on input "[GEOGRAPHIC_DATA]" at bounding box center [304, 561] width 32 height 32
checkbox input "true"
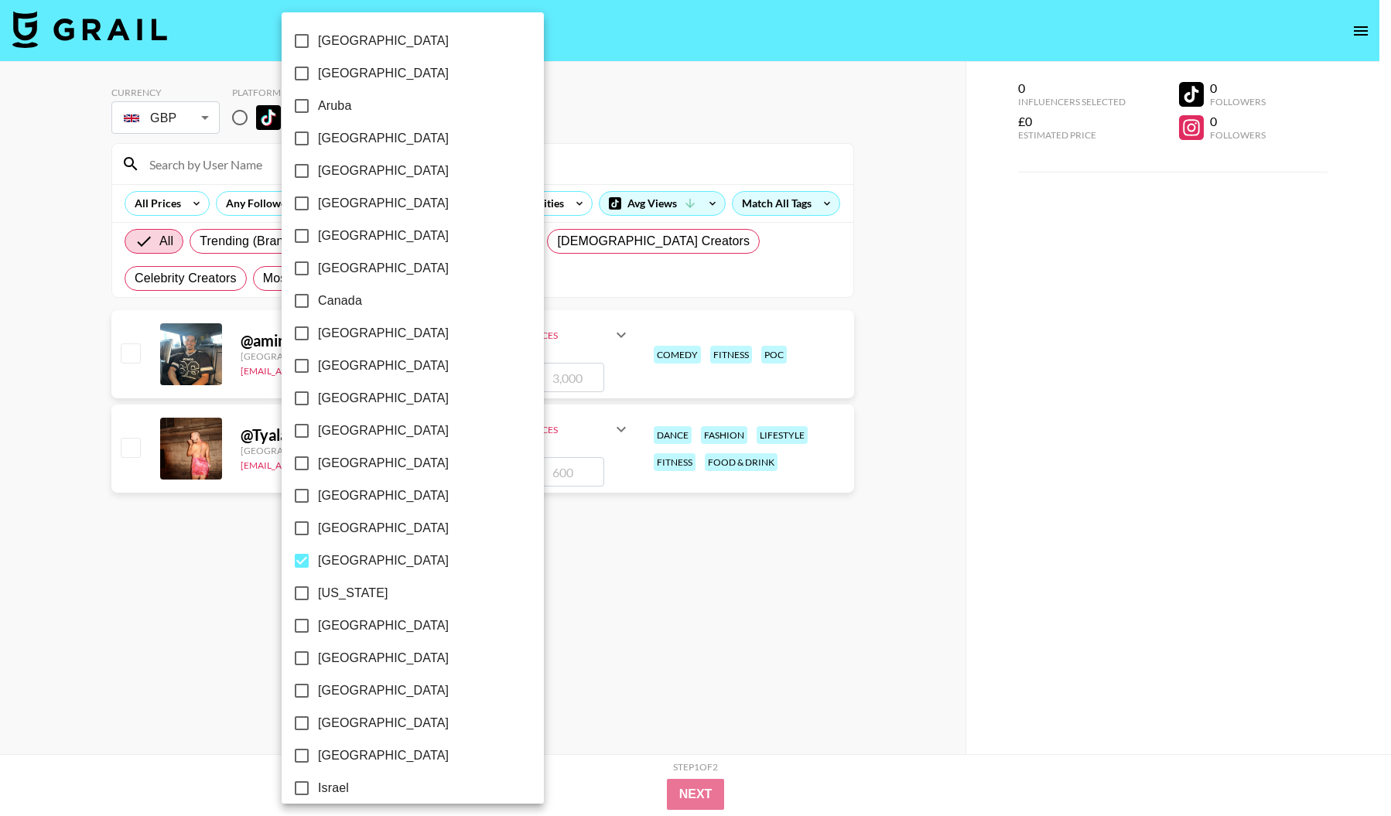
click at [566, 588] on div at bounding box center [695, 408] width 1391 height 816
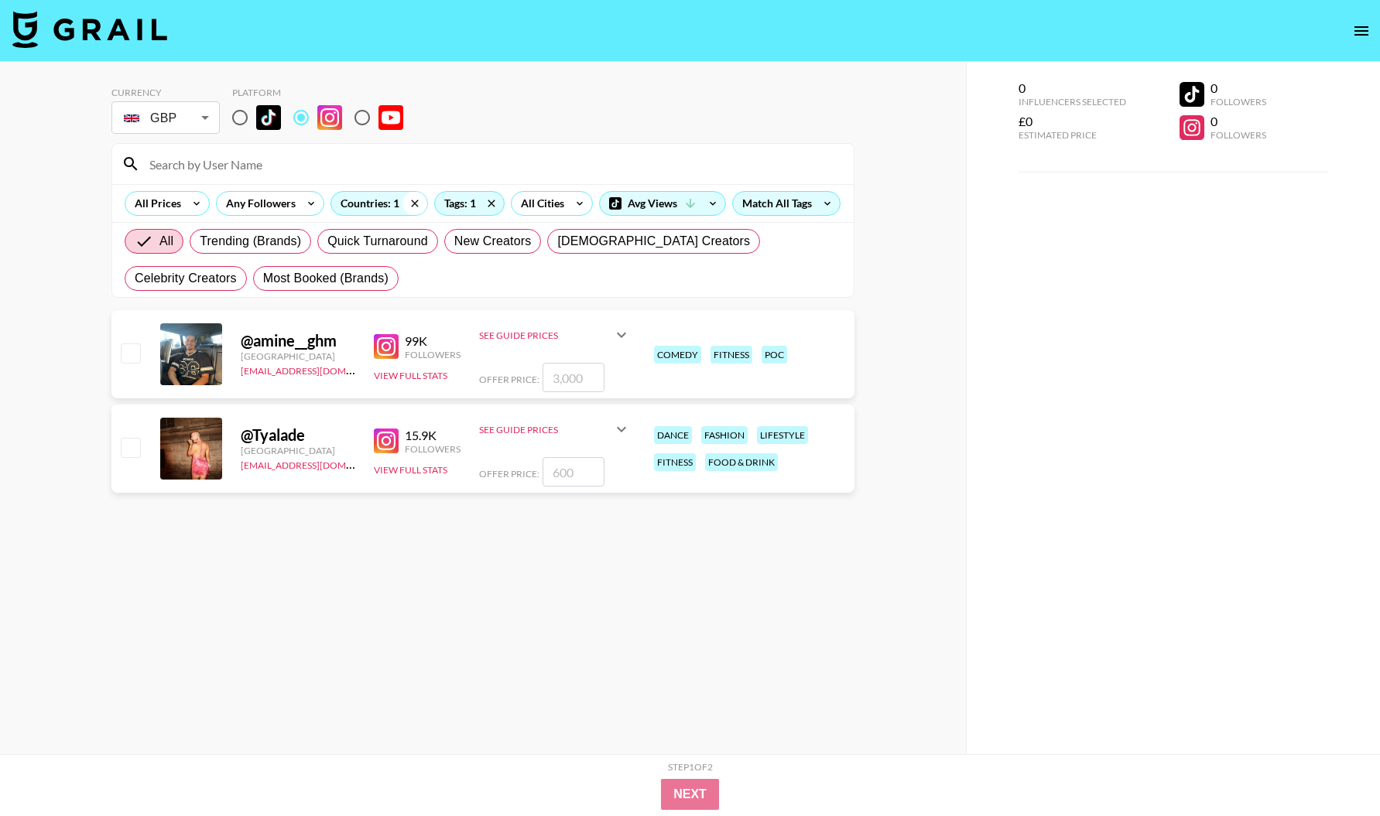
click at [416, 202] on icon at bounding box center [414, 203] width 25 height 23
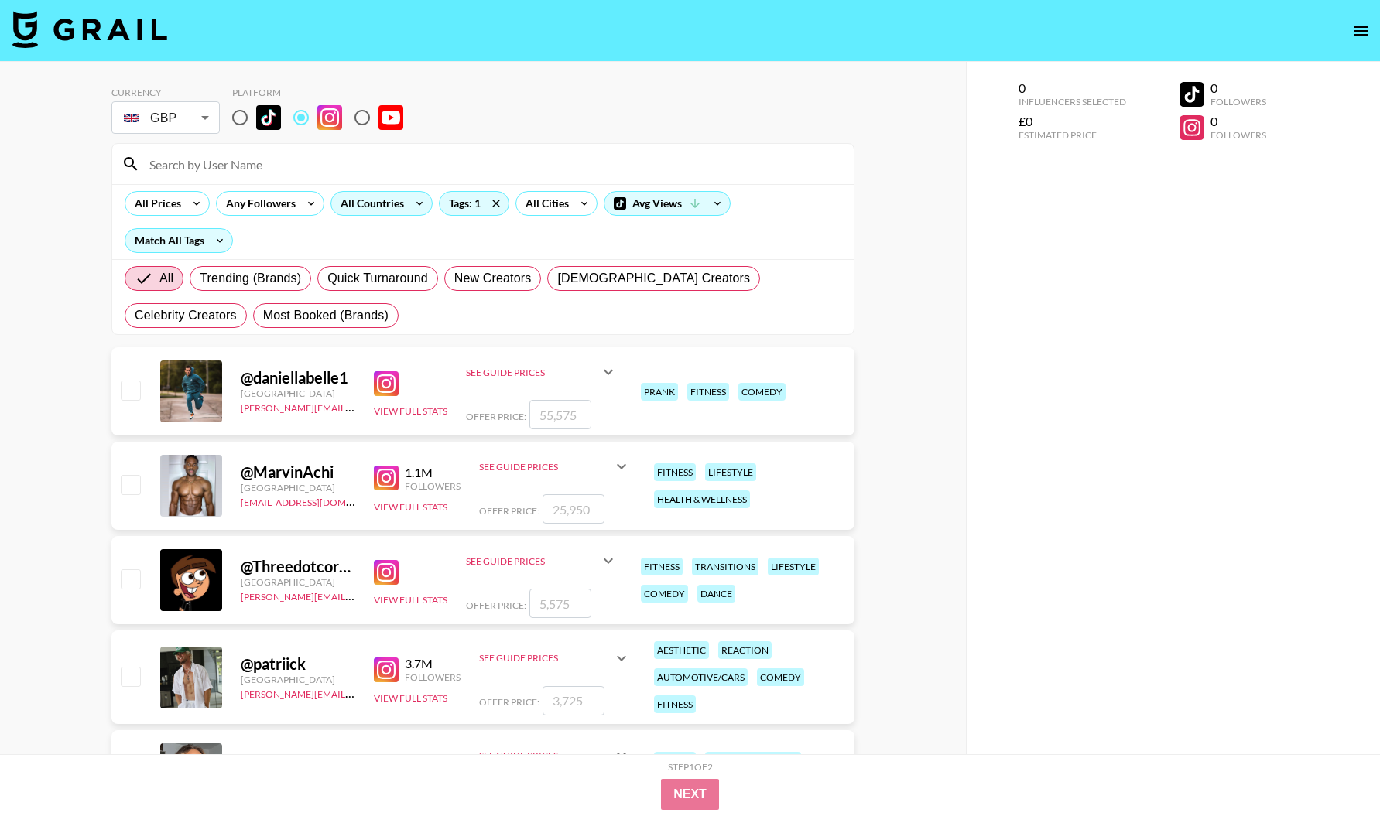
click at [412, 205] on icon at bounding box center [419, 203] width 25 height 23
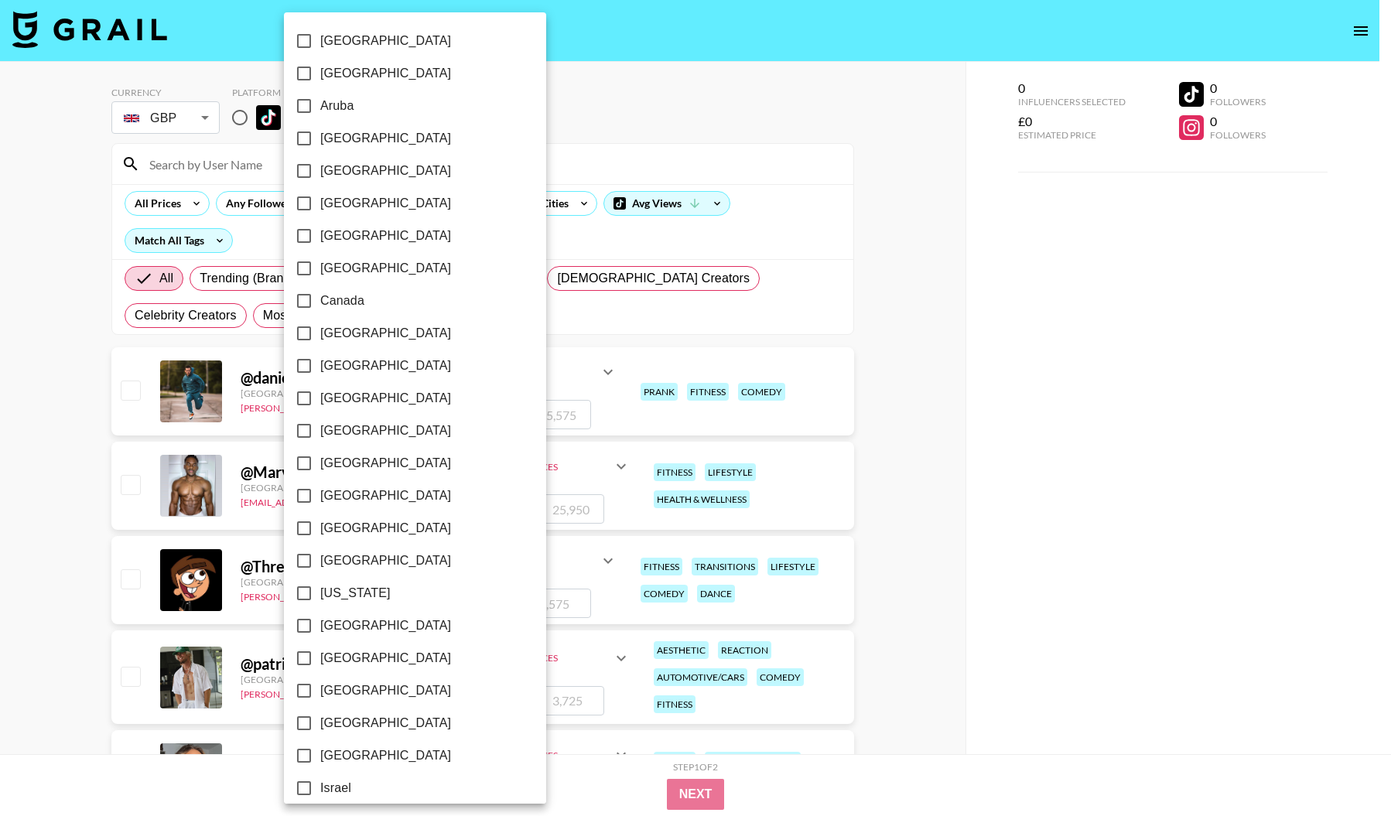
click at [339, 611] on span "[GEOGRAPHIC_DATA]" at bounding box center [385, 626] width 131 height 19
click at [320, 611] on input "[GEOGRAPHIC_DATA]" at bounding box center [304, 626] width 32 height 32
checkbox input "true"
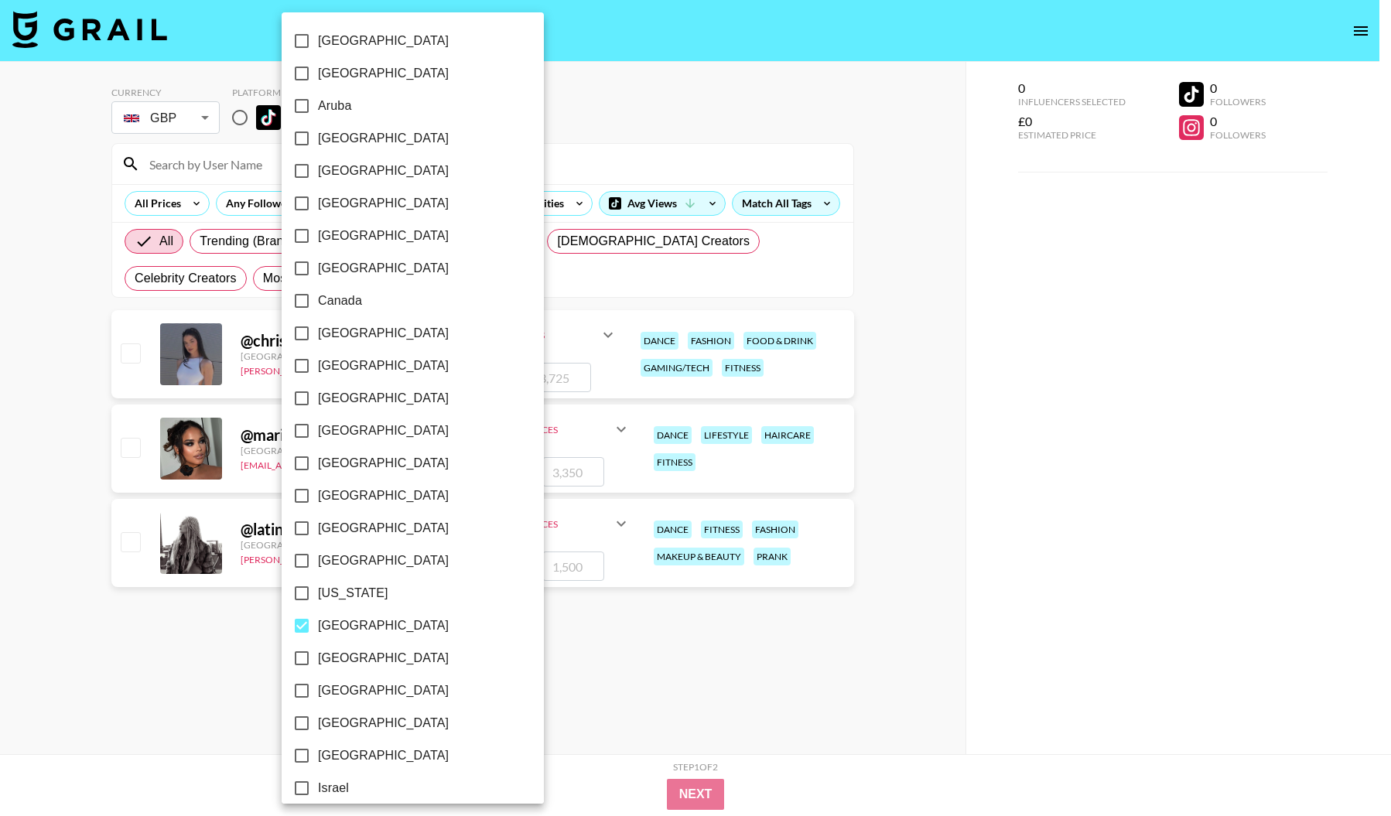
click at [539, 611] on div at bounding box center [695, 408] width 1391 height 816
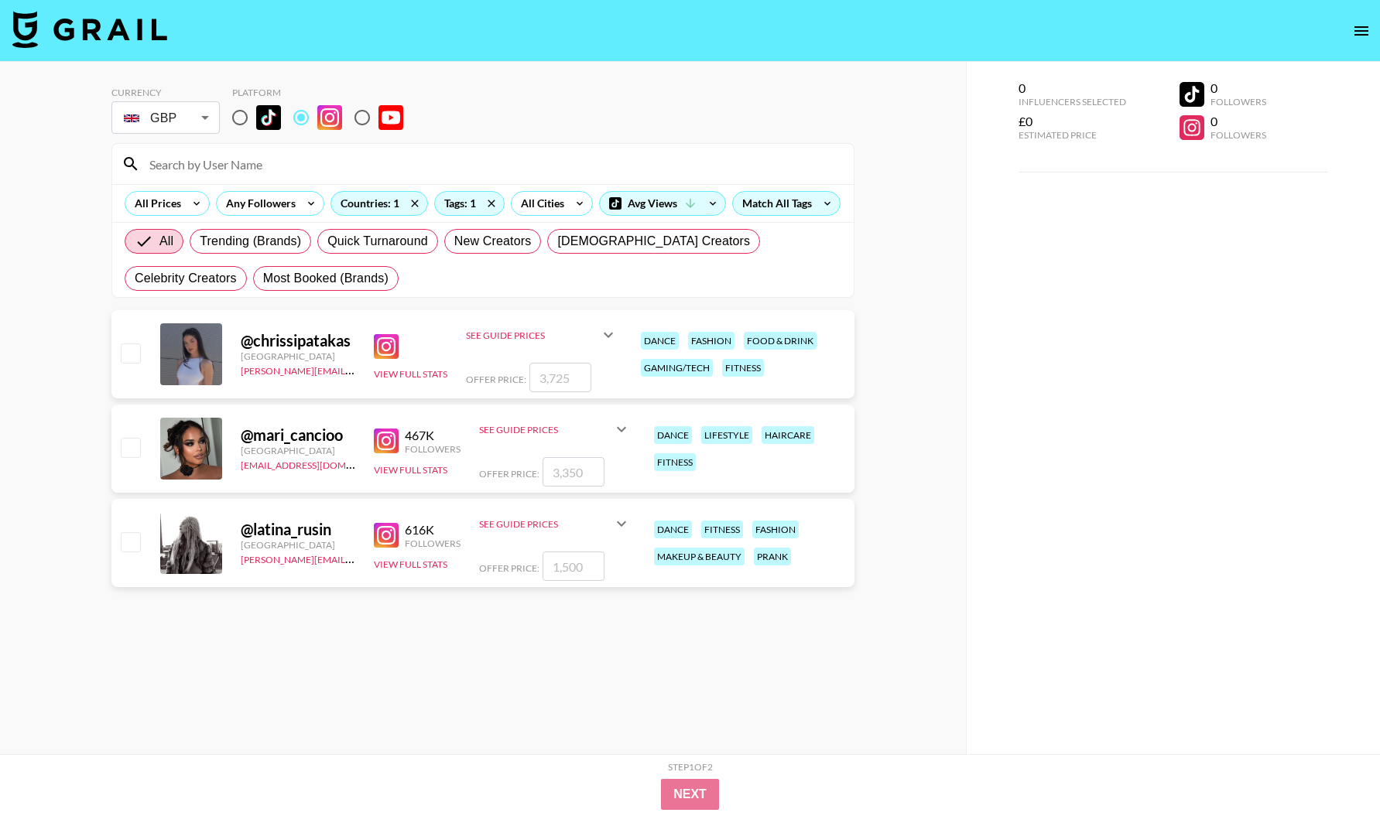
click at [386, 611] on section "Currency GBP GBP ​ Platform All Prices Any Followers Countries: 1 Tags: 1 All C…" at bounding box center [482, 420] width 743 height 693
click at [411, 207] on icon at bounding box center [414, 203] width 7 height 7
